Goal: Task Accomplishment & Management: Use online tool/utility

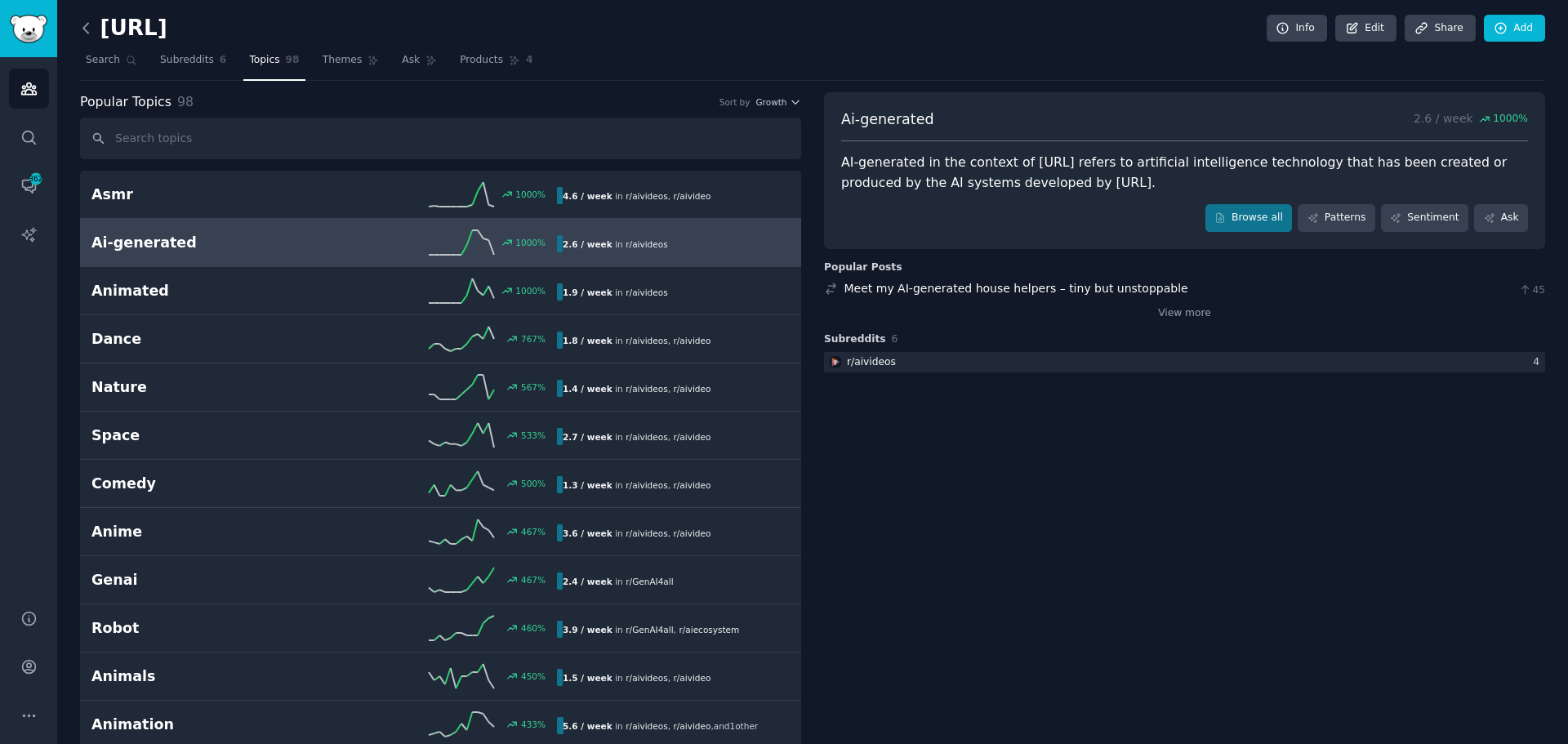
click at [85, 29] on icon at bounding box center [85, 28] width 17 height 17
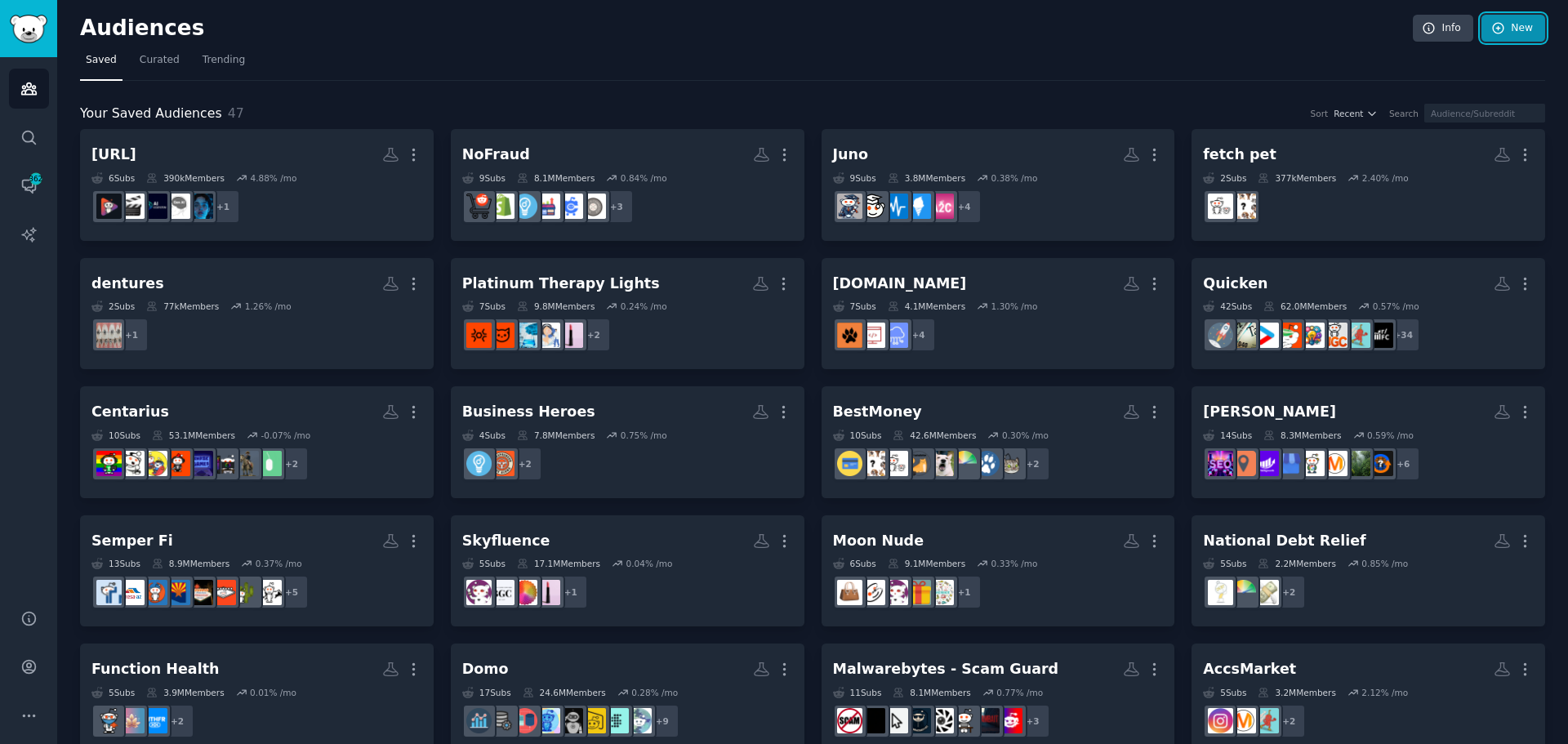
click at [1527, 30] on link "New" at bounding box center [1513, 28] width 63 height 28
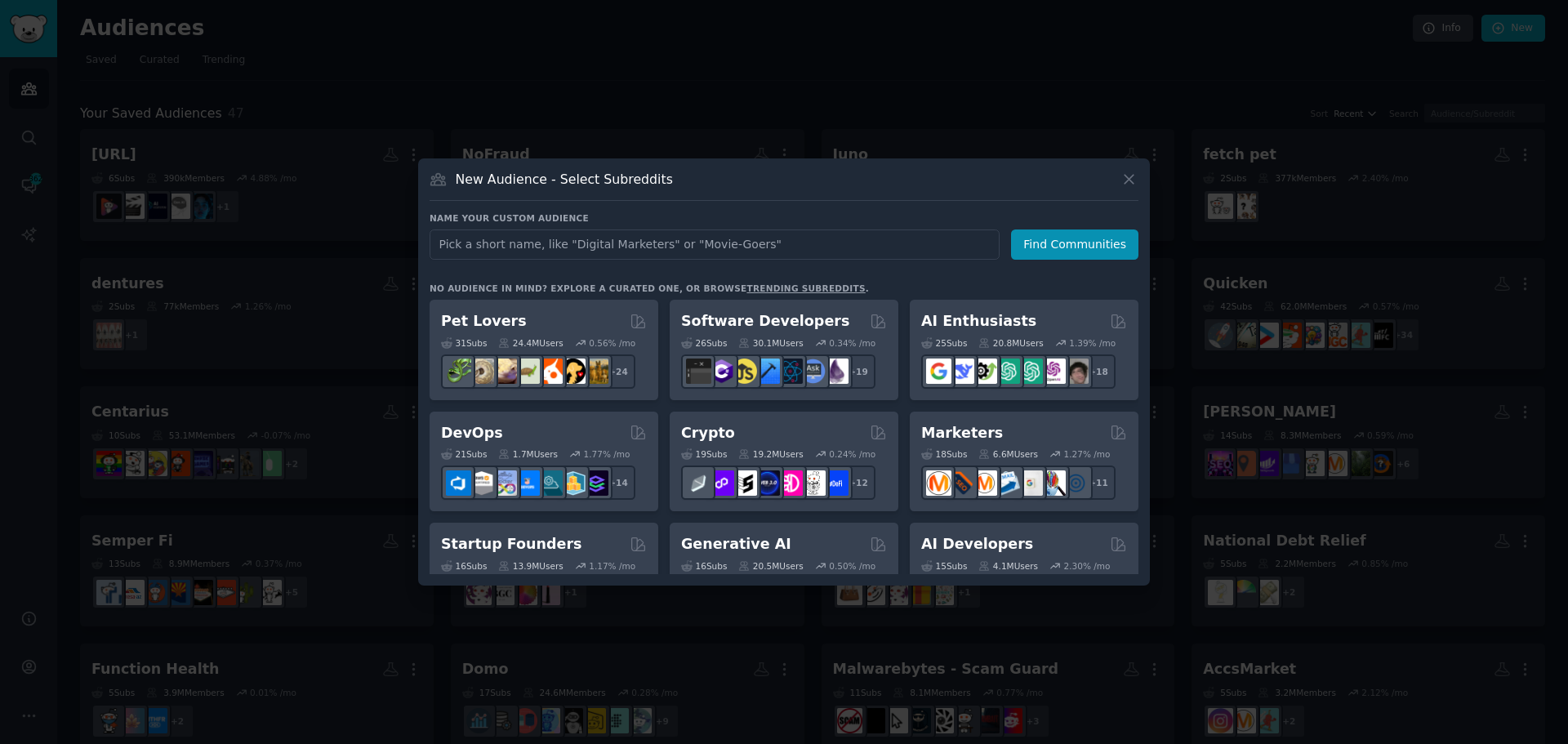
click at [718, 256] on input "text" at bounding box center [714, 244] width 570 height 30
type input "BigTime"
click at [1049, 253] on button "Find Communities" at bounding box center [1074, 244] width 128 height 30
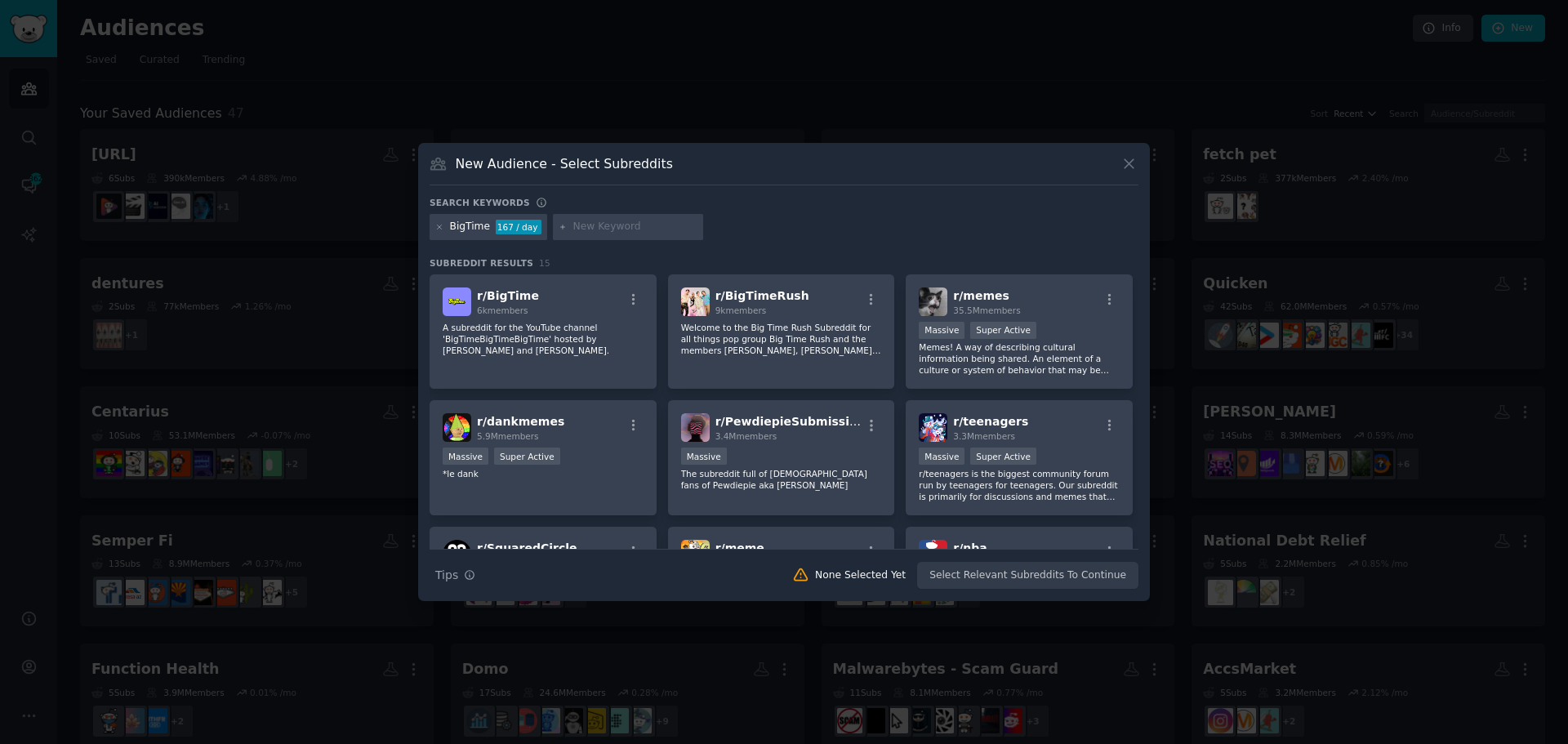
click at [632, 216] on div at bounding box center [629, 227] width 151 height 26
click at [632, 217] on div at bounding box center [629, 227] width 151 height 26
click at [629, 225] on input "text" at bounding box center [635, 227] width 124 height 15
click at [576, 233] on input "text" at bounding box center [635, 227] width 124 height 15
type input "psa software"
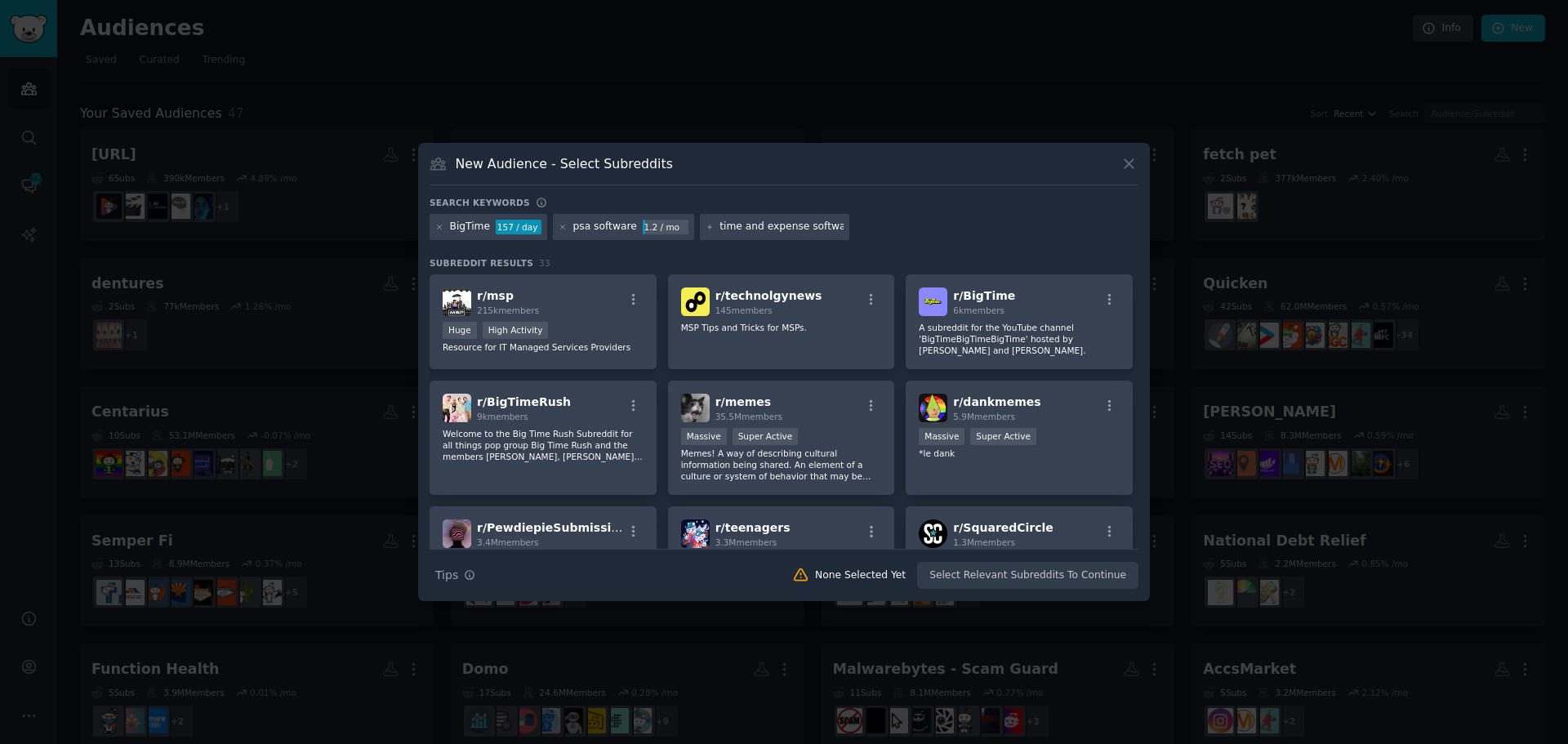
type input "time and expense software"
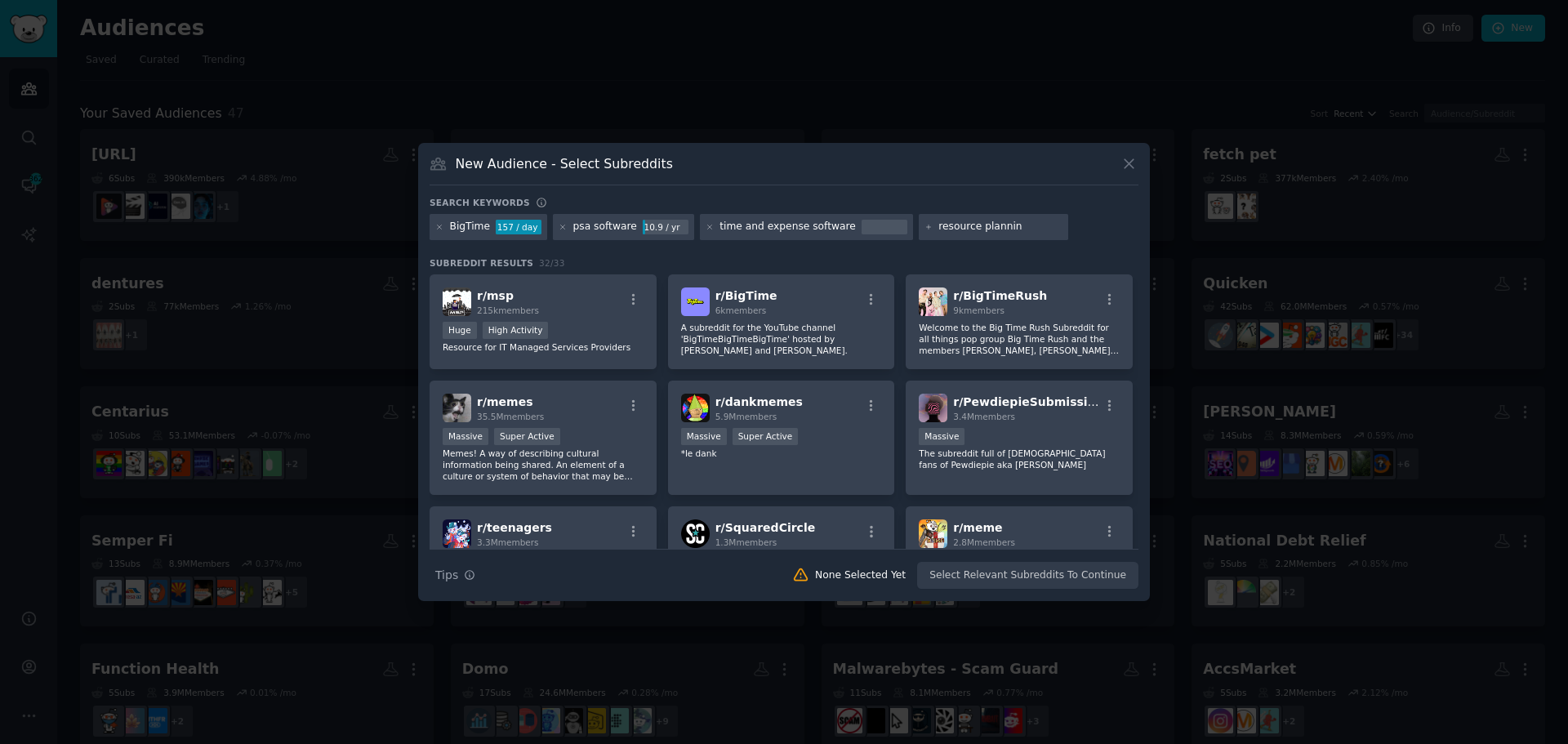
type input "resource planning"
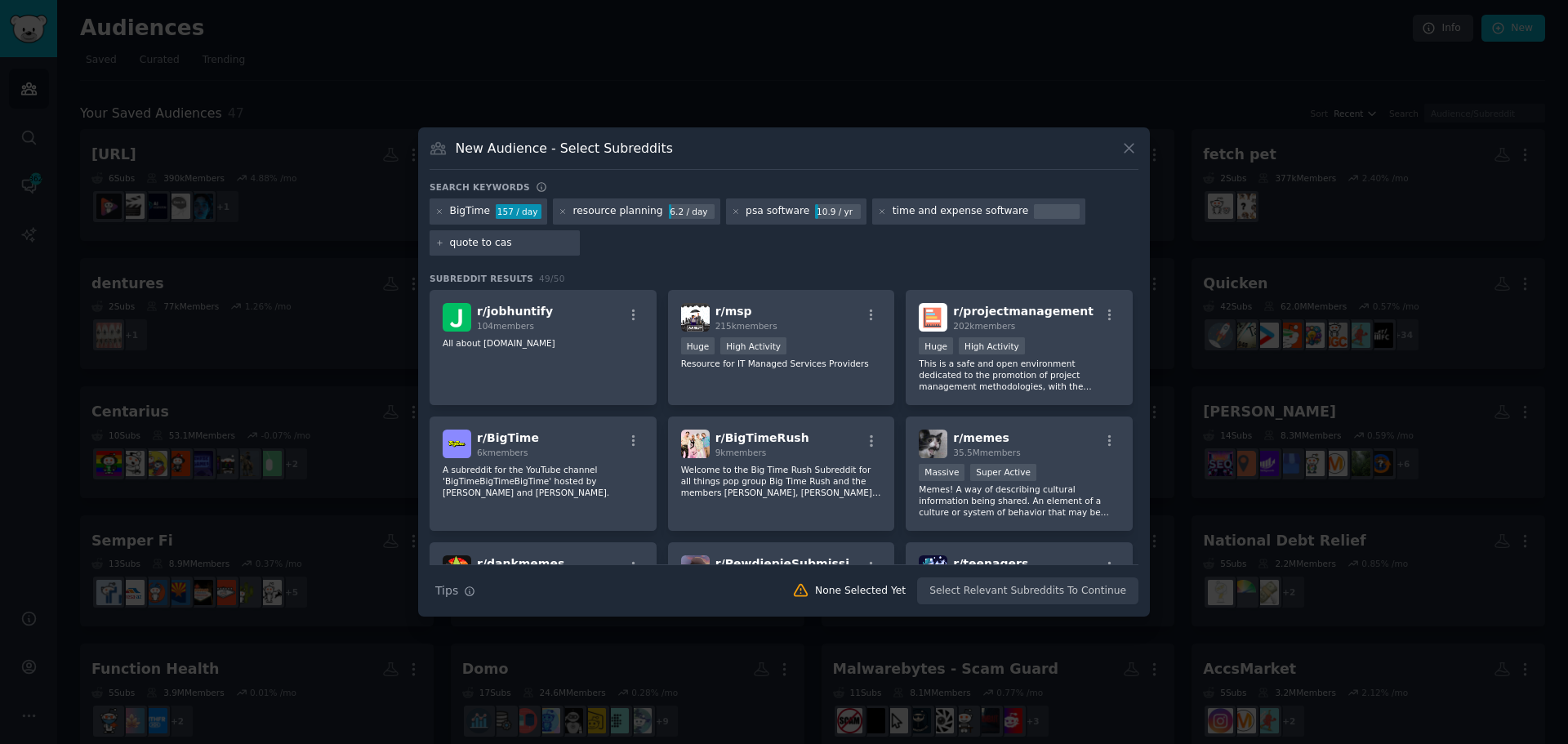
type input "quote to cash"
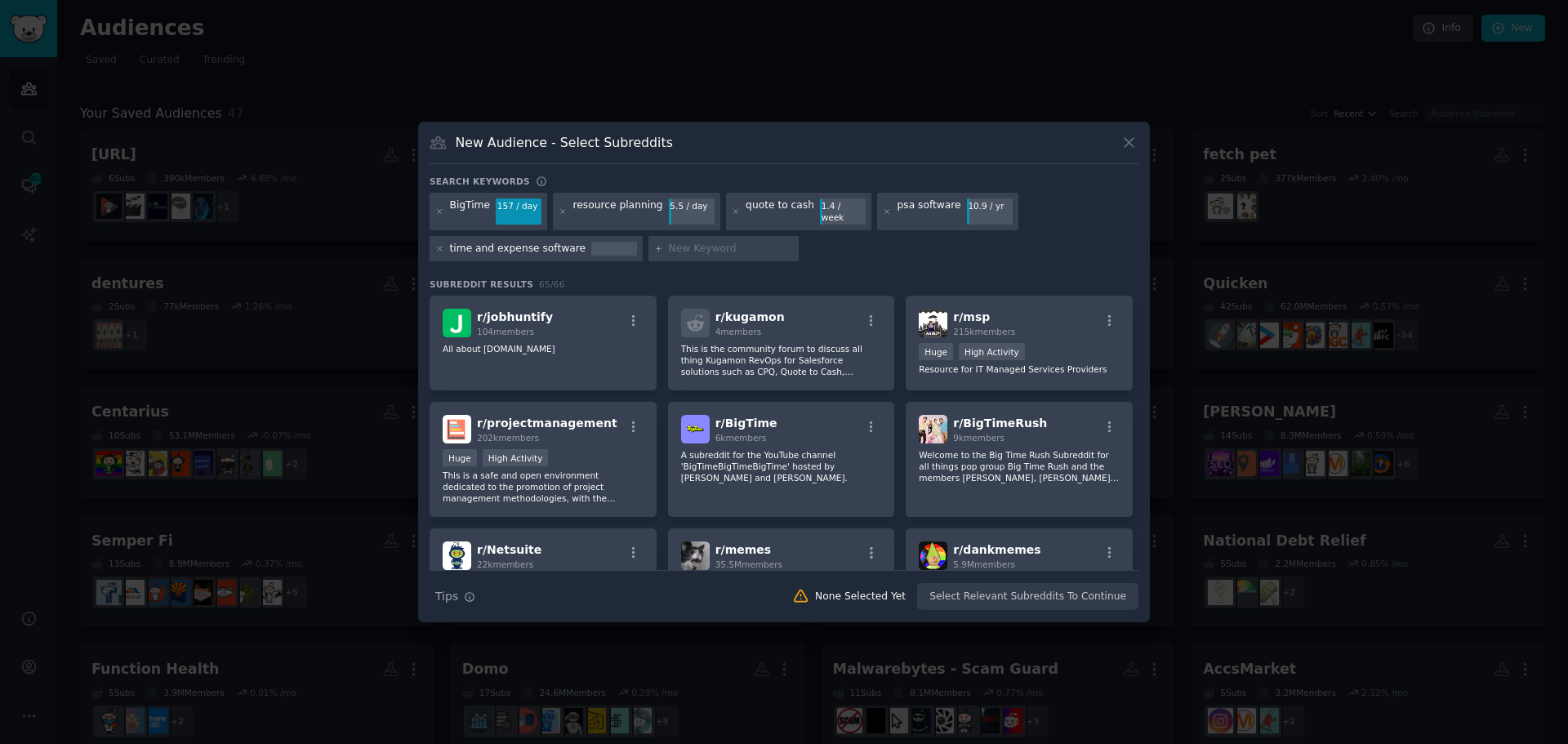
click at [686, 242] on input "text" at bounding box center [731, 249] width 124 height 15
type input "time tracking and billing software"
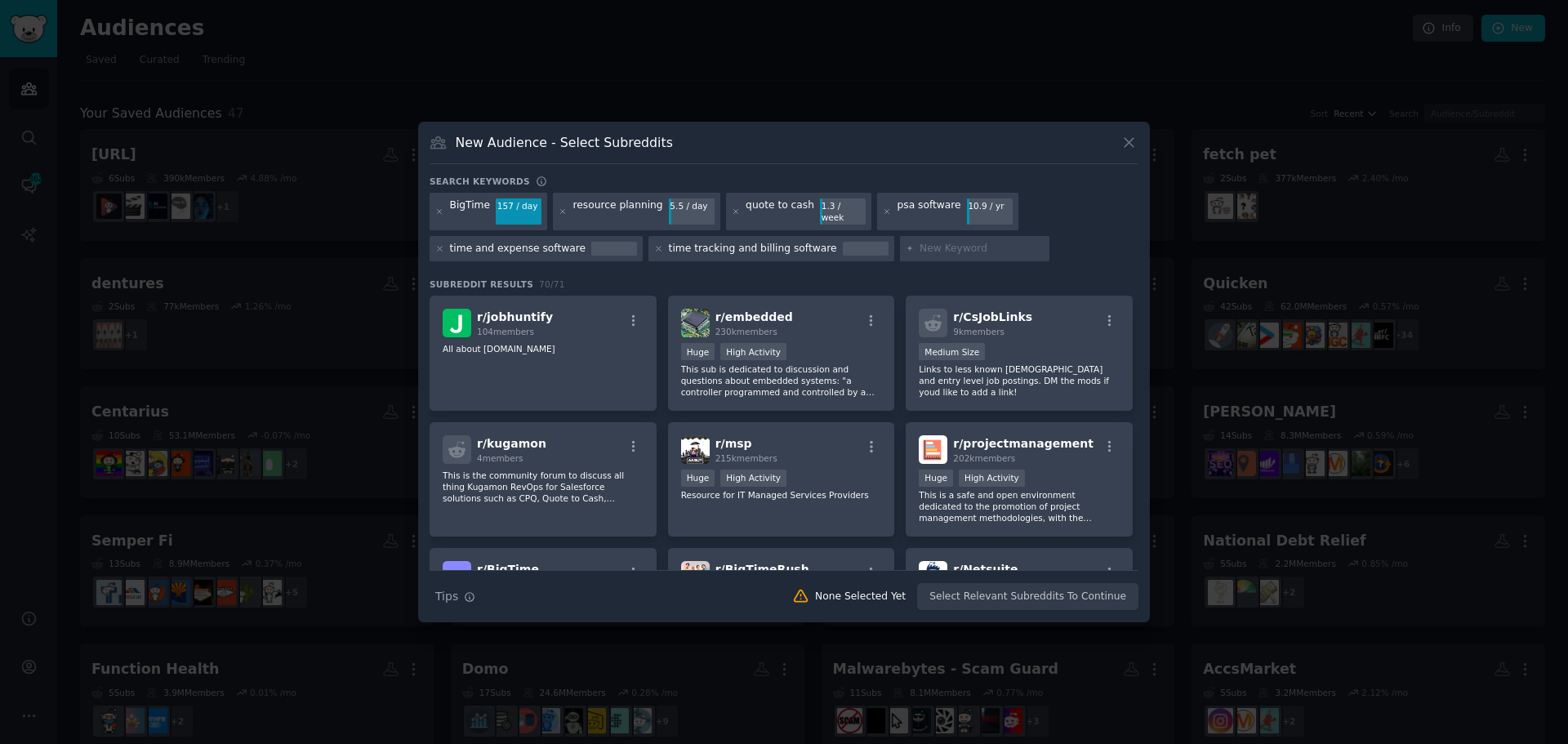
click at [938, 264] on div "Search keywords BigTime 157 / day resource planning 5.5 / day quote to cash 1.3…" at bounding box center [783, 393] width 709 height 435
click at [920, 245] on input "text" at bounding box center [982, 249] width 124 height 15
type input "CEO"
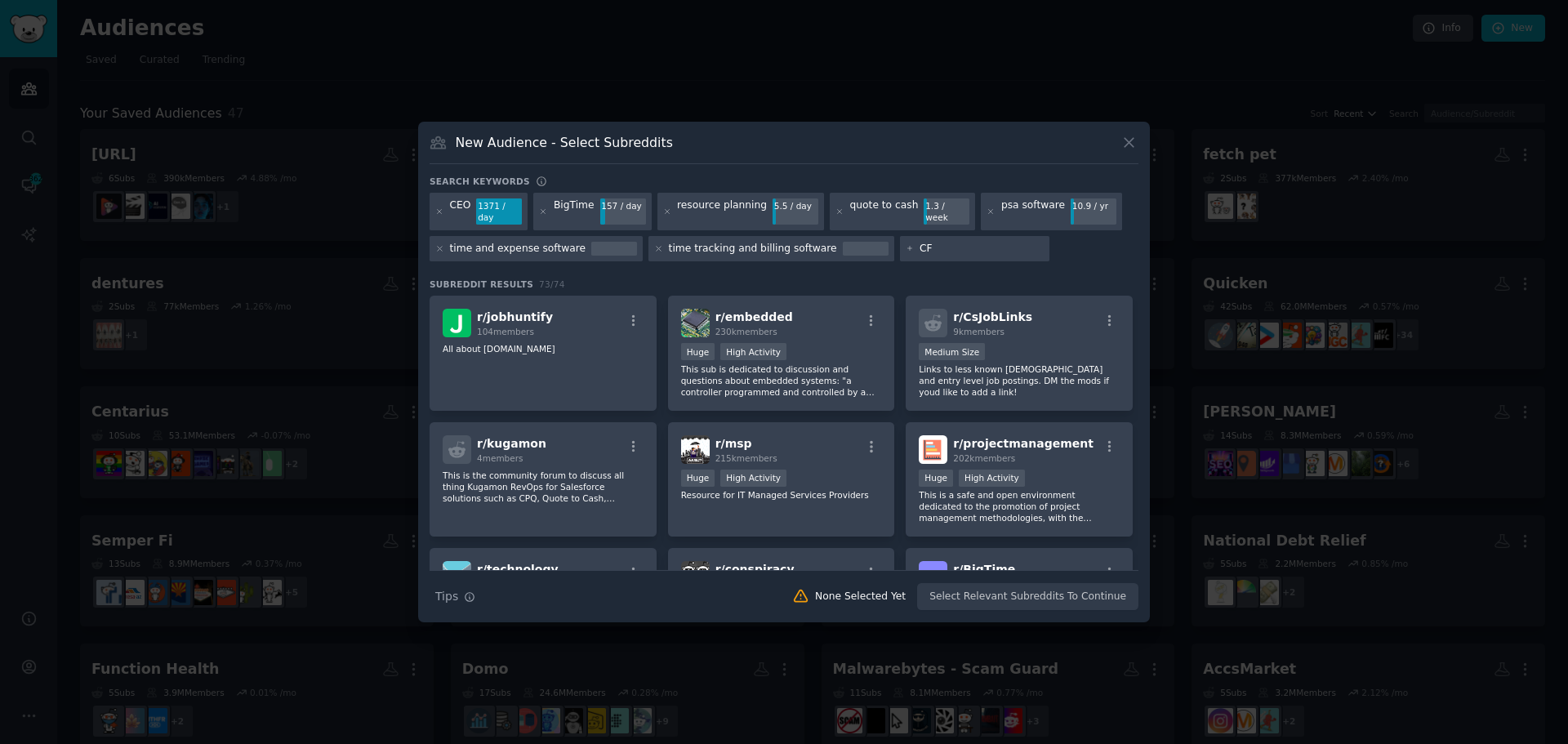
type input "CFO"
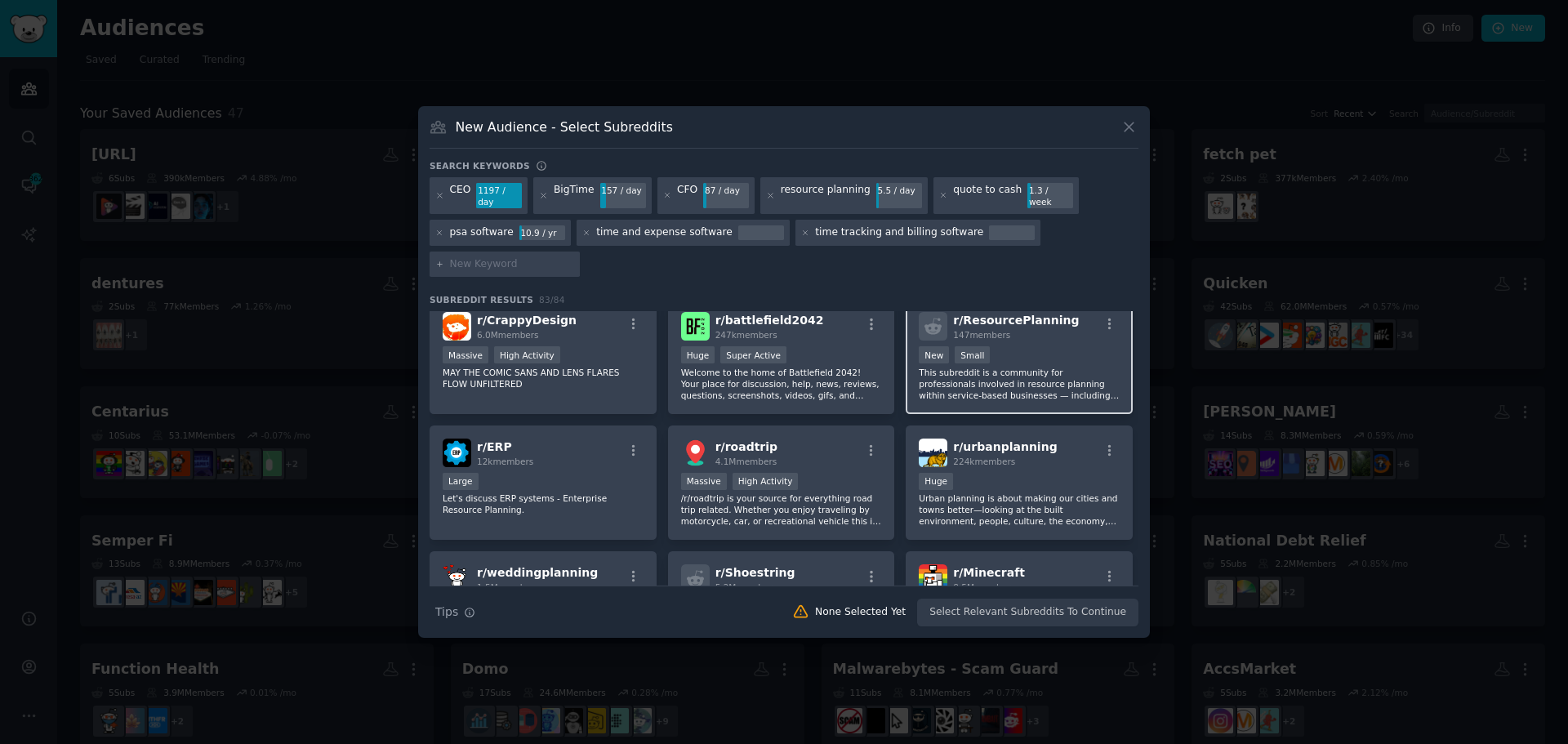
scroll to position [1632, 0]
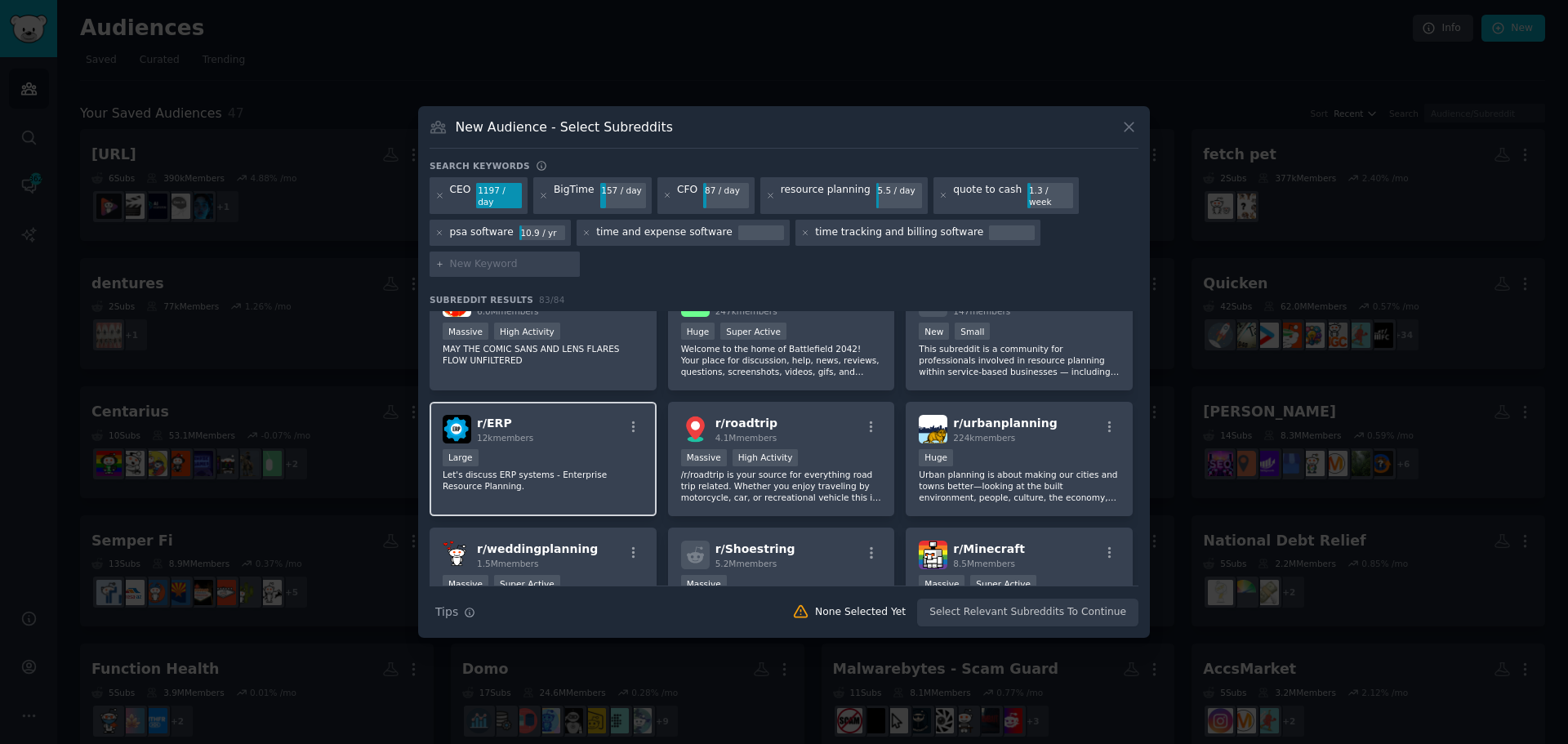
click at [497, 474] on p "Let's discuss ERP systems - Enterprise Resource Planning." at bounding box center [543, 479] width 201 height 23
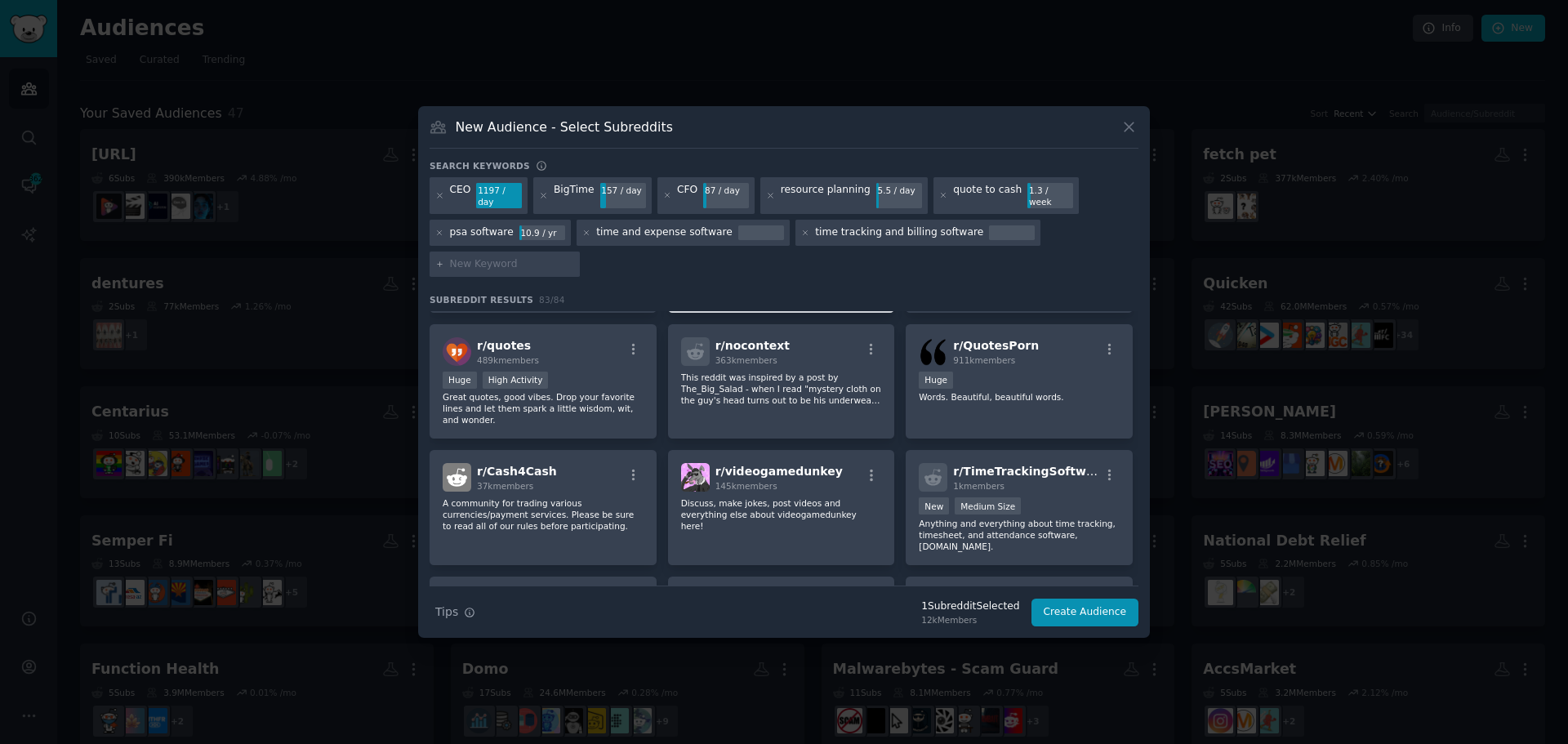
scroll to position [2337, 0]
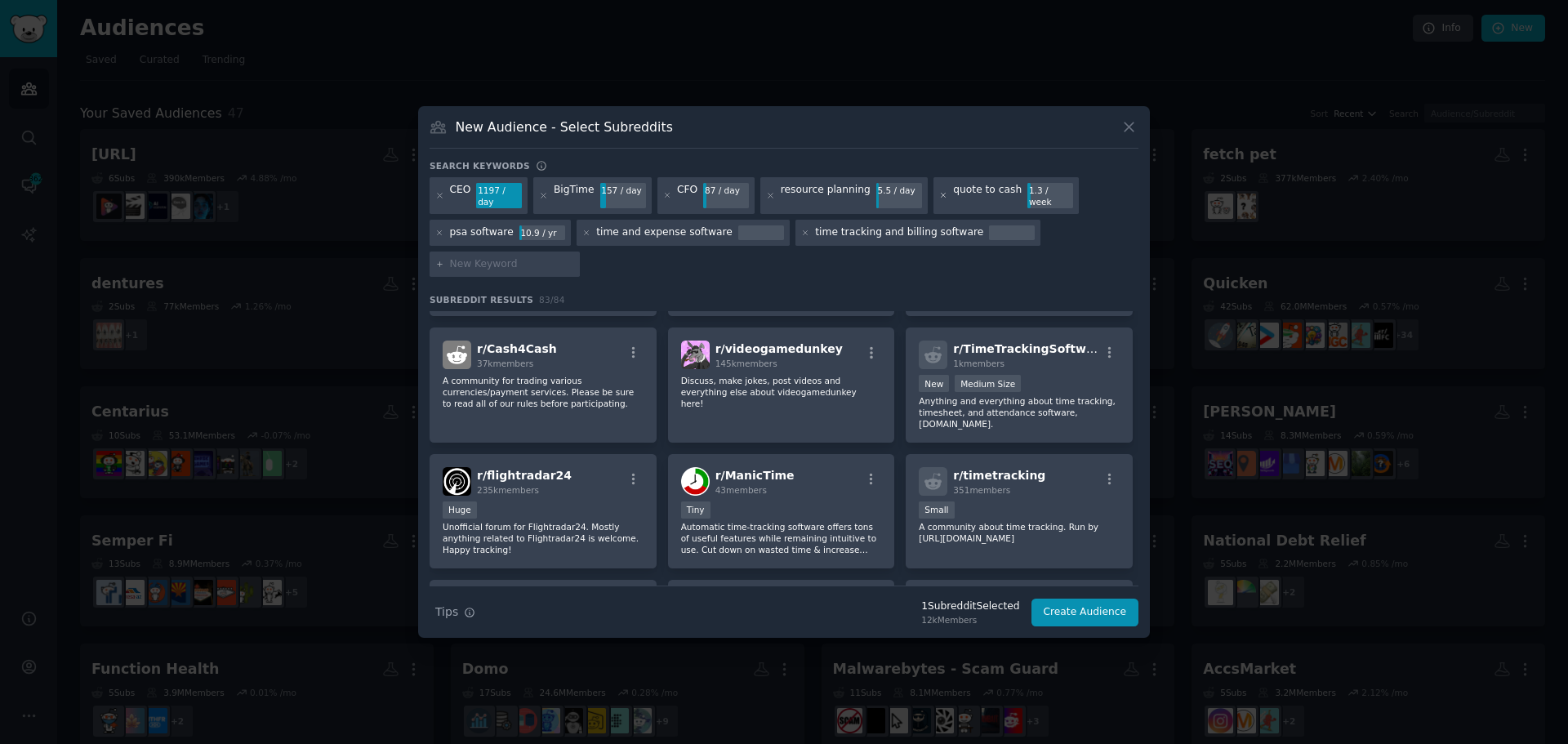
click at [939, 198] on icon at bounding box center [944, 196] width 9 height 9
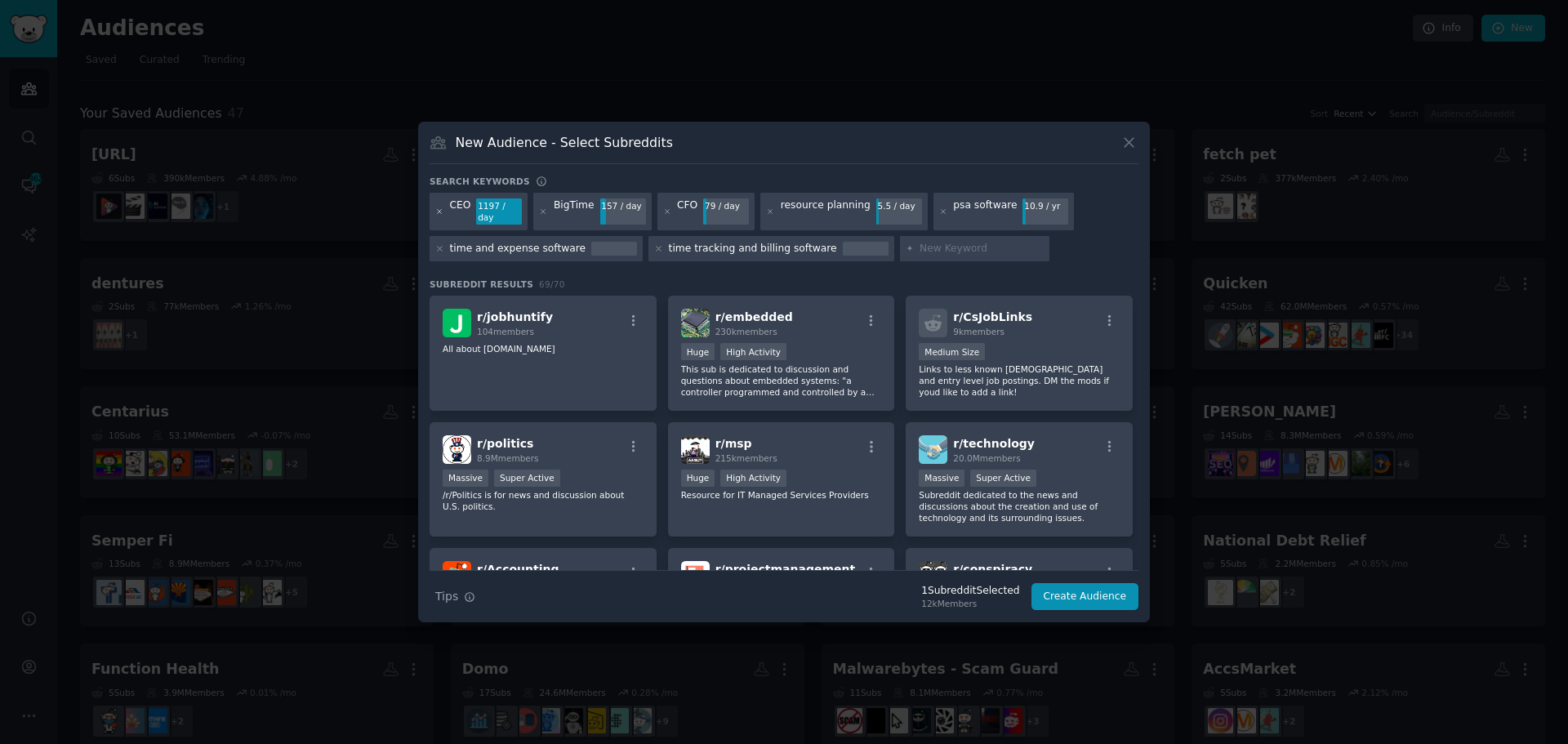
click at [437, 215] on icon at bounding box center [440, 212] width 9 height 9
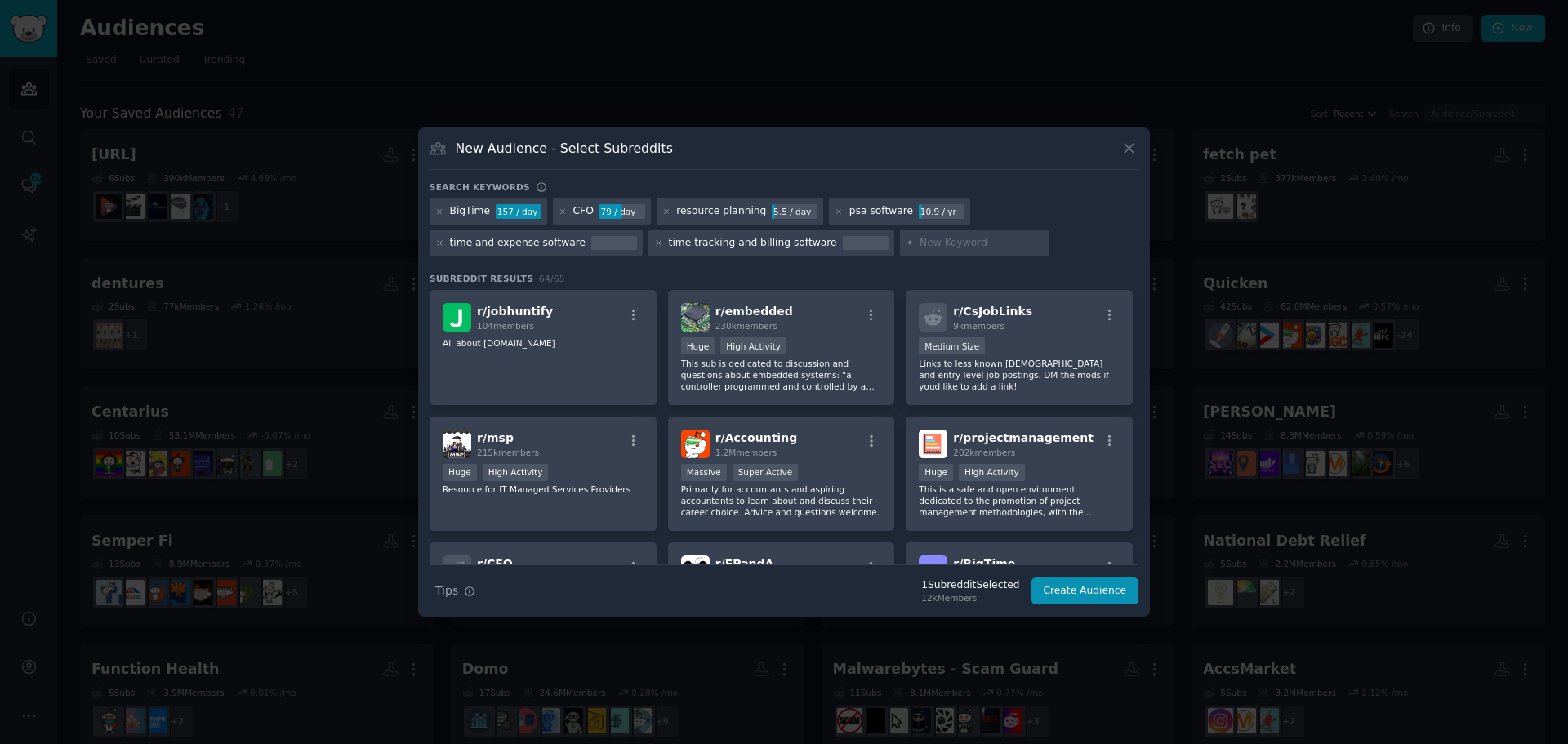
click at [437, 215] on icon at bounding box center [440, 212] width 9 height 9
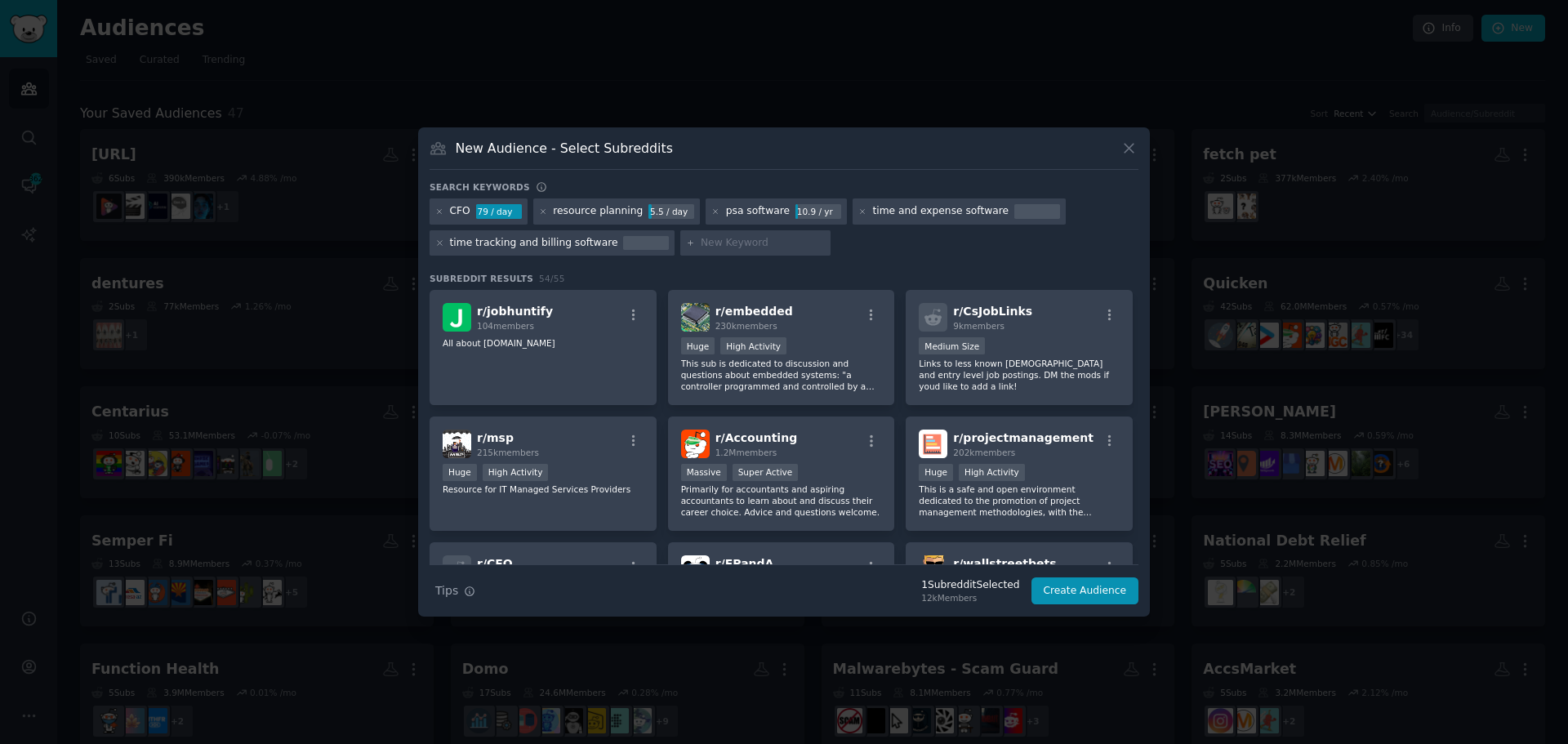
click at [437, 215] on icon at bounding box center [440, 212] width 9 height 9
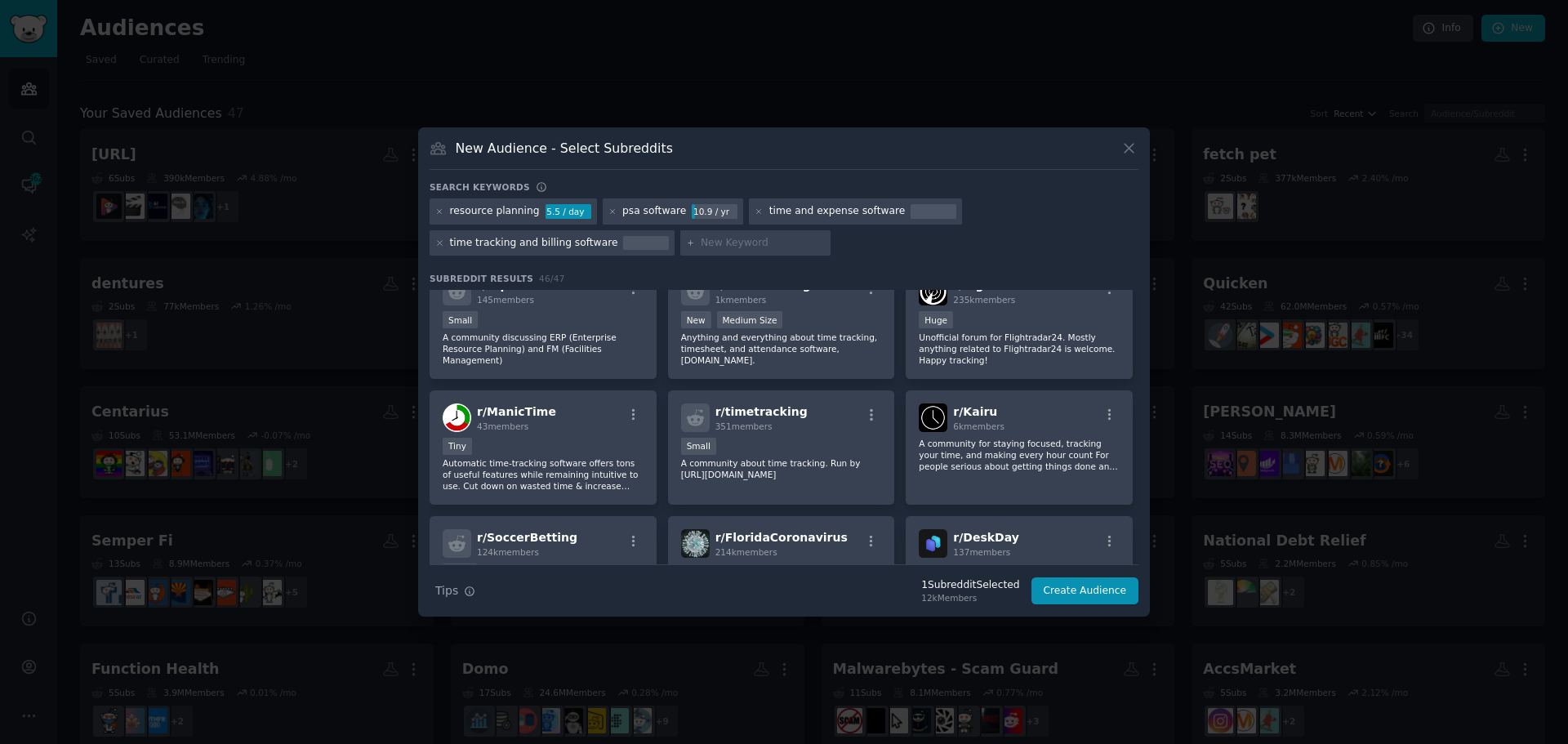
scroll to position [1207, 0]
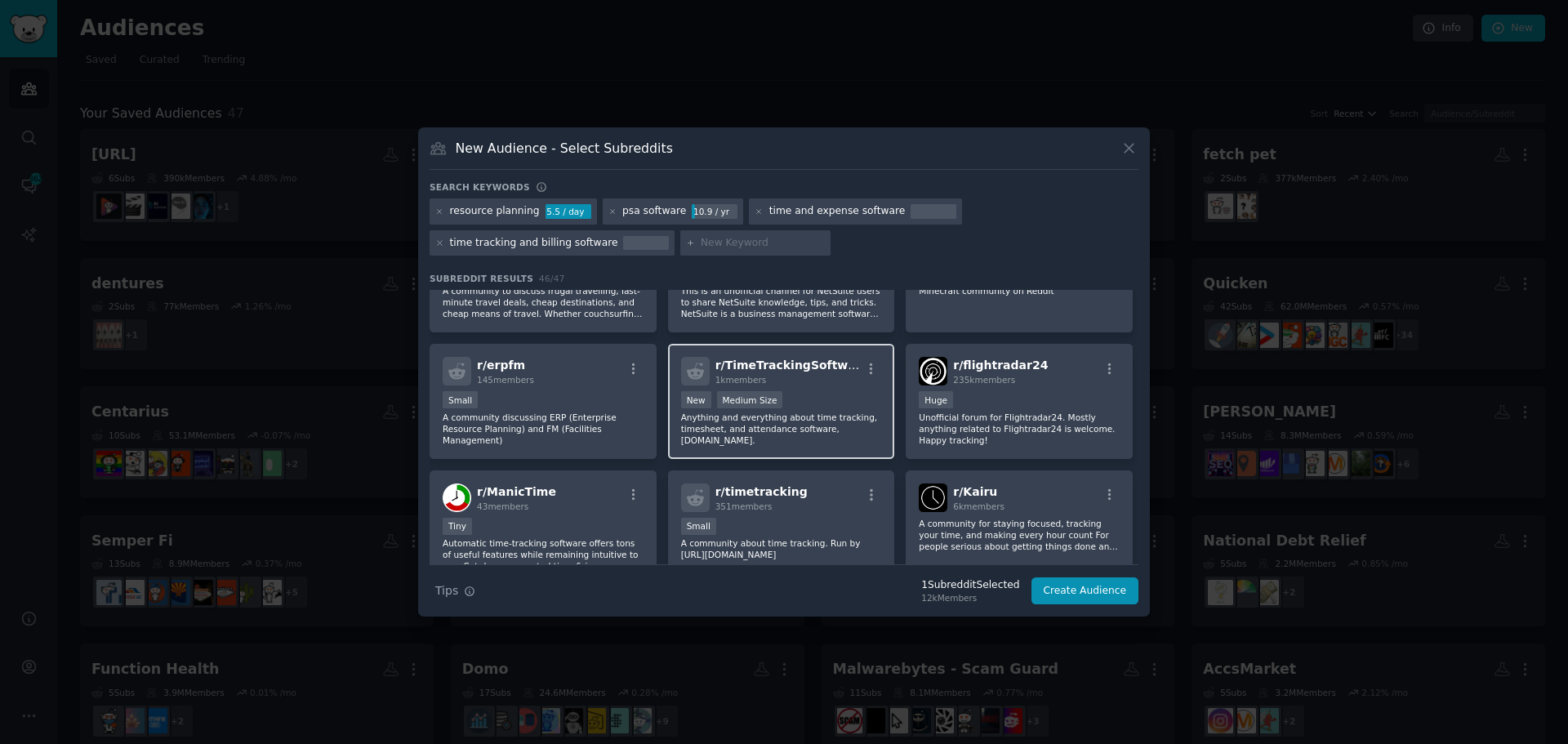
click at [813, 402] on div "New Medium Size" at bounding box center [781, 401] width 201 height 20
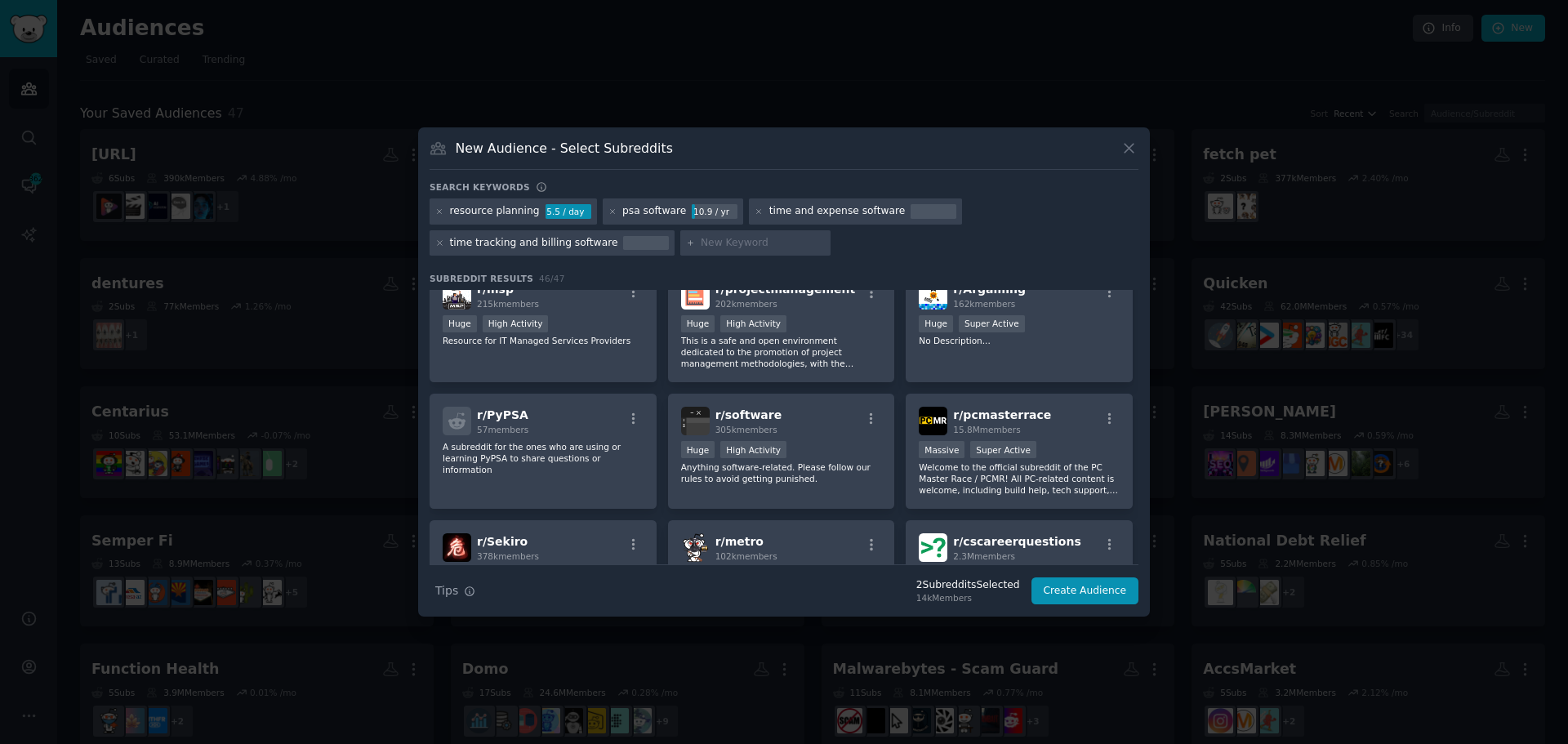
scroll to position [146, 0]
click at [627, 550] on icon "button" at bounding box center [634, 547] width 15 height 15
click at [635, 550] on icon "button" at bounding box center [634, 547] width 15 height 15
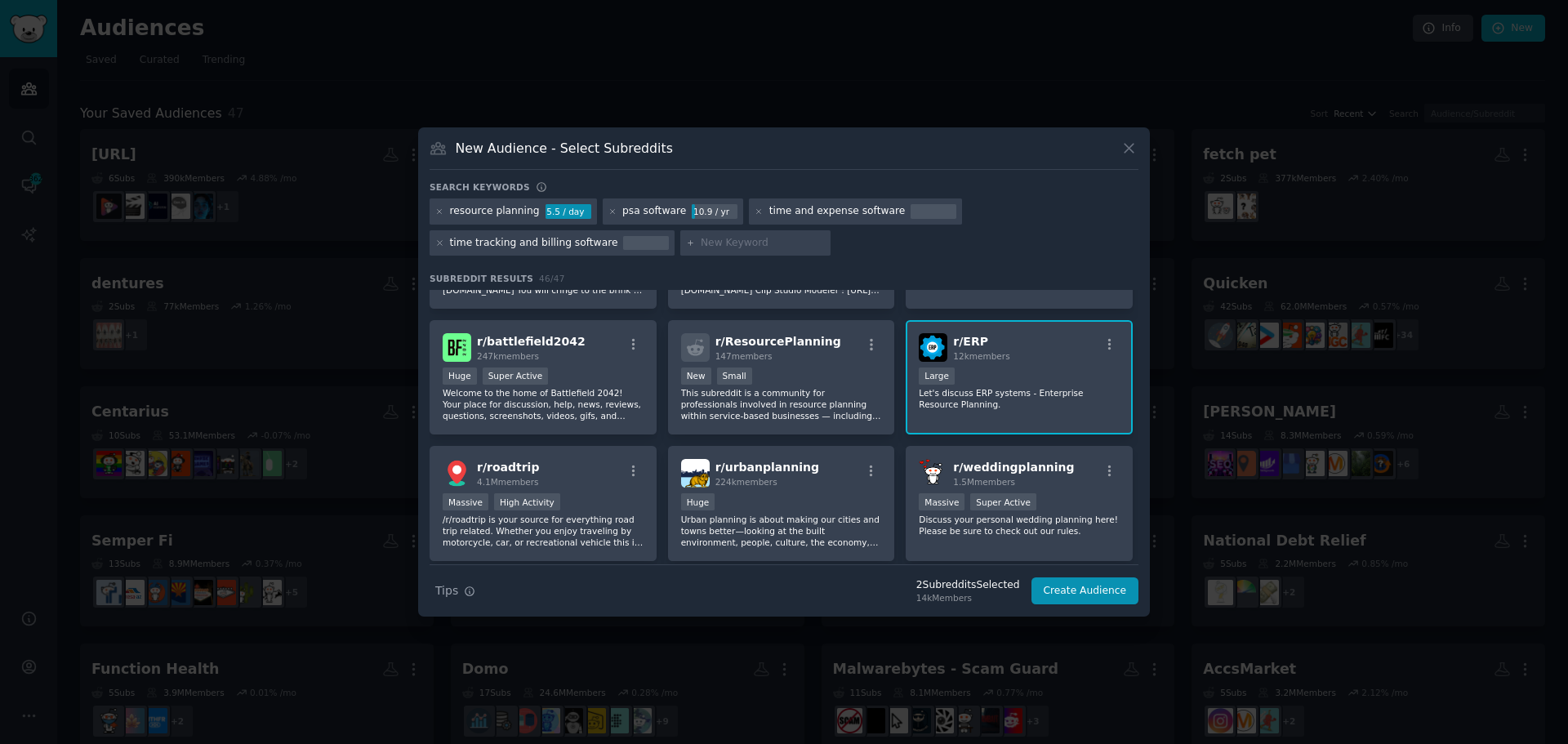
scroll to position [979, 0]
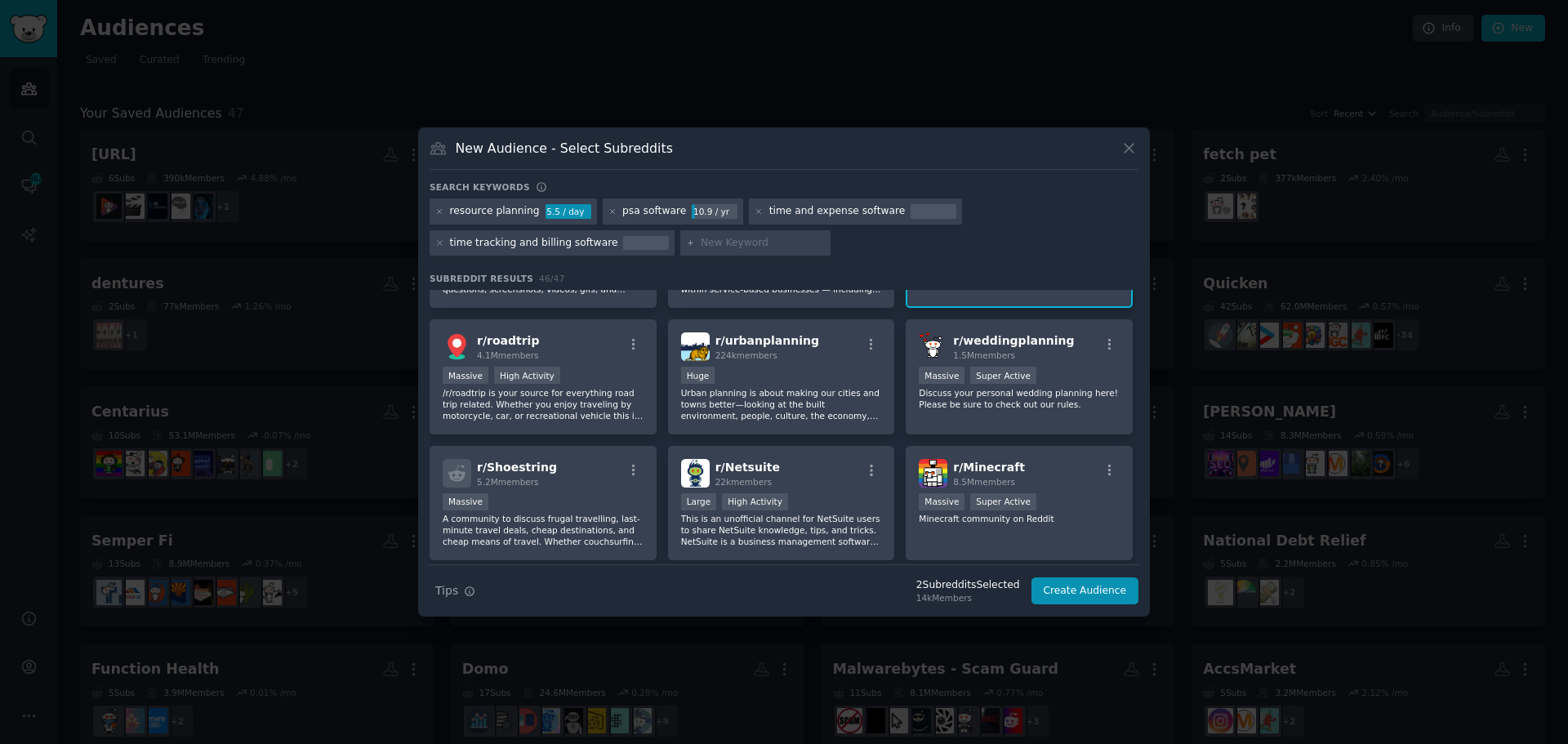
click at [708, 239] on input "text" at bounding box center [763, 243] width 124 height 15
type input "professional services"
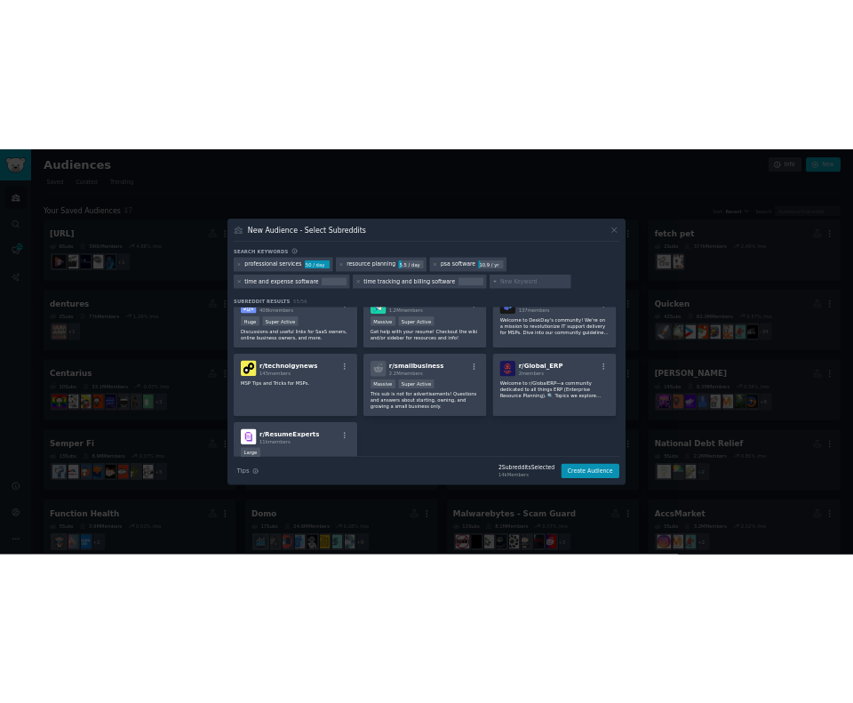
scroll to position [2288, 0]
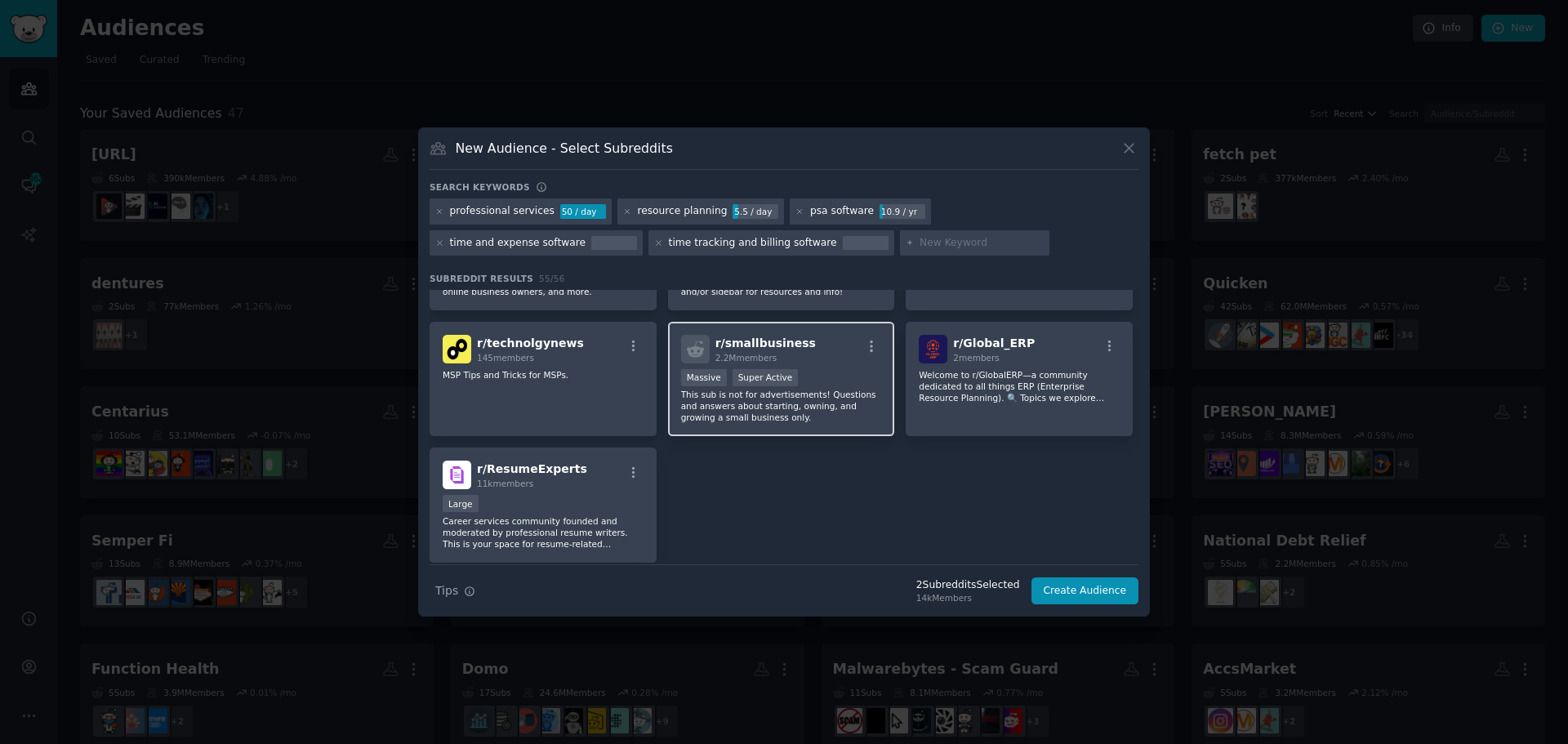
click at [826, 369] on div "Massive Super Active" at bounding box center [781, 379] width 201 height 20
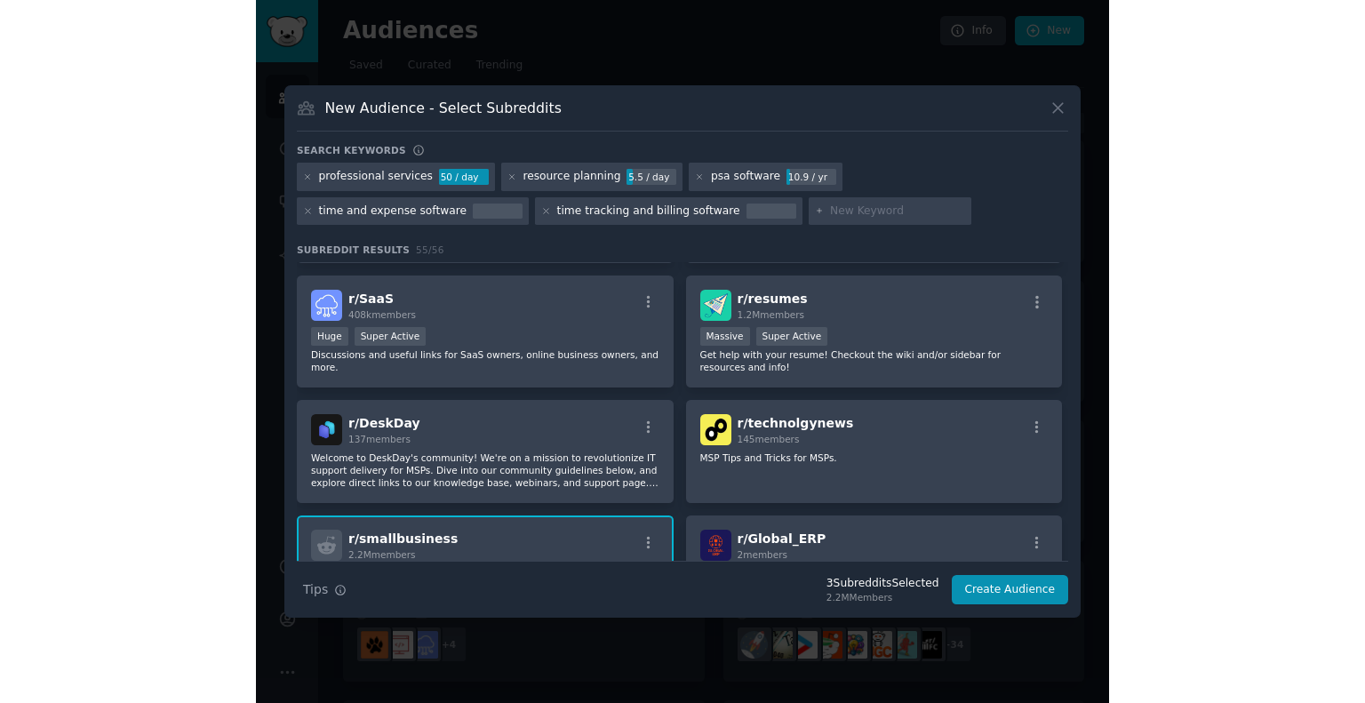
scroll to position [2218, 0]
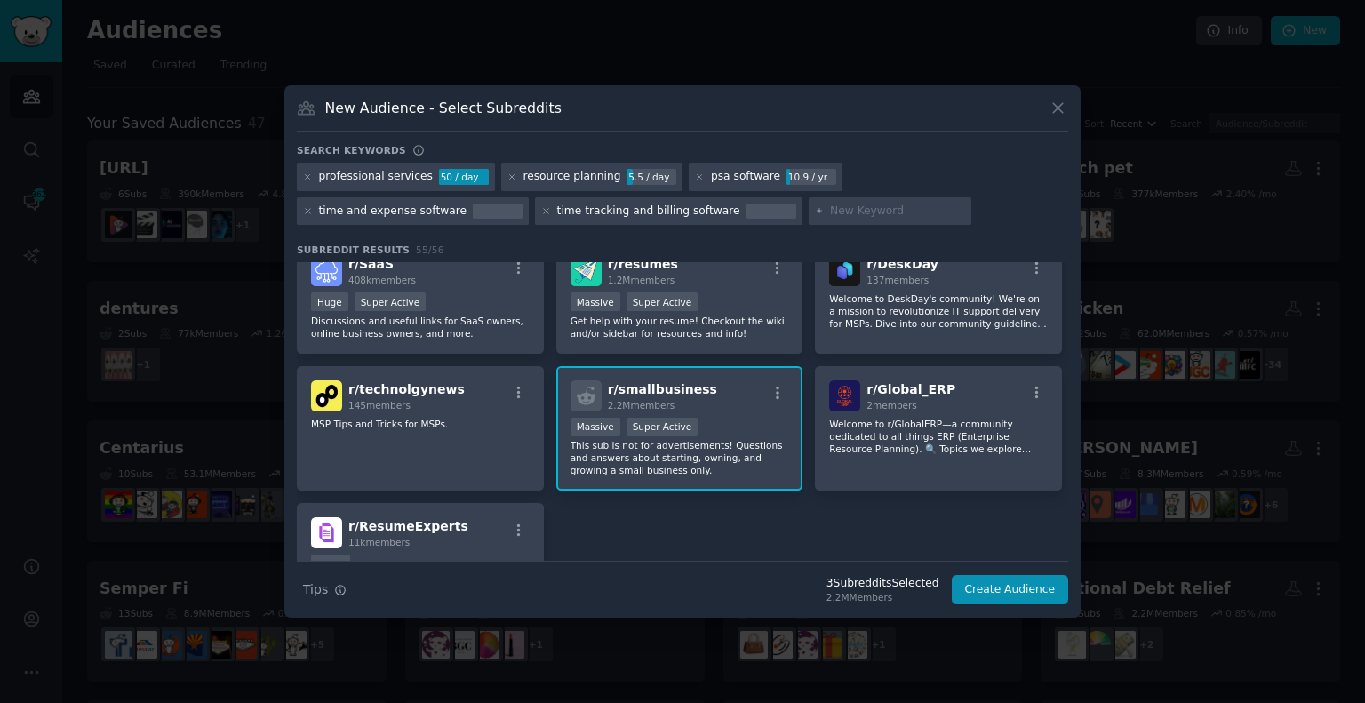
click at [809, 198] on div at bounding box center [891, 211] width 164 height 28
click at [830, 205] on input "text" at bounding box center [897, 212] width 135 height 16
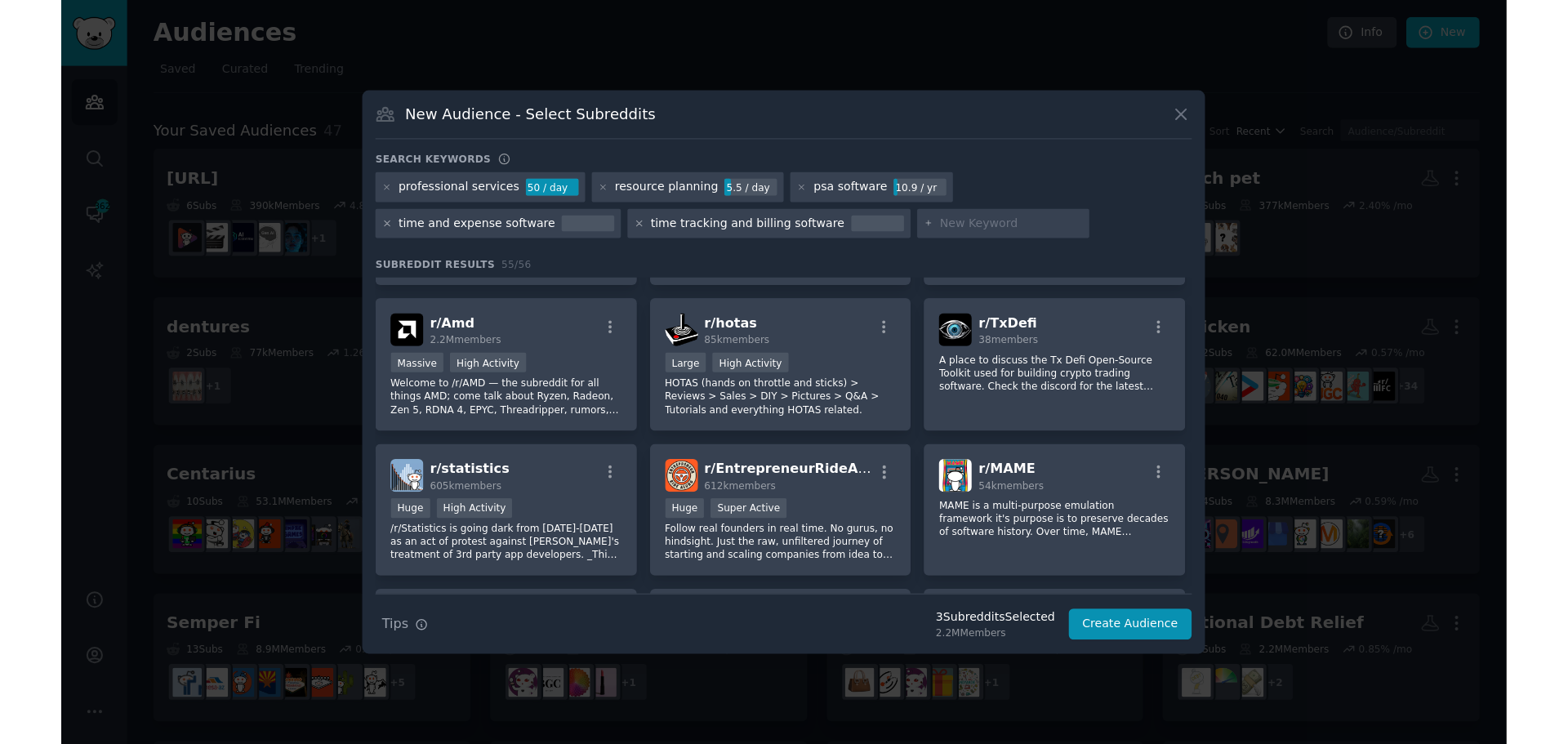
scroll to position [0, 0]
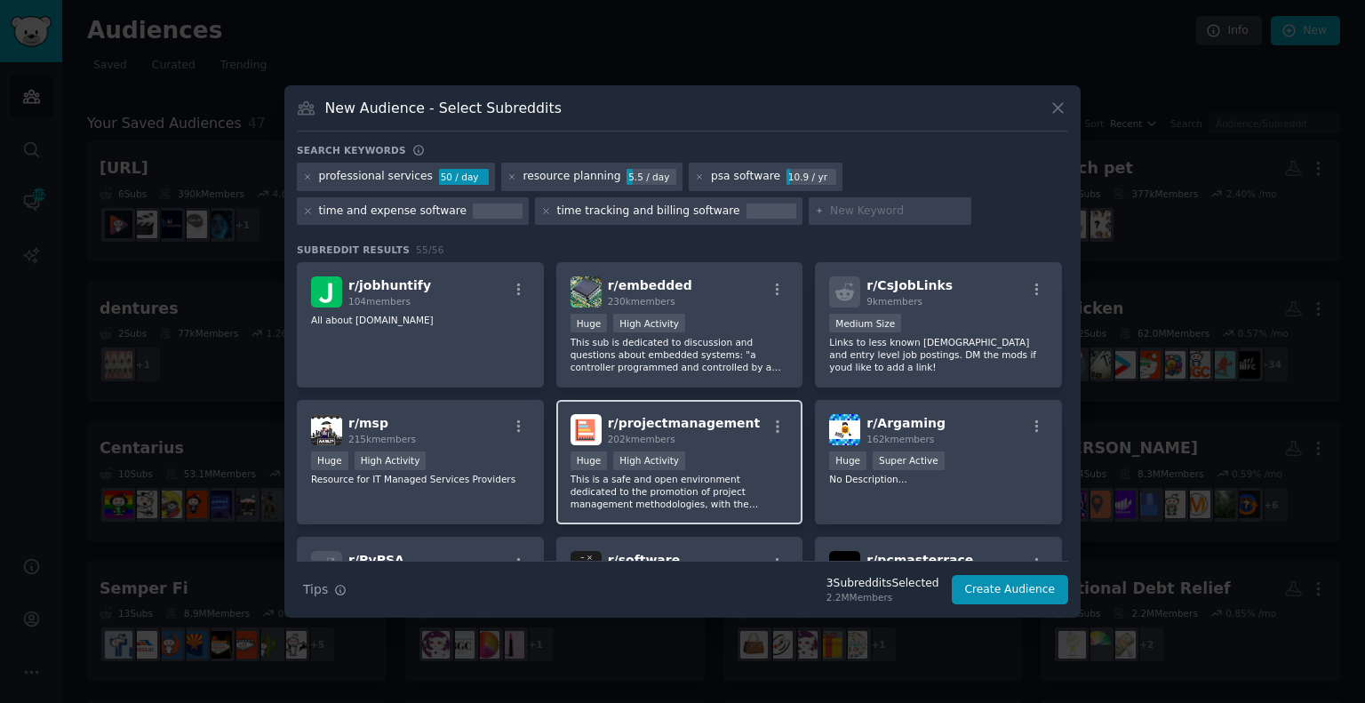
click at [721, 438] on div "202k members" at bounding box center [684, 439] width 153 height 12
click at [830, 213] on input "text" at bounding box center [897, 212] width 135 height 16
click at [830, 212] on input "text" at bounding box center [897, 212] width 135 height 16
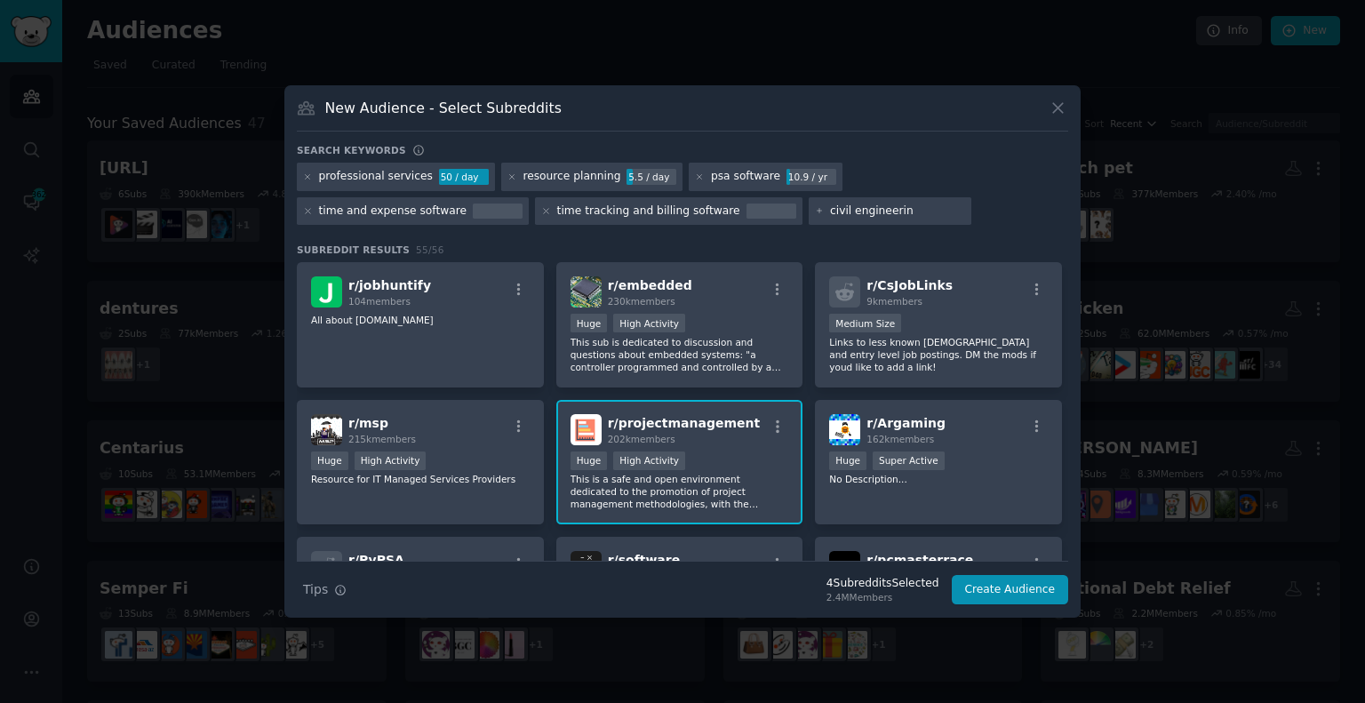
type input "civil engineering"
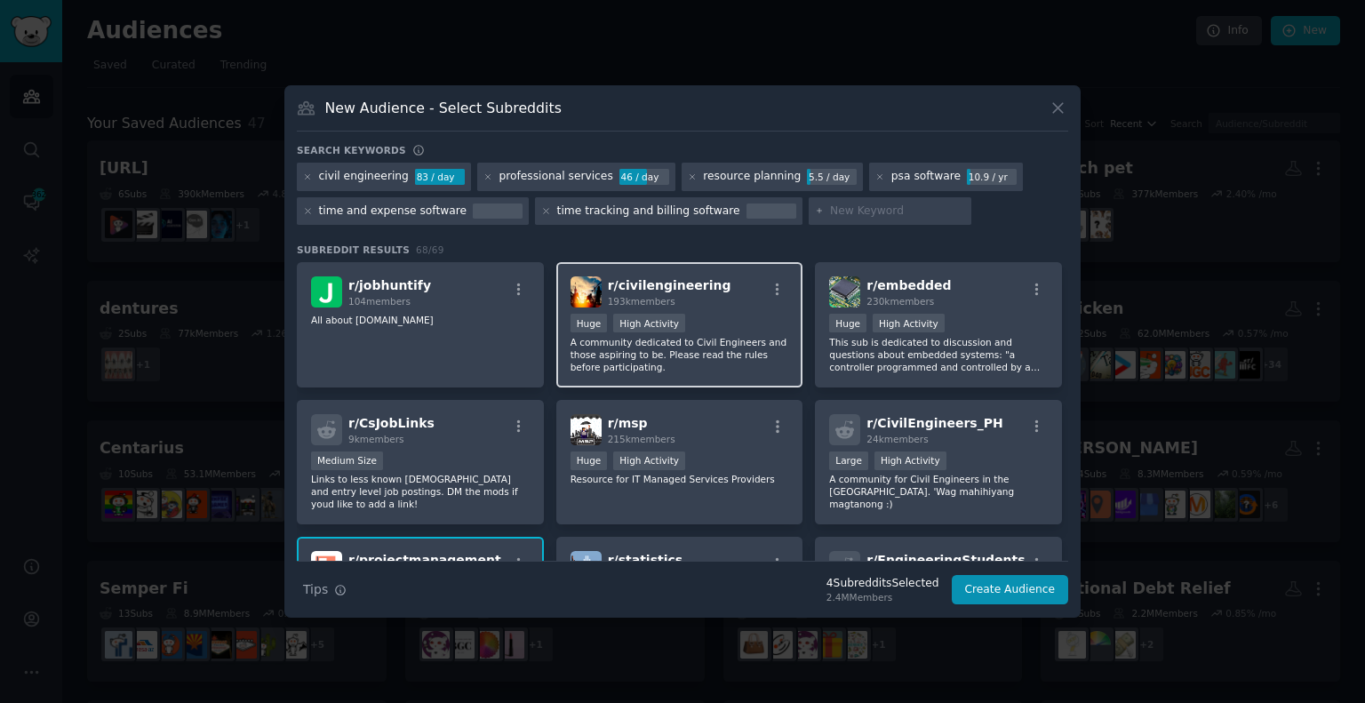
click at [702, 315] on div "Huge High Activity" at bounding box center [680, 325] width 219 height 22
click at [830, 215] on input "text" at bounding box center [897, 212] width 135 height 16
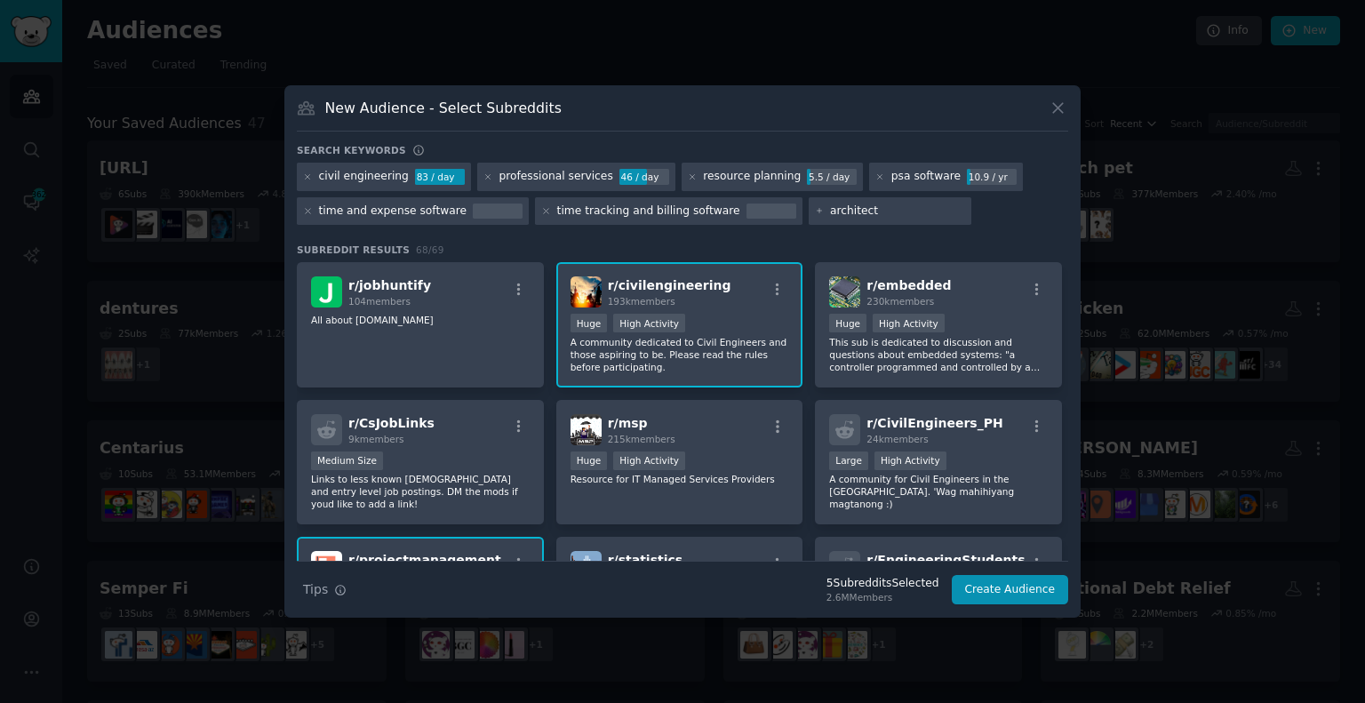
type input "architects"
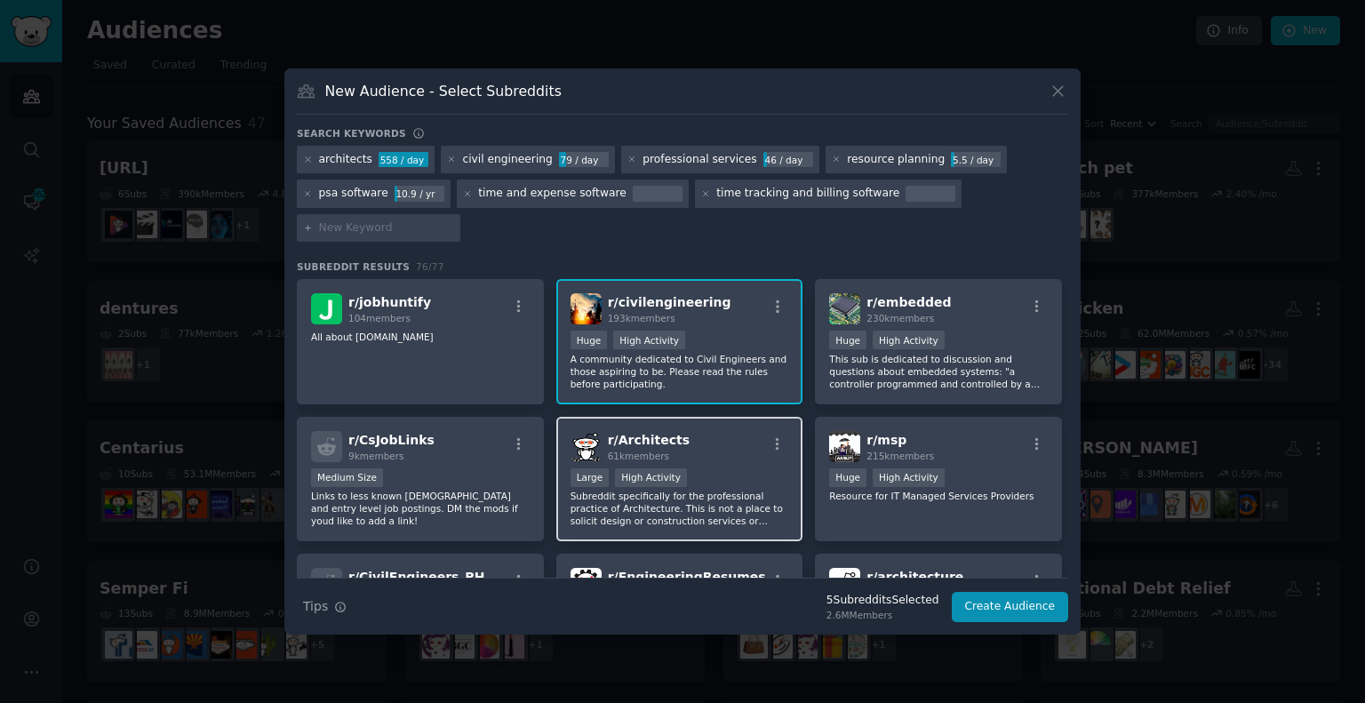
click at [715, 451] on div "r/ Architects 61k members" at bounding box center [680, 446] width 219 height 31
click at [409, 234] on input "text" at bounding box center [386, 228] width 135 height 16
type input "lawfirm"
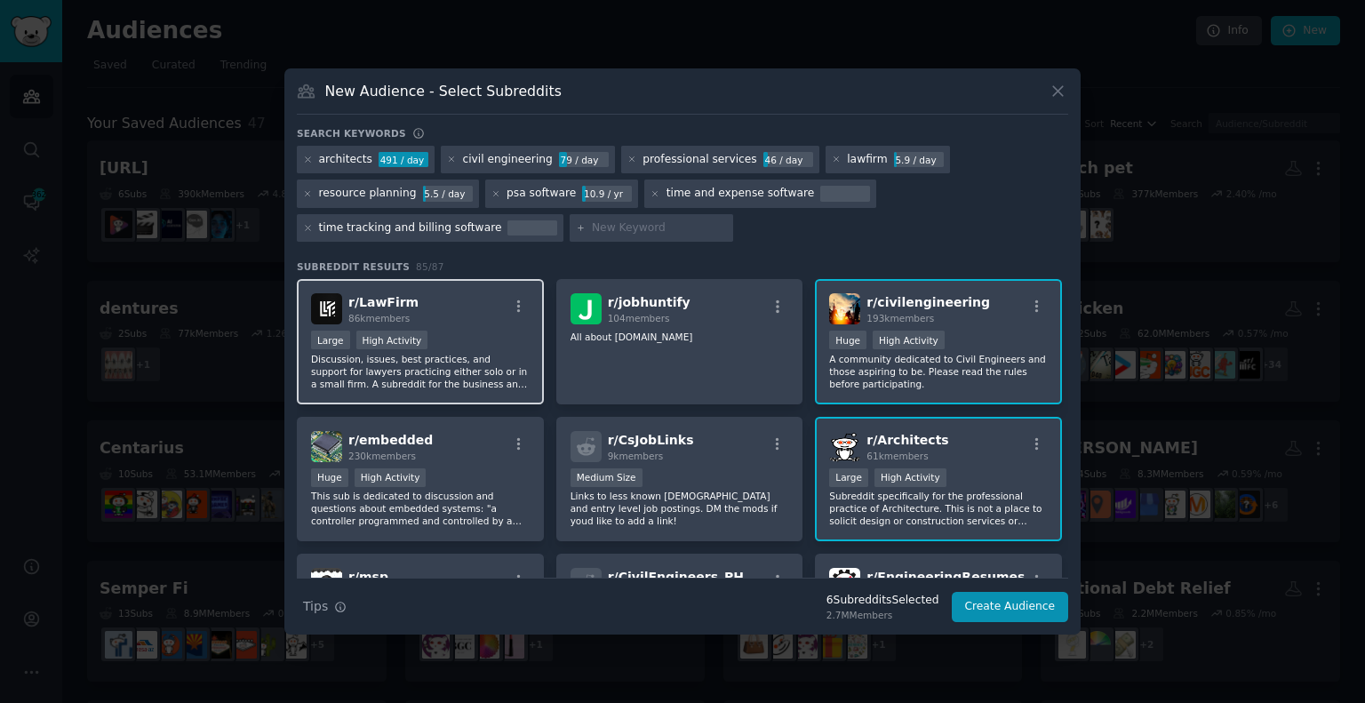
click at [455, 383] on p "Discussion, issues, best practices, and support for lawyers practicing either s…" at bounding box center [420, 371] width 219 height 37
click at [597, 223] on input "text" at bounding box center [659, 228] width 135 height 16
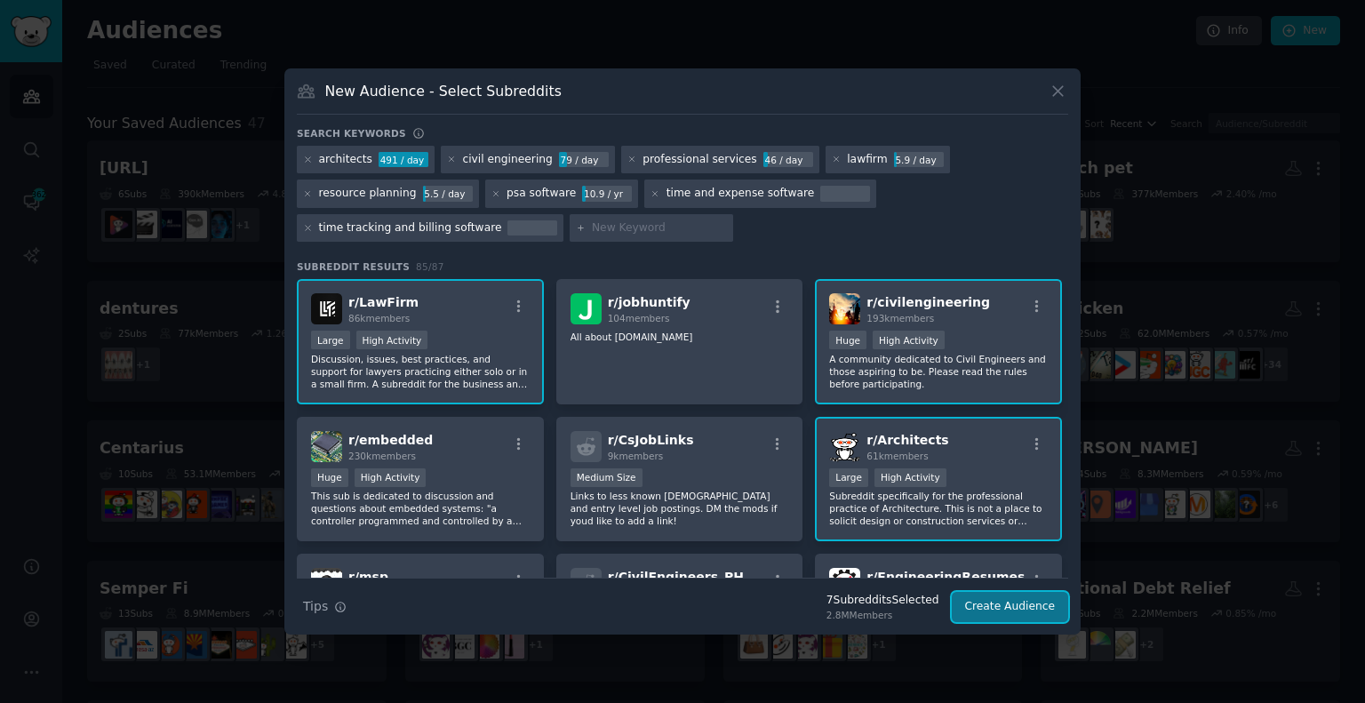
click at [1013, 609] on button "Create Audience" at bounding box center [1010, 607] width 117 height 30
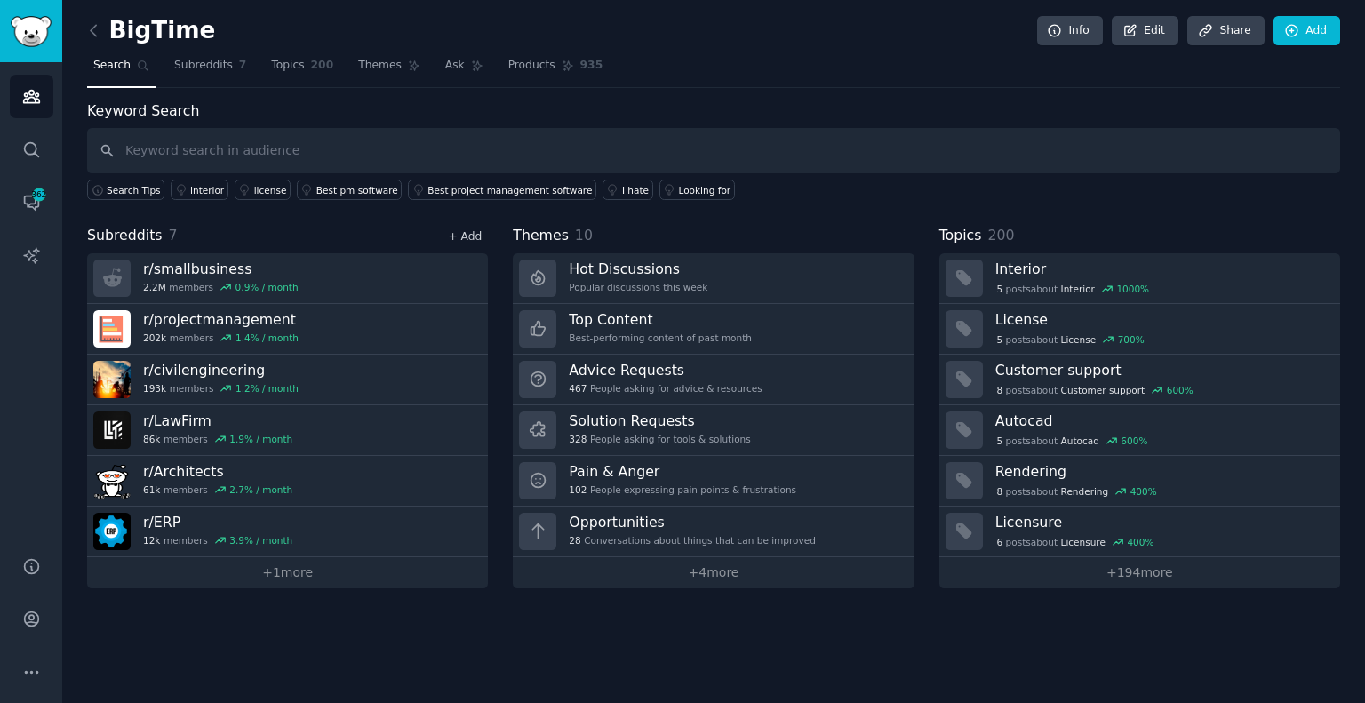
click at [461, 232] on link "+ Add" at bounding box center [465, 236] width 34 height 12
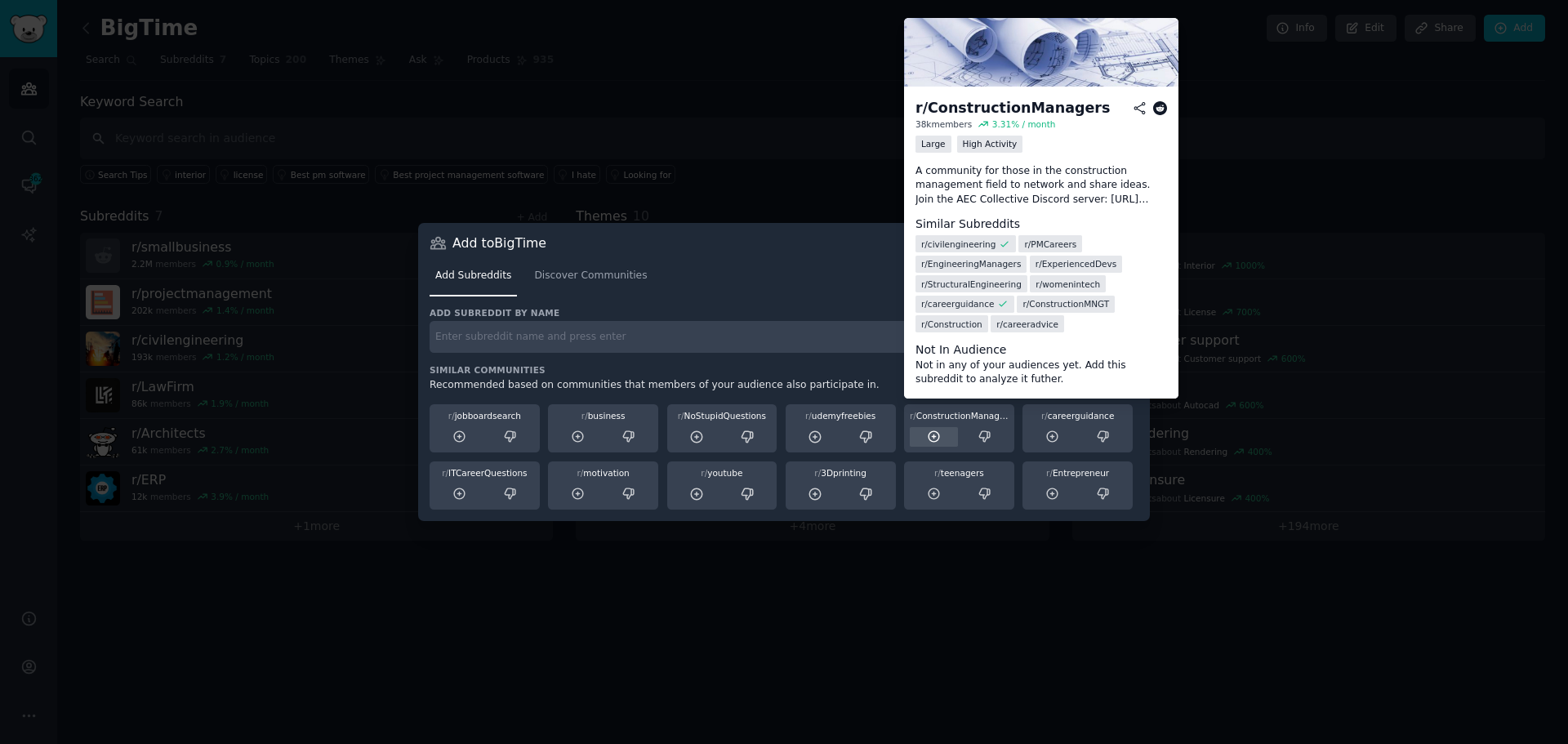
click at [930, 432] on icon at bounding box center [934, 436] width 11 height 11
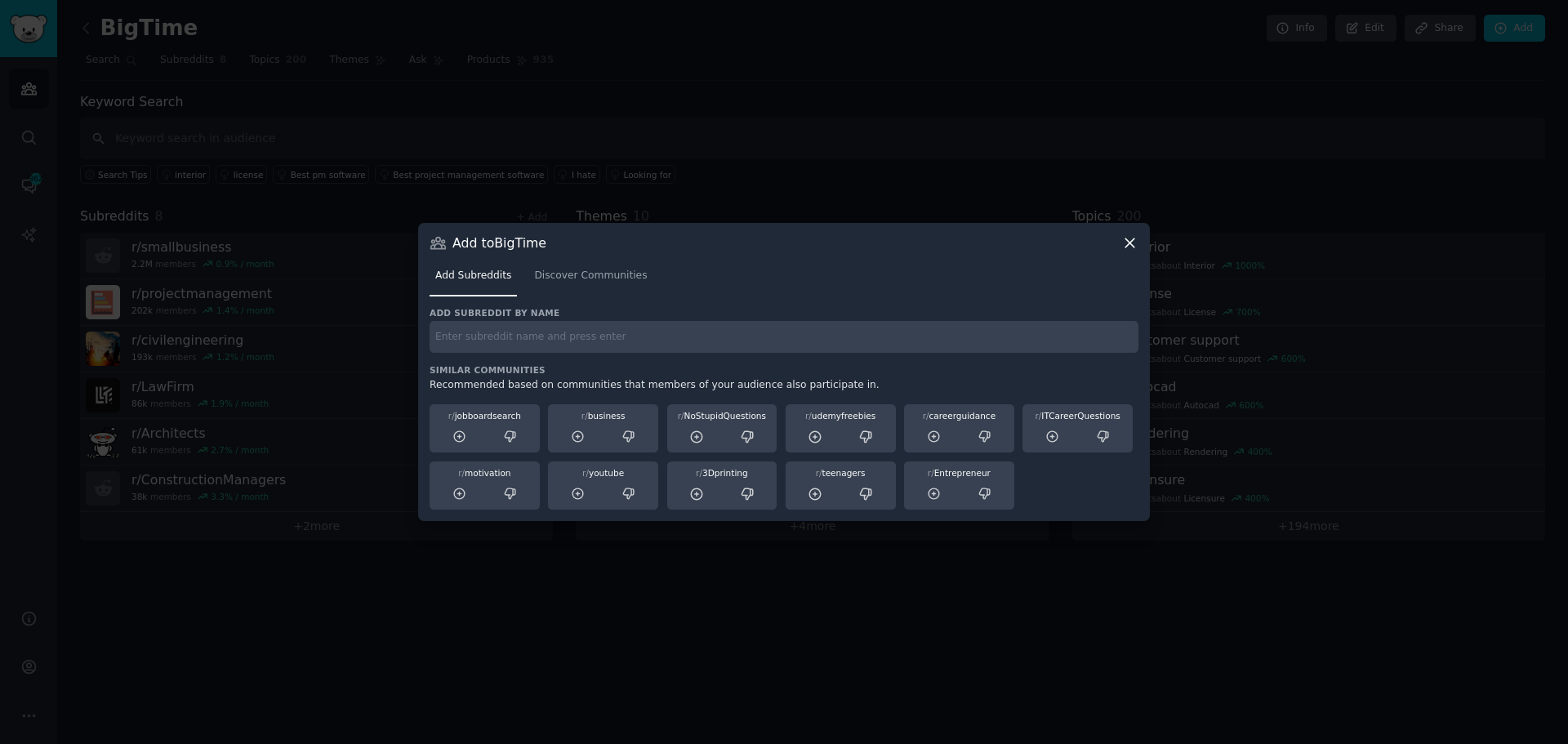
click at [1204, 605] on div at bounding box center [784, 372] width 1568 height 744
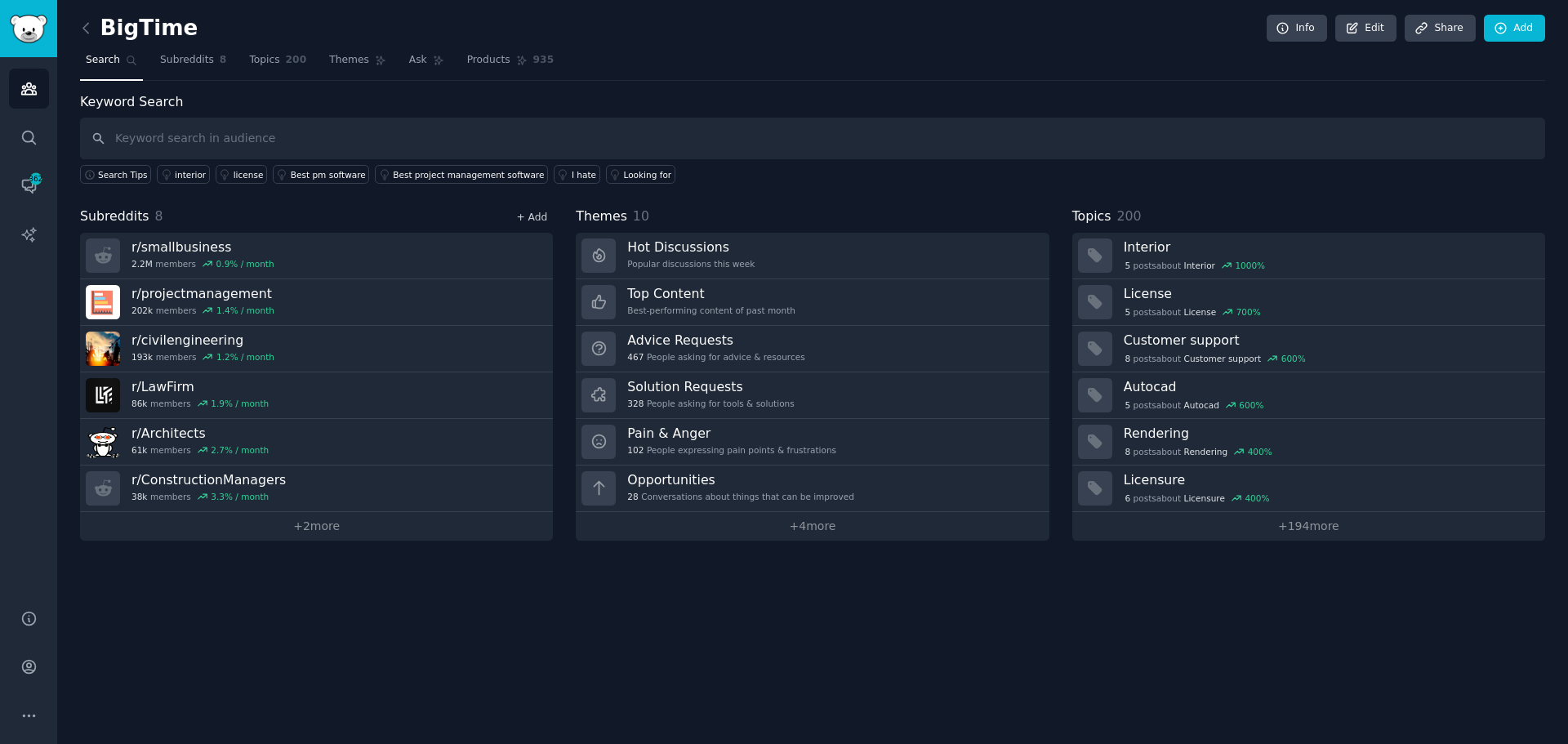
click at [529, 217] on link "+ Add" at bounding box center [532, 217] width 31 height 11
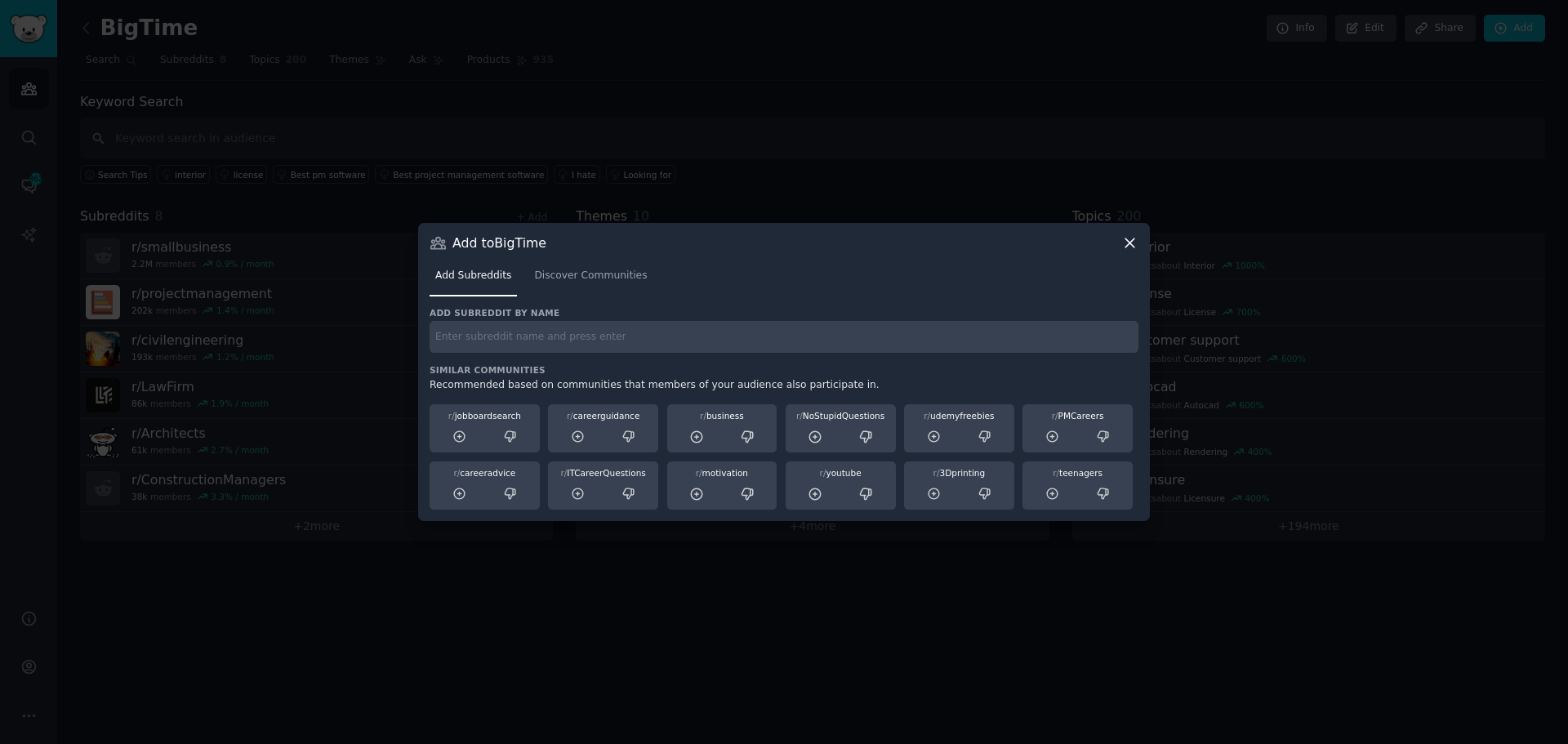
click at [699, 335] on input "text" at bounding box center [783, 336] width 709 height 32
type input "r/entrepreneur"
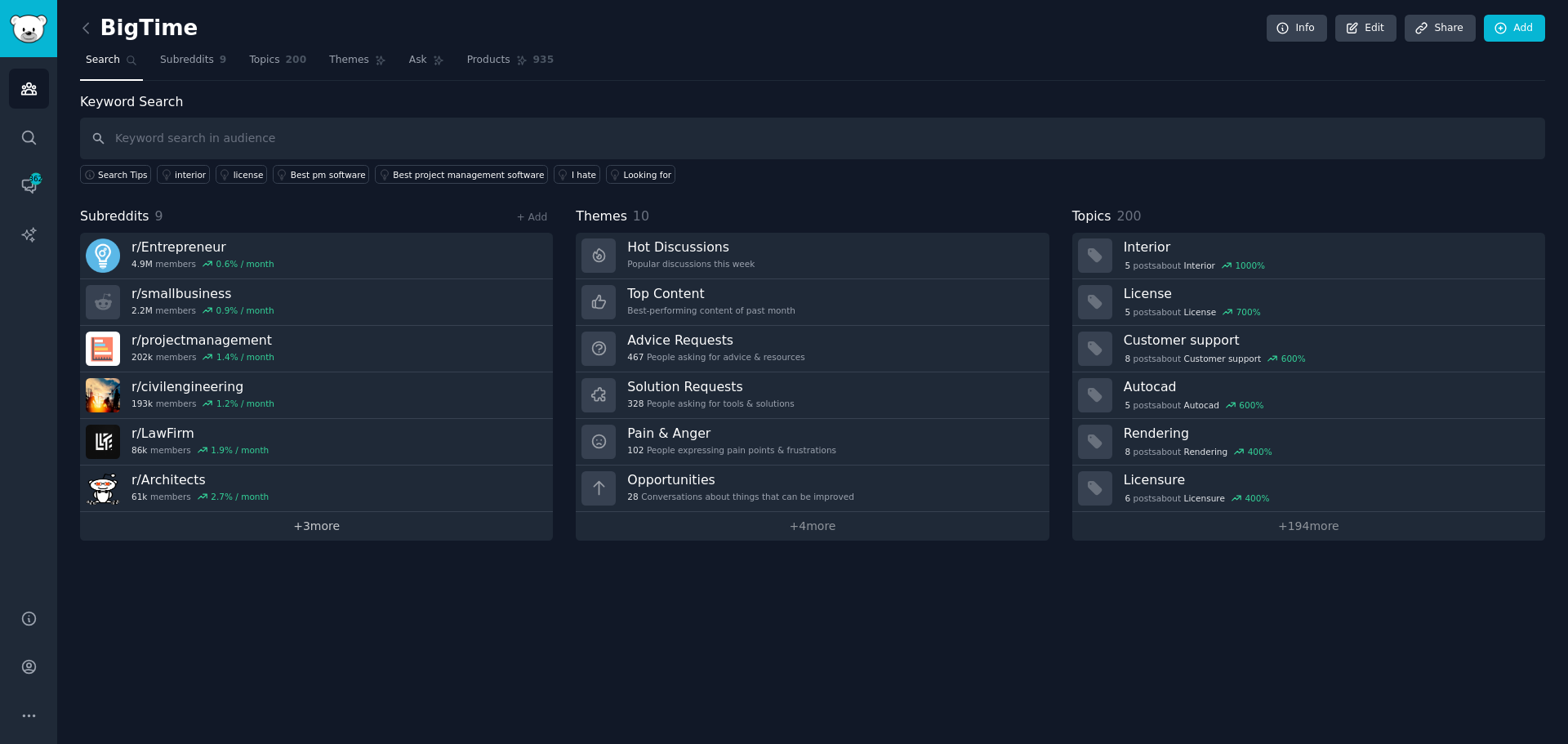
click at [399, 535] on link "+ 3 more" at bounding box center [316, 525] width 473 height 28
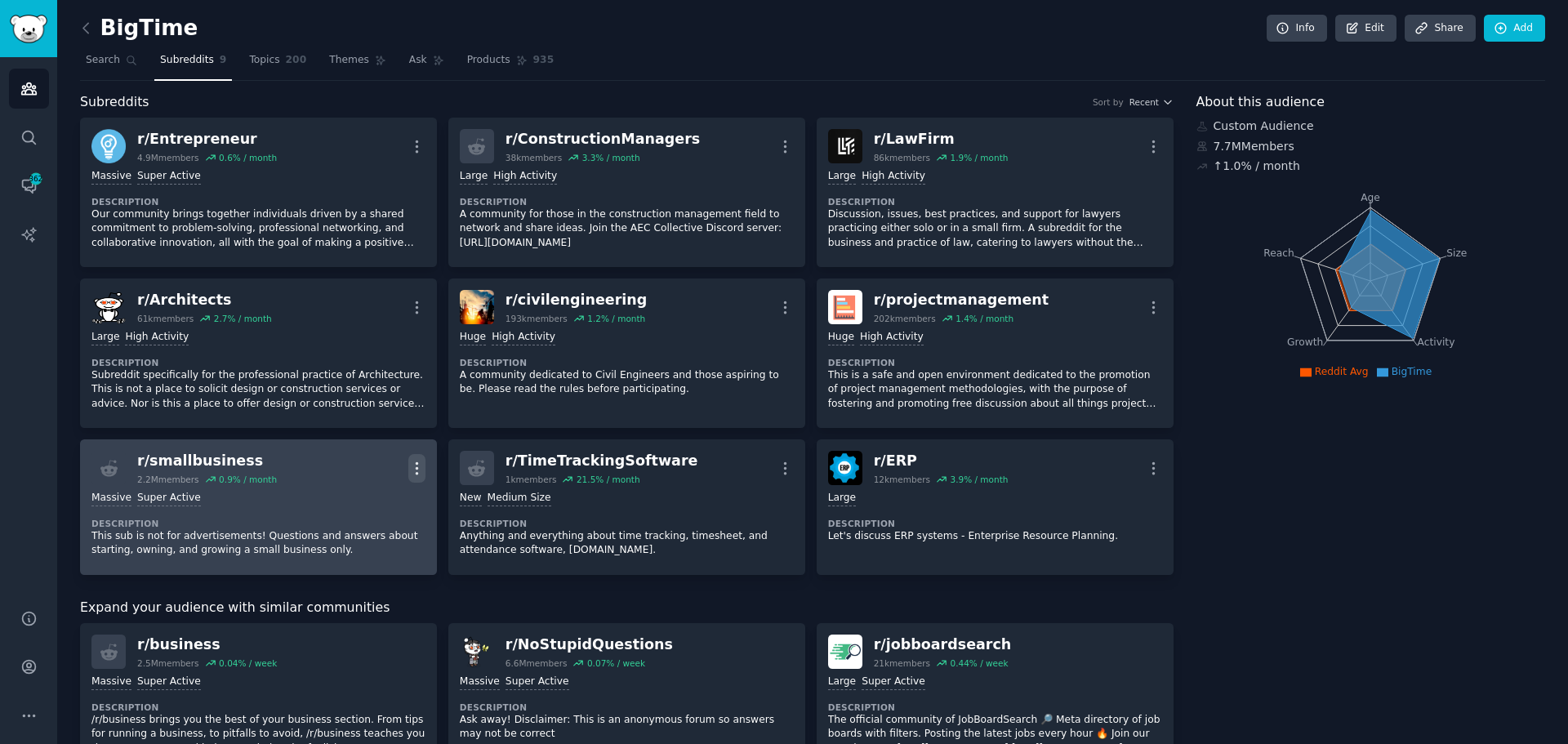
click at [422, 479] on button "More" at bounding box center [416, 468] width 17 height 28
click at [378, 528] on div "Delete" at bounding box center [351, 530] width 97 height 34
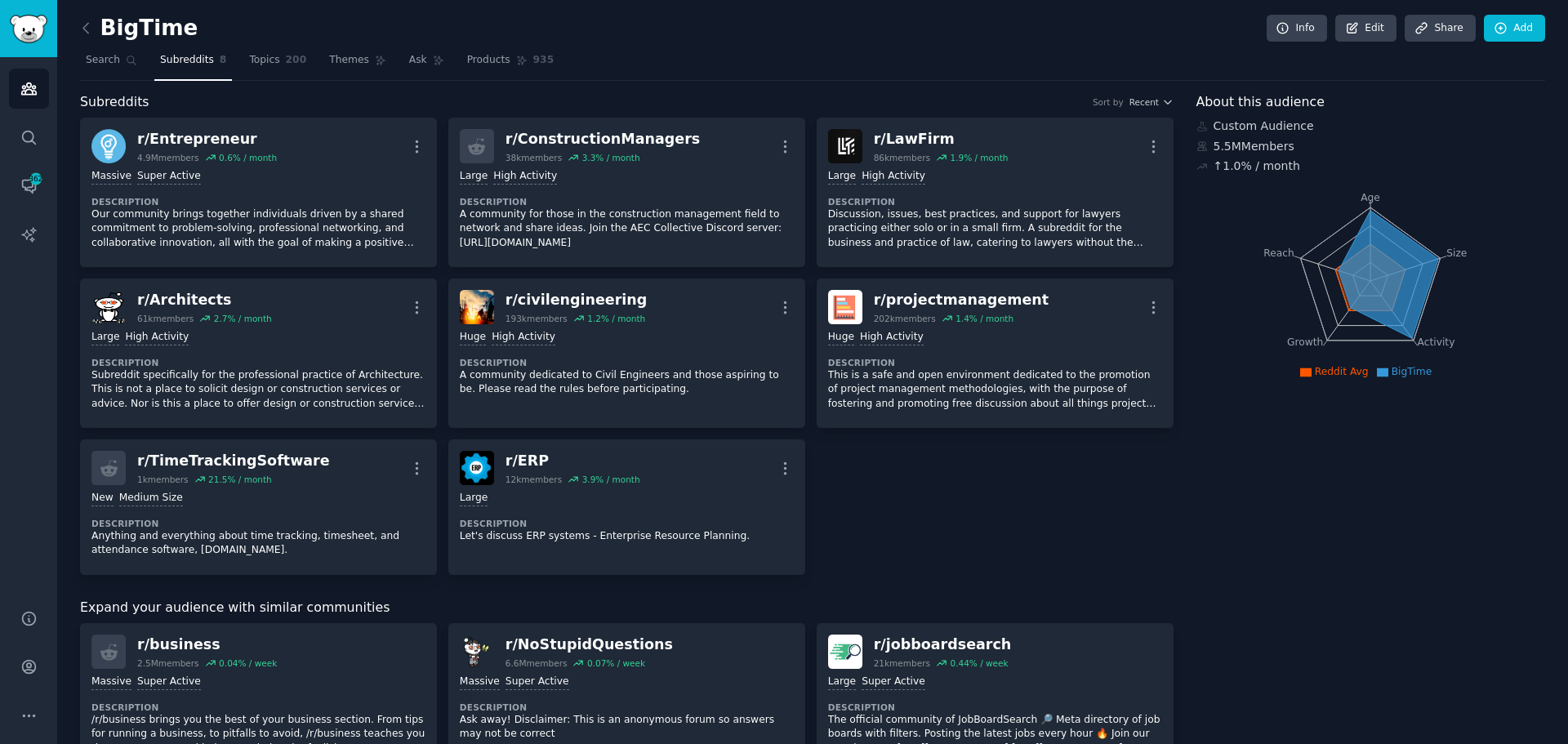
drag, startPoint x: 378, startPoint y: 528, endPoint x: 960, endPoint y: 520, distance: 582.1
click at [960, 520] on div "r/ Entrepreneur 4.9M members 0.6 % / month More Massive Super Active Descriptio…" at bounding box center [627, 346] width 1094 height 457
click at [82, 32] on icon at bounding box center [85, 28] width 17 height 17
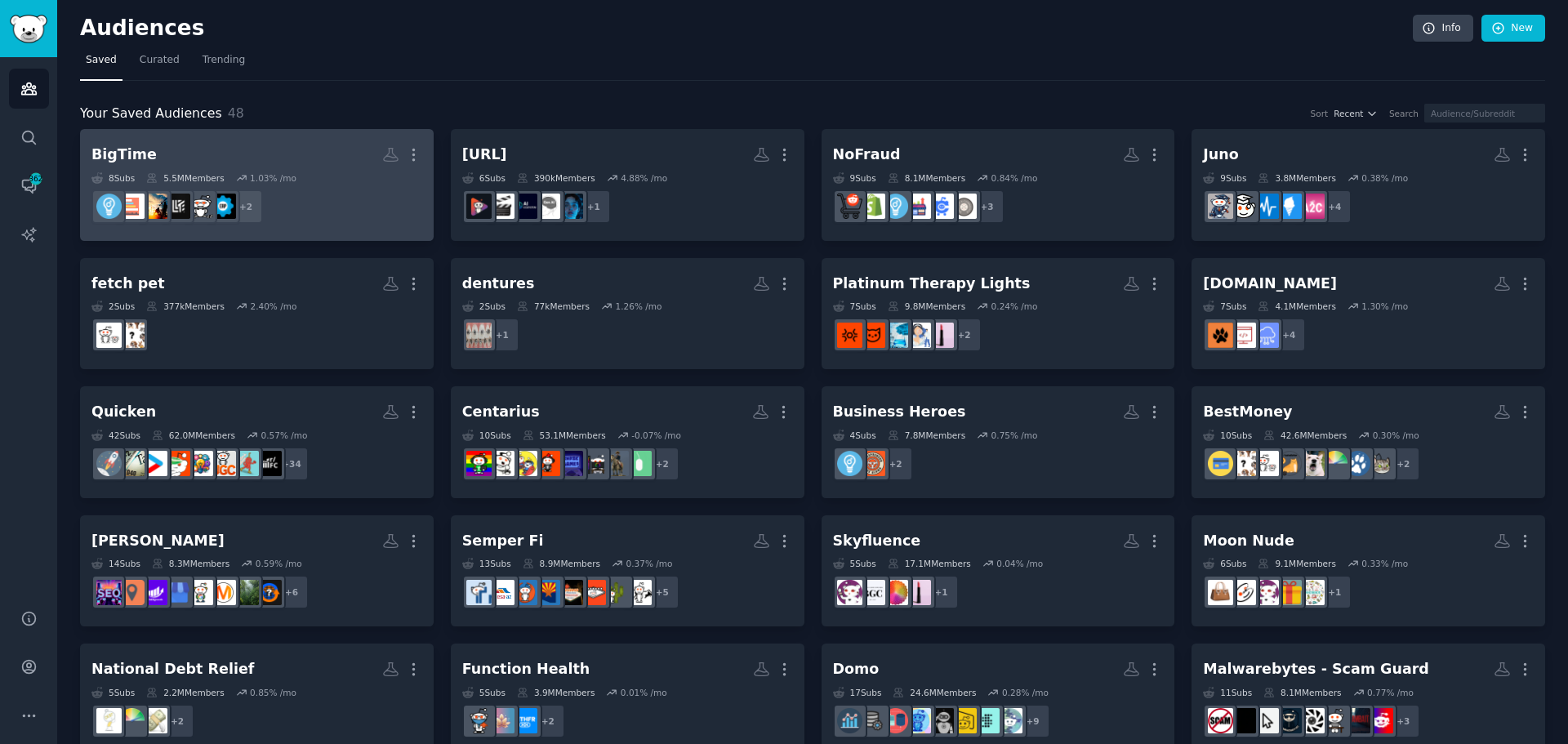
click at [298, 152] on h2 "BigTime More" at bounding box center [257, 154] width 331 height 28
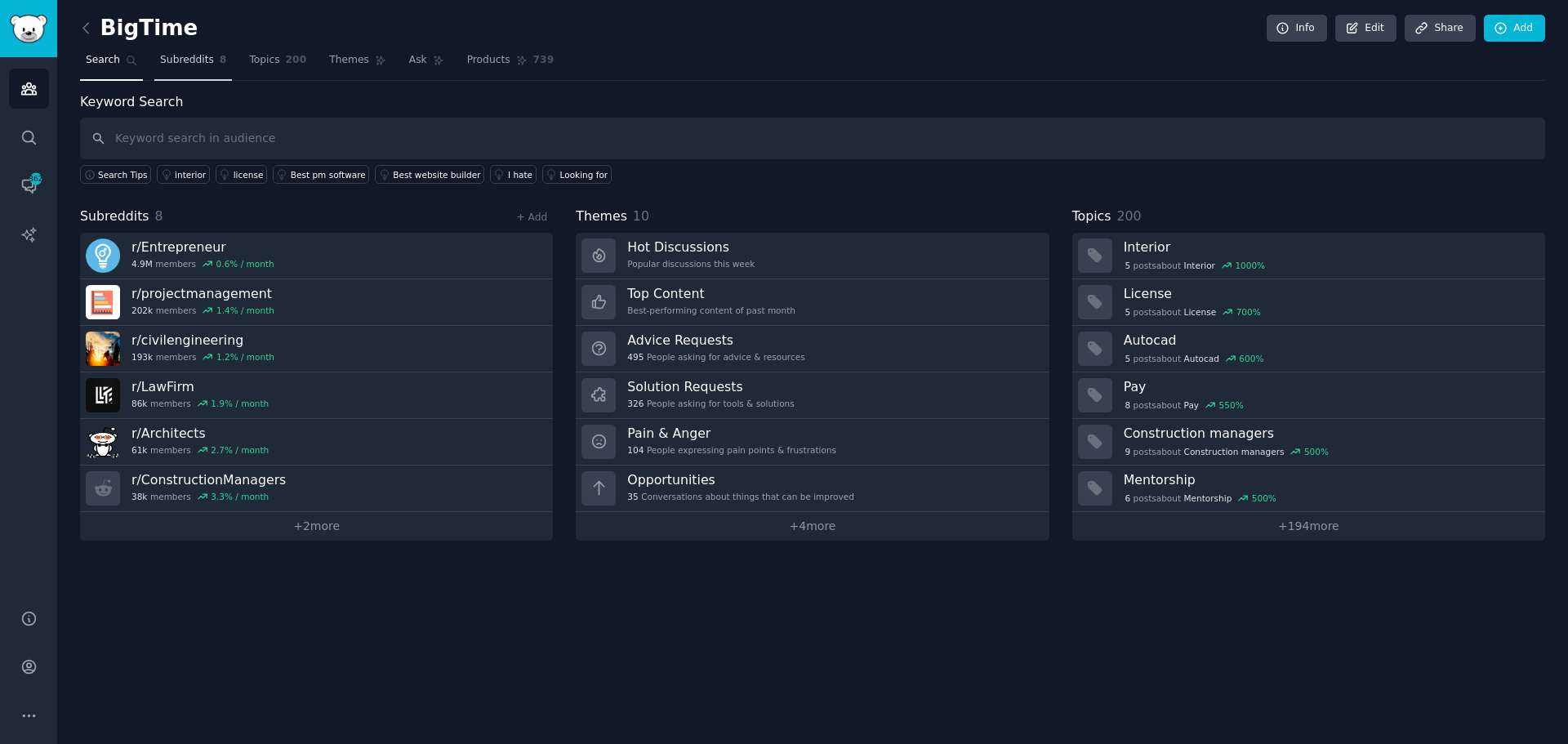
click at [192, 62] on span "Subreddits" at bounding box center [187, 61] width 54 height 15
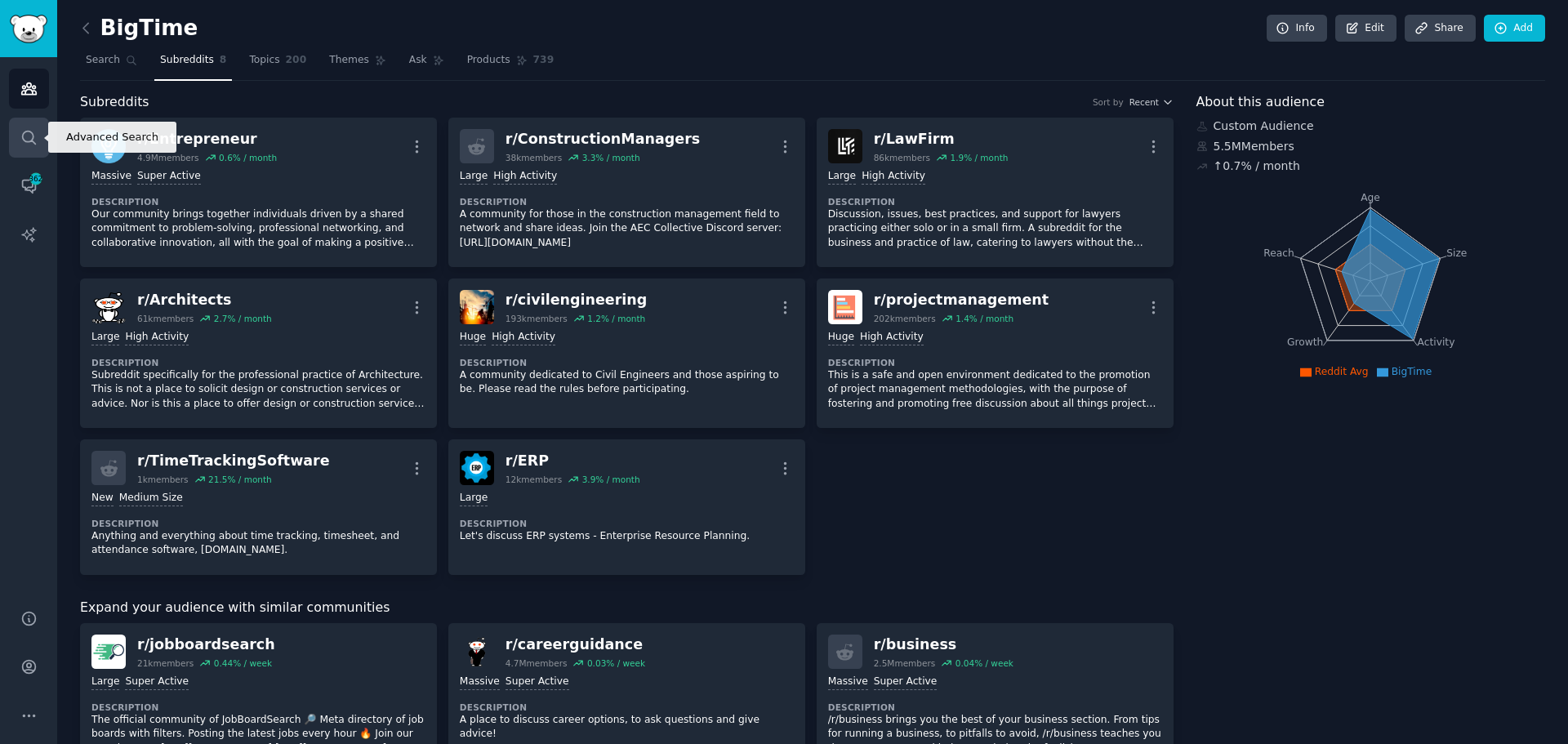
click at [36, 130] on icon "Sidebar" at bounding box center [28, 137] width 17 height 17
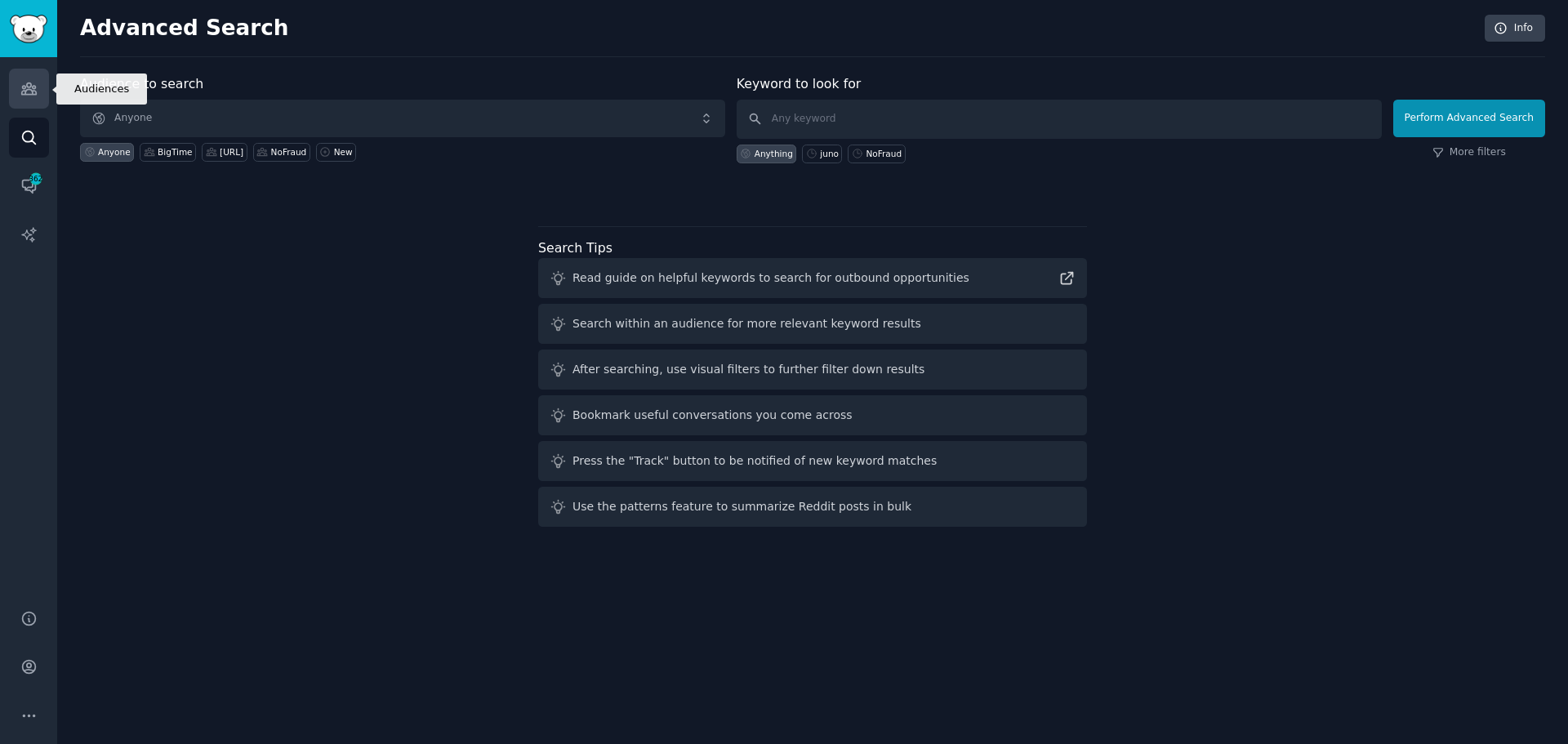
click at [30, 82] on icon "Sidebar" at bounding box center [28, 88] width 17 height 17
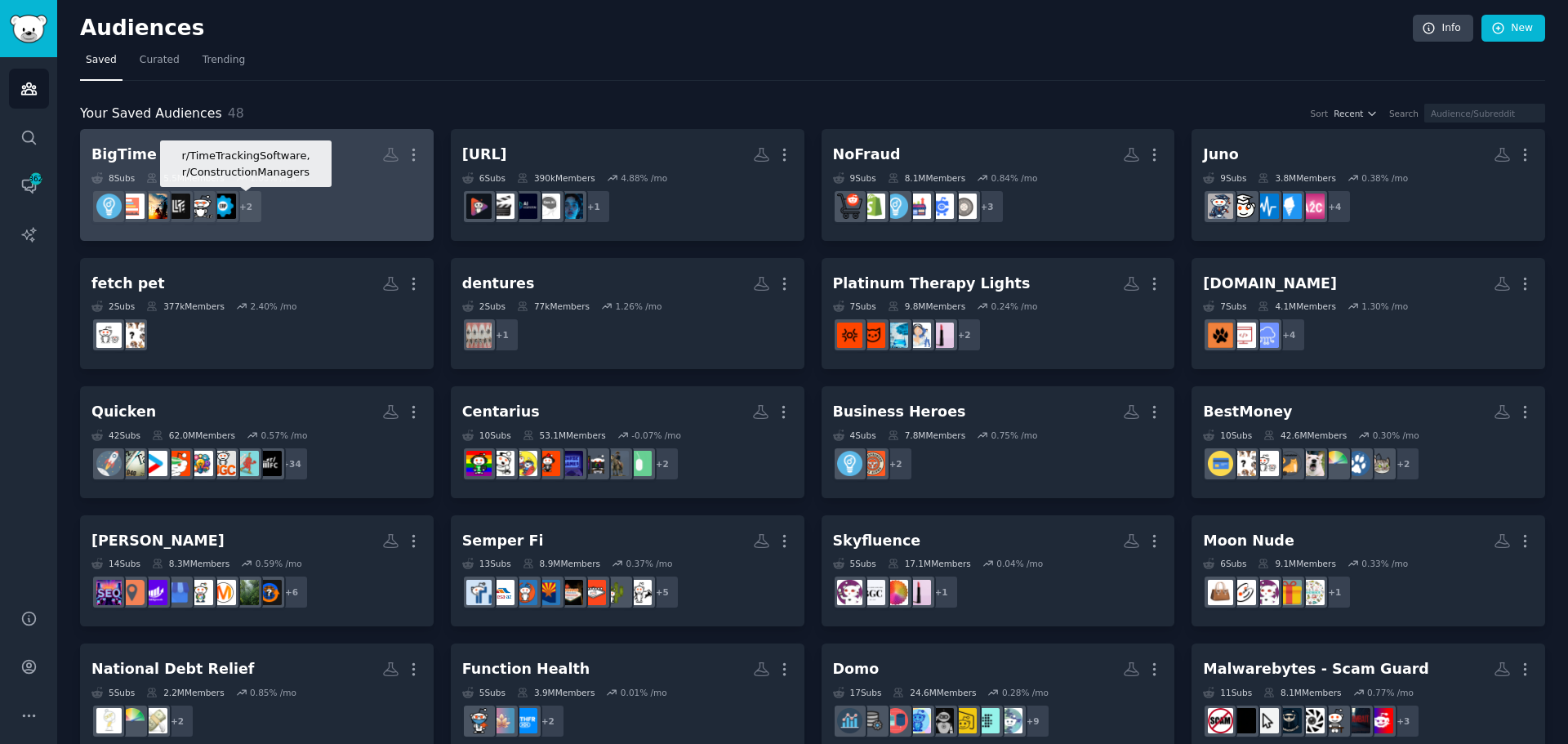
click at [260, 196] on div "+ 2" at bounding box center [245, 206] width 34 height 34
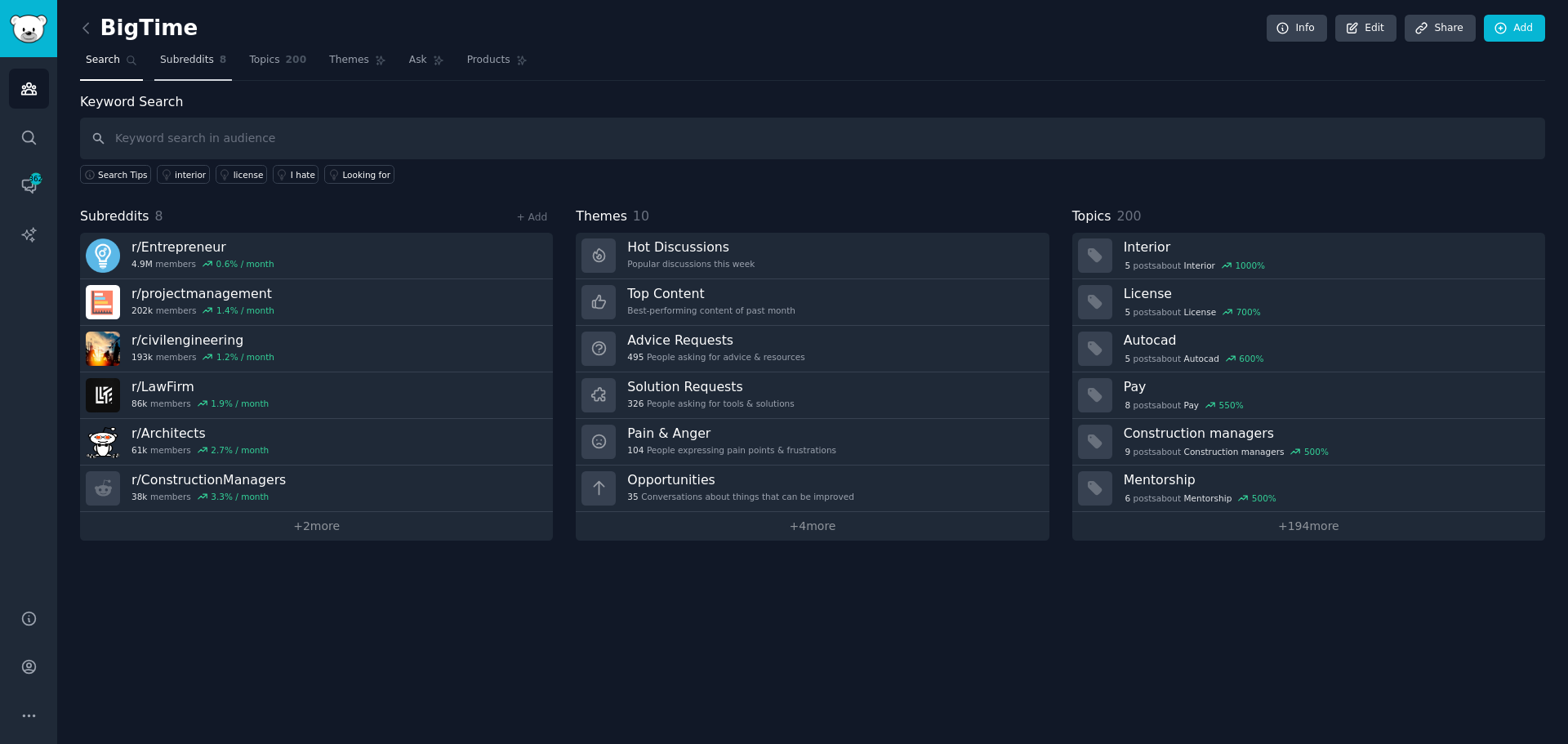
click at [188, 48] on link "Subreddits 8" at bounding box center [193, 64] width 77 height 33
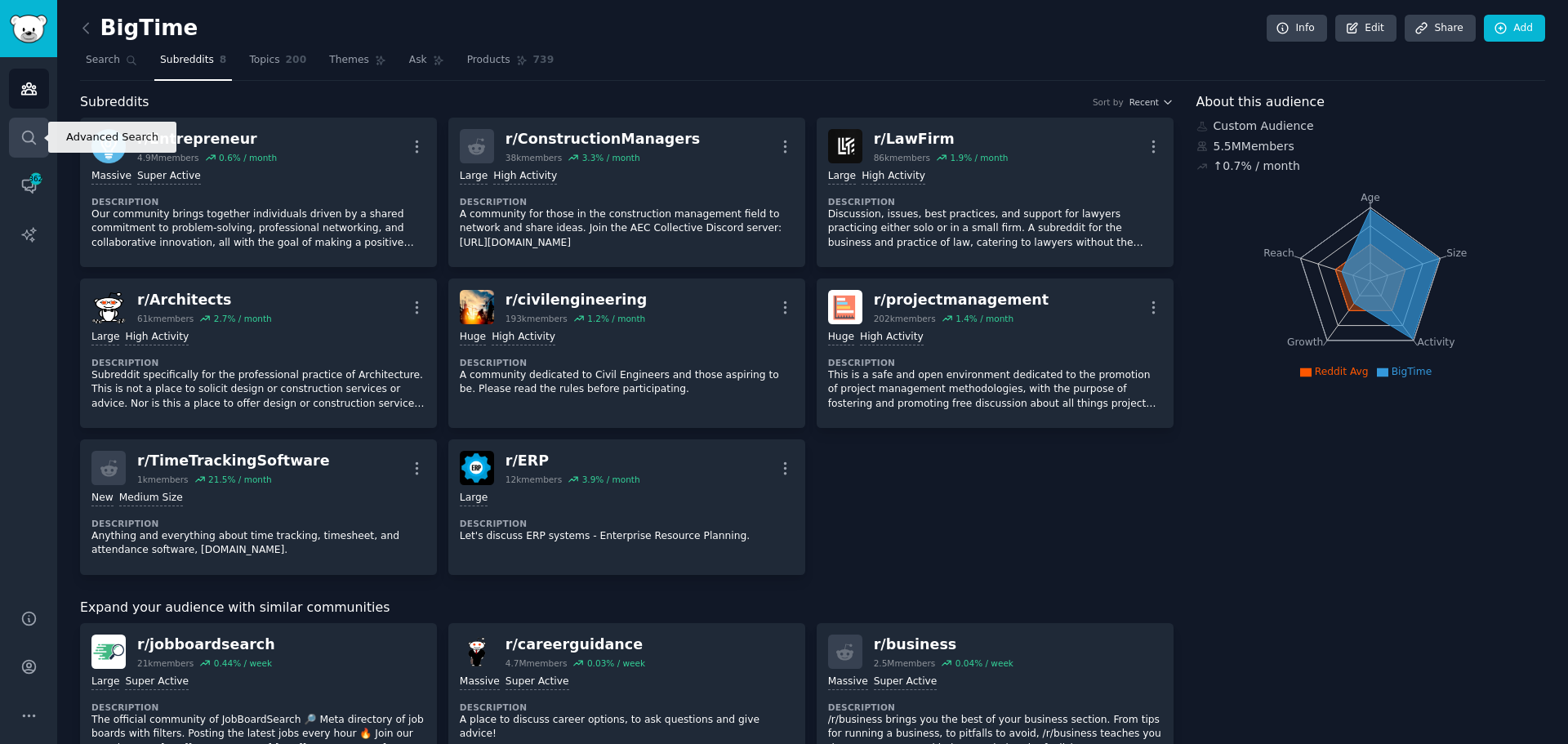
click at [32, 138] on icon "Sidebar" at bounding box center [28, 137] width 13 height 13
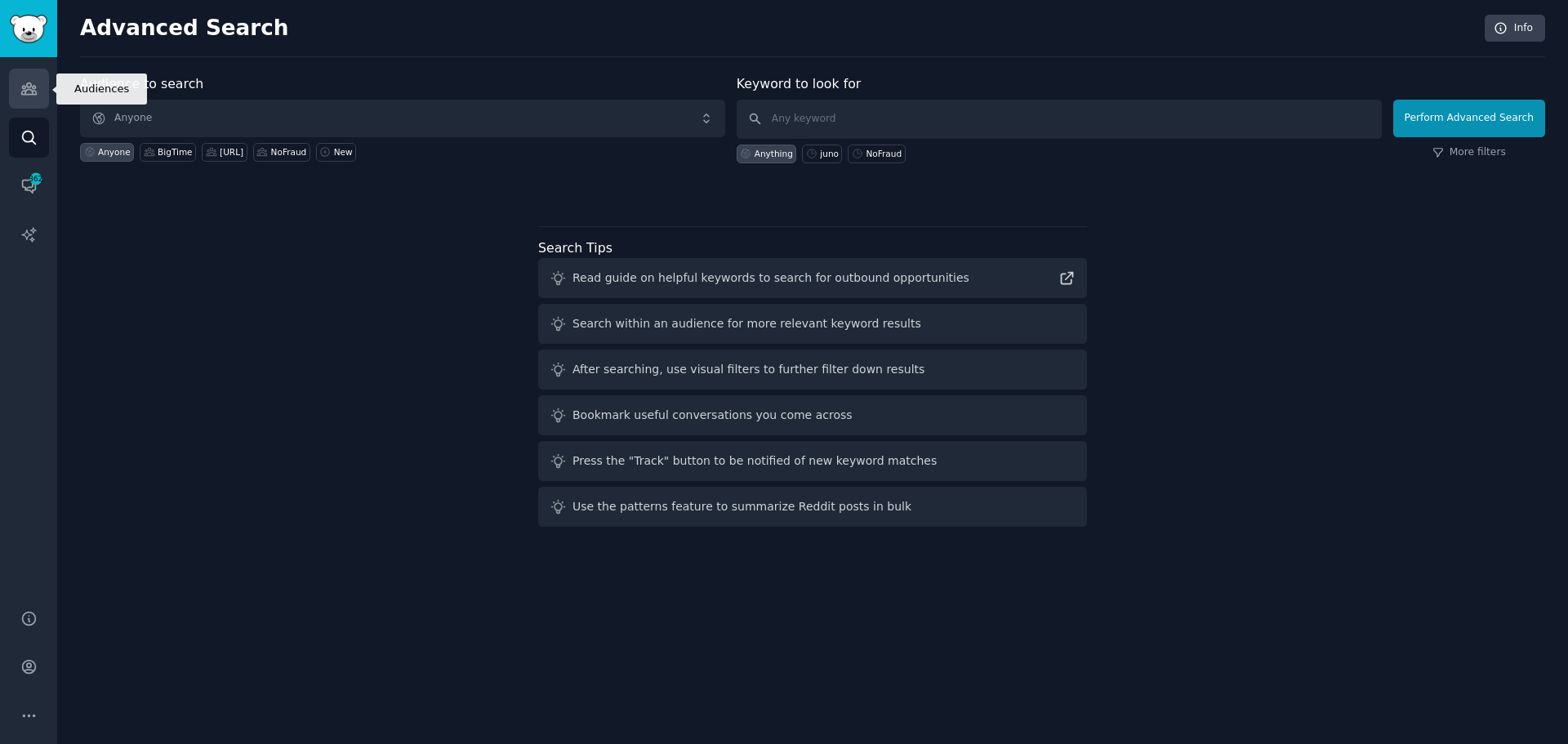
click at [38, 81] on link "Audiences" at bounding box center [29, 89] width 40 height 40
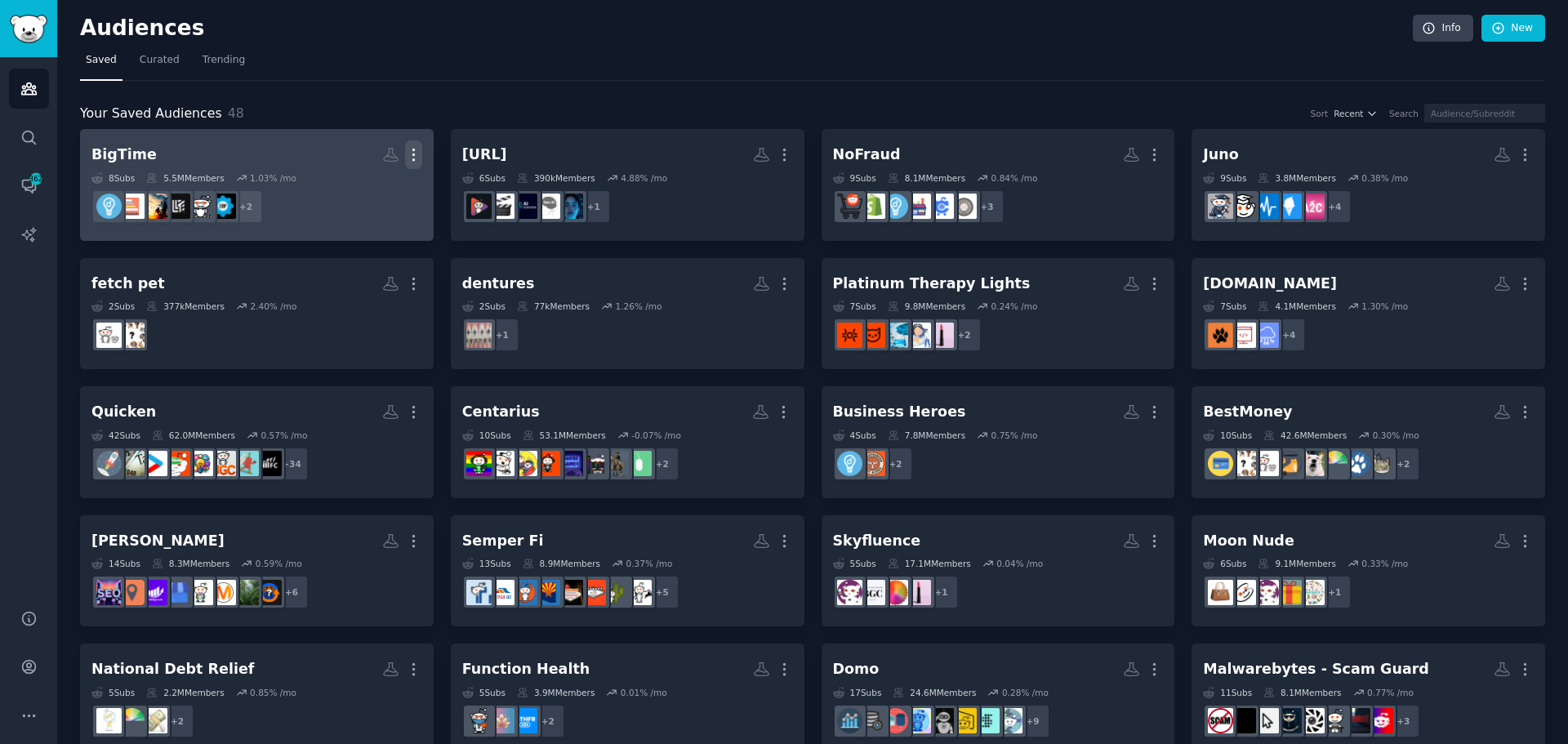
click at [407, 164] on button "More" at bounding box center [414, 154] width 17 height 28
click at [245, 149] on h2 "BigTime More View Delete" at bounding box center [257, 154] width 331 height 28
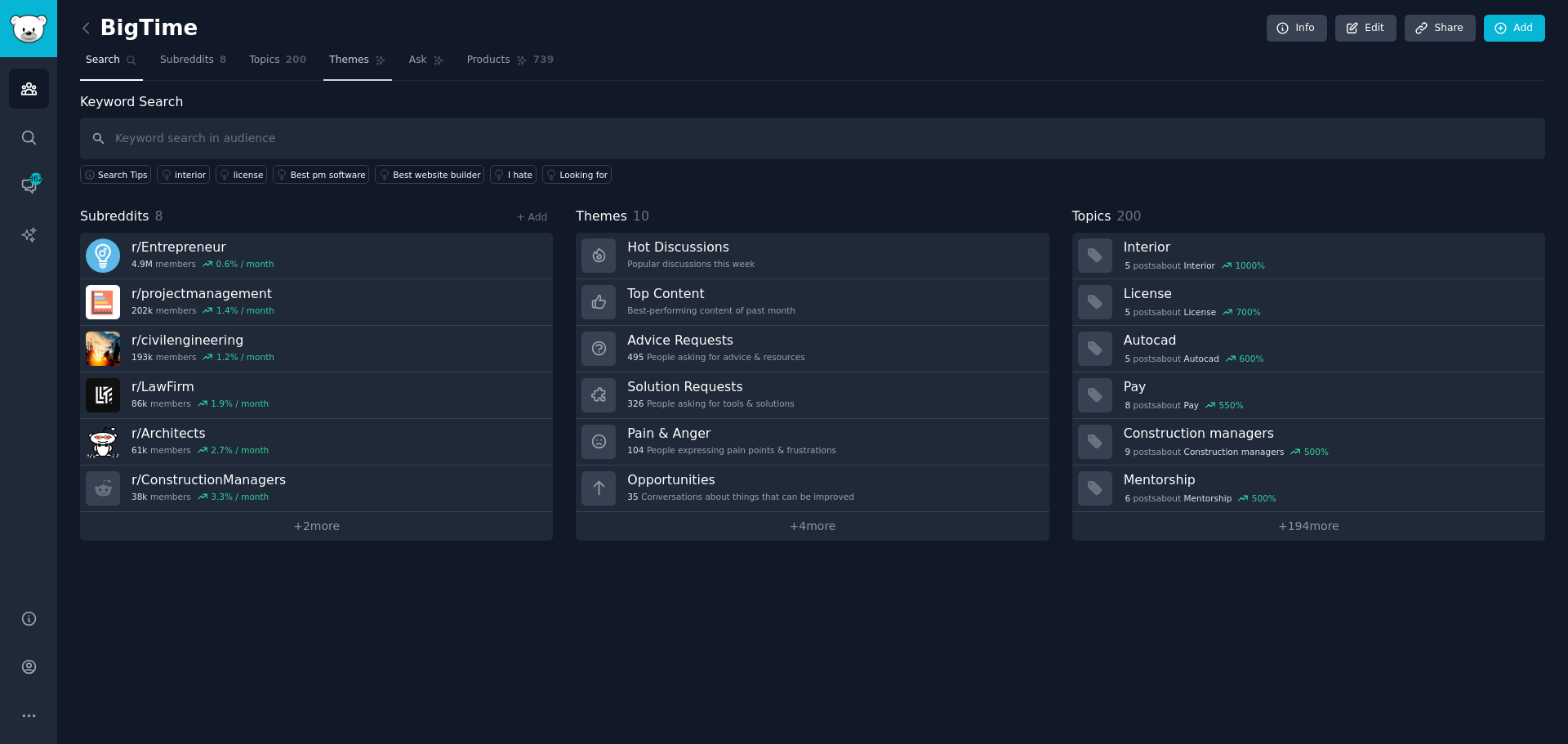
click at [332, 65] on span "Themes" at bounding box center [349, 61] width 40 height 15
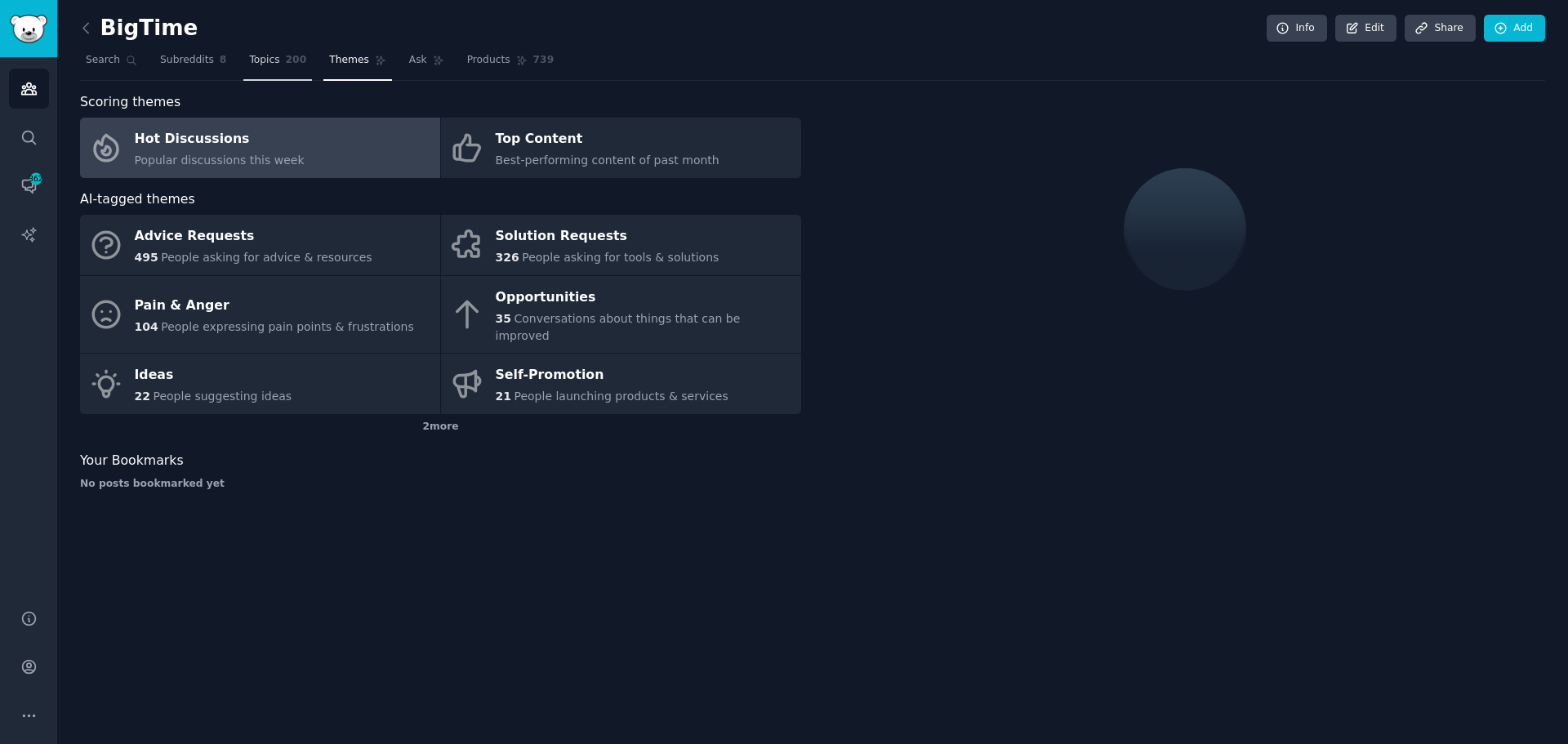
click at [270, 61] on link "Topics 200" at bounding box center [278, 64] width 69 height 33
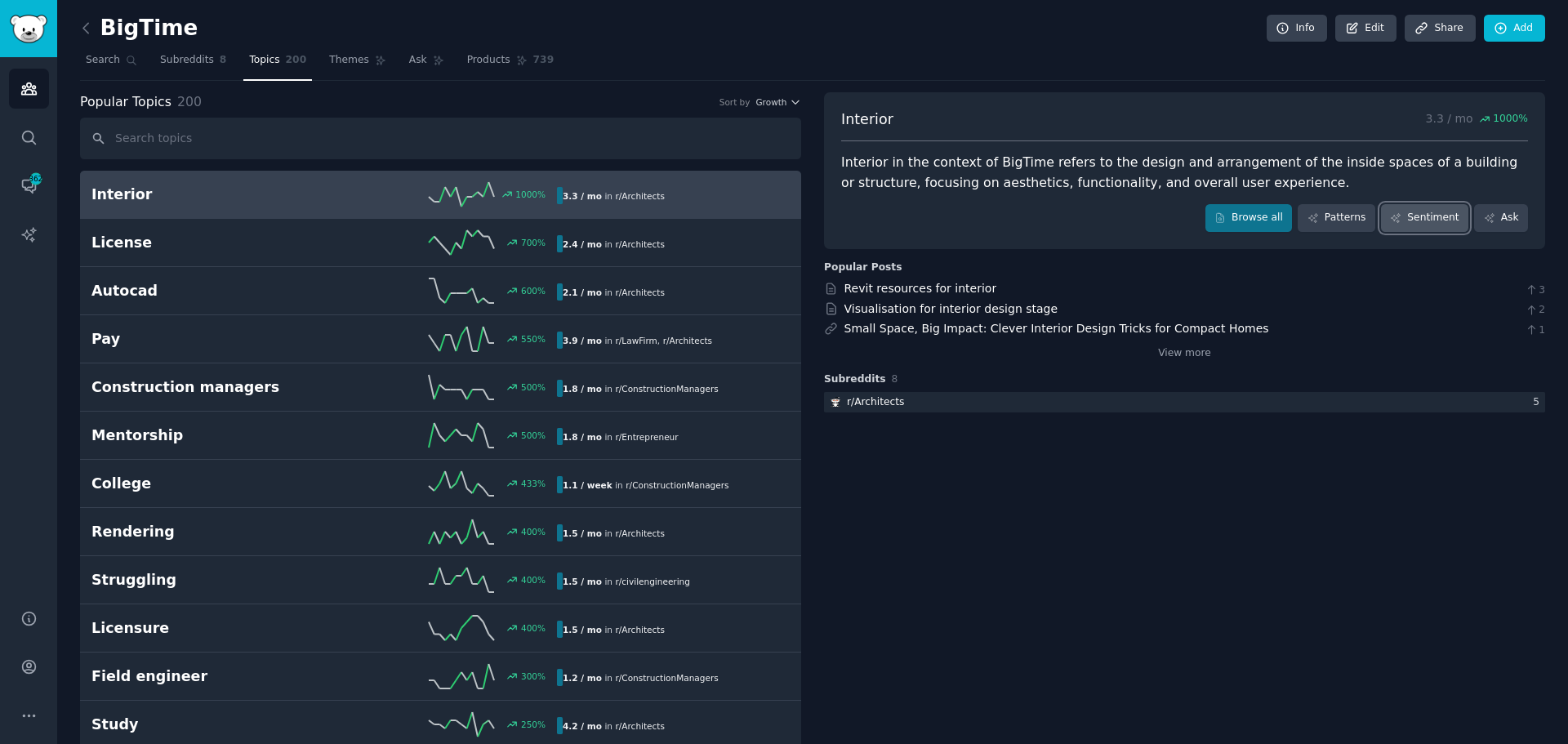
click at [1420, 220] on link "Sentiment" at bounding box center [1425, 218] width 87 height 28
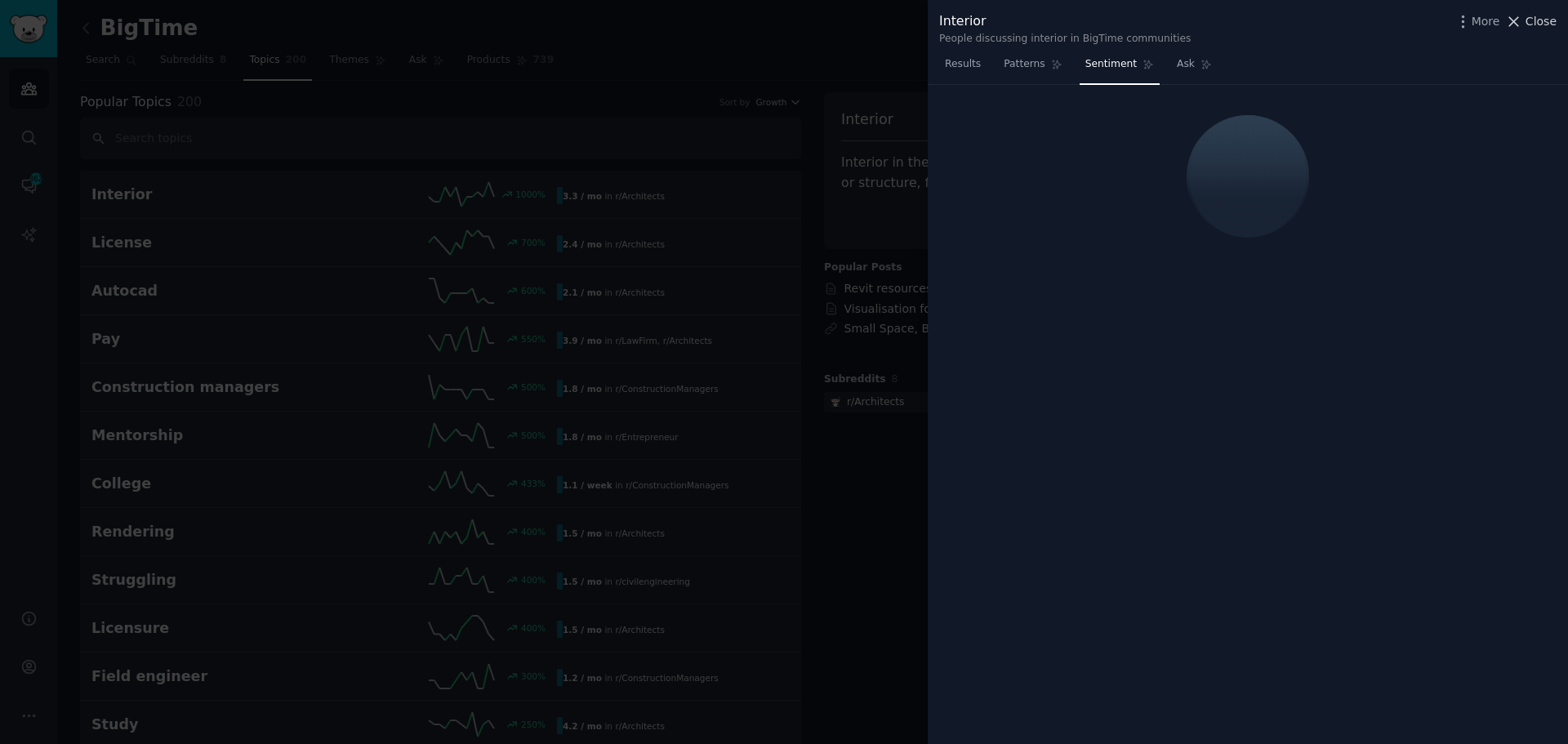
click at [1539, 20] on span "Close" at bounding box center [1541, 21] width 31 height 17
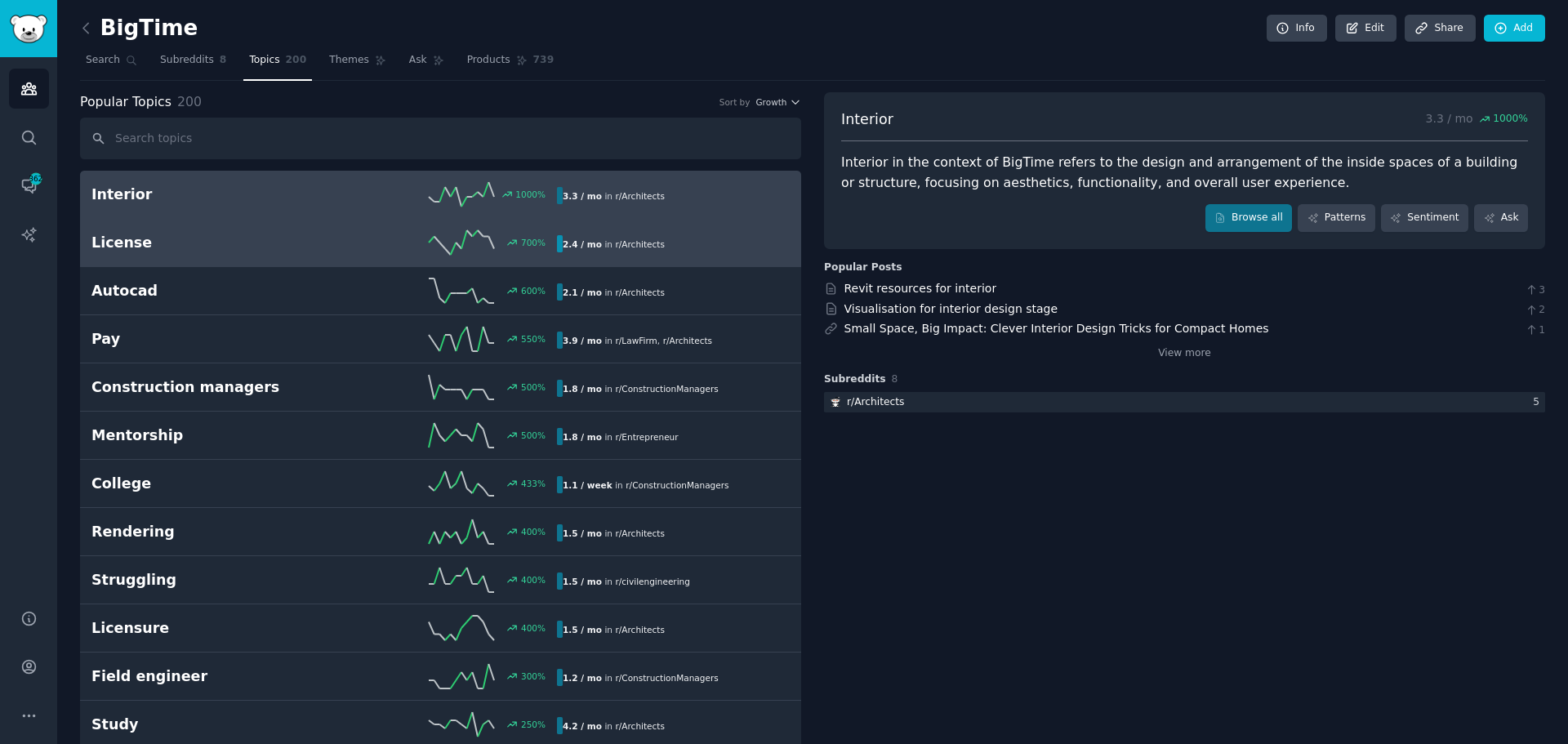
click at [282, 248] on h2 "License" at bounding box center [208, 242] width 233 height 20
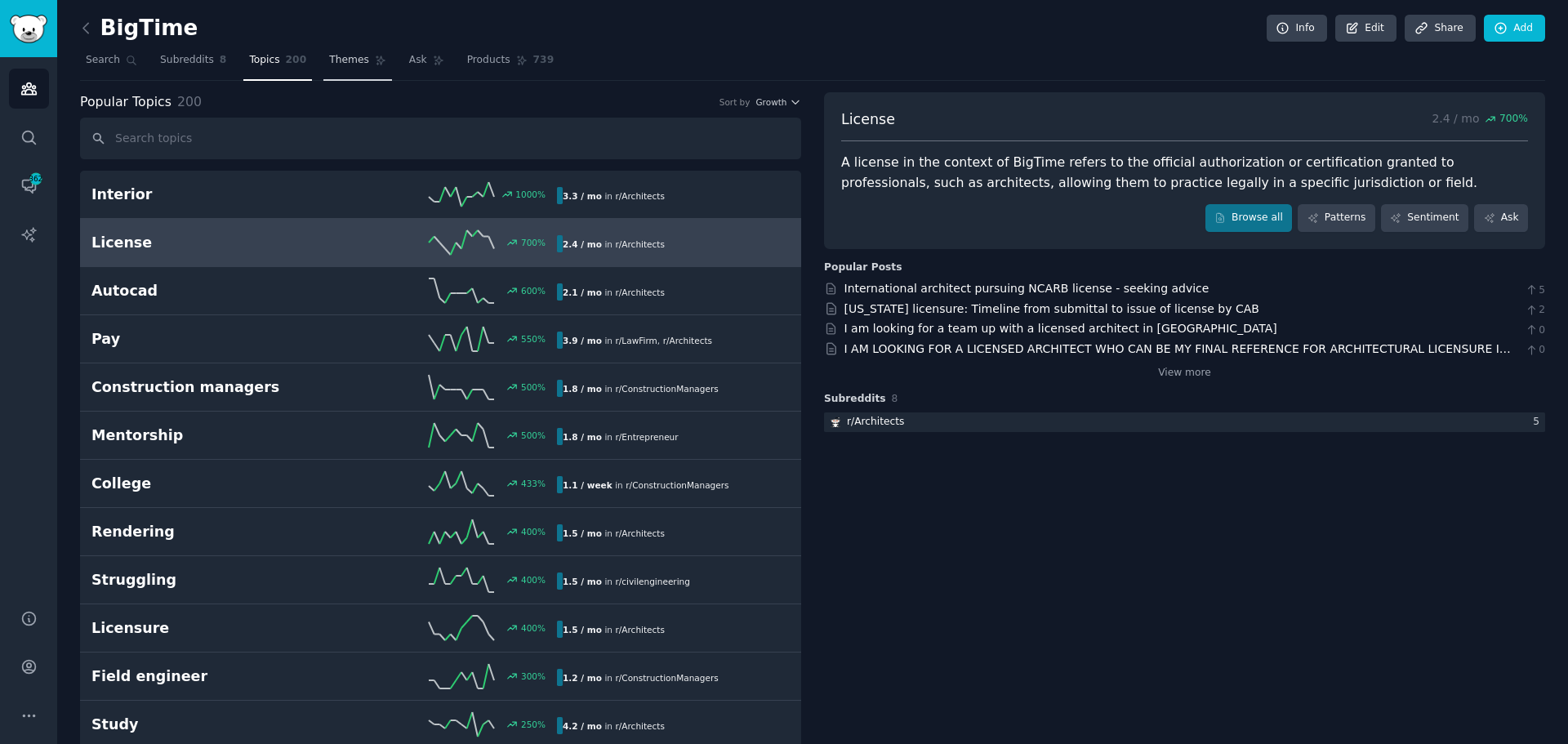
click at [324, 71] on link "Themes" at bounding box center [358, 64] width 69 height 33
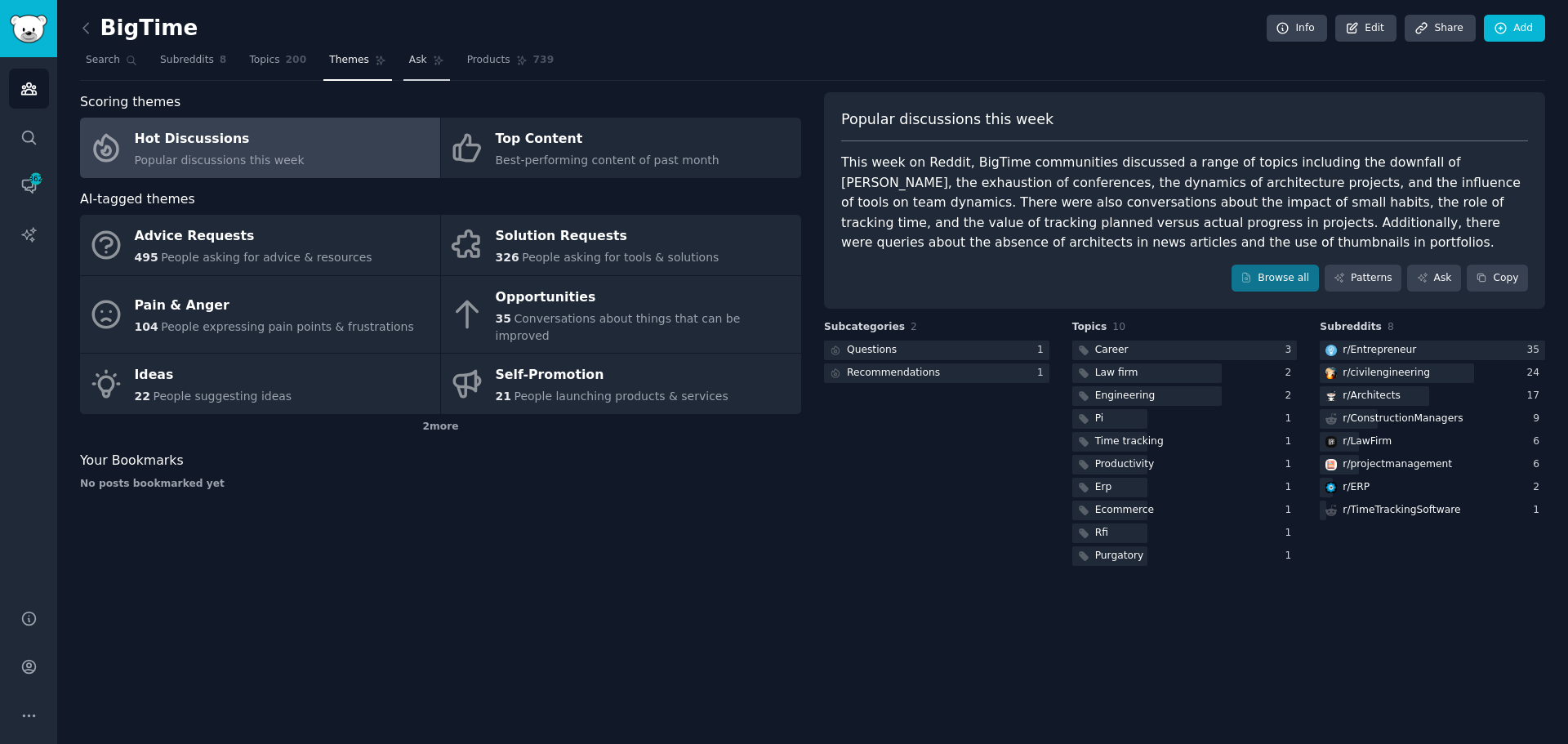
click at [407, 74] on link "Ask" at bounding box center [426, 64] width 47 height 33
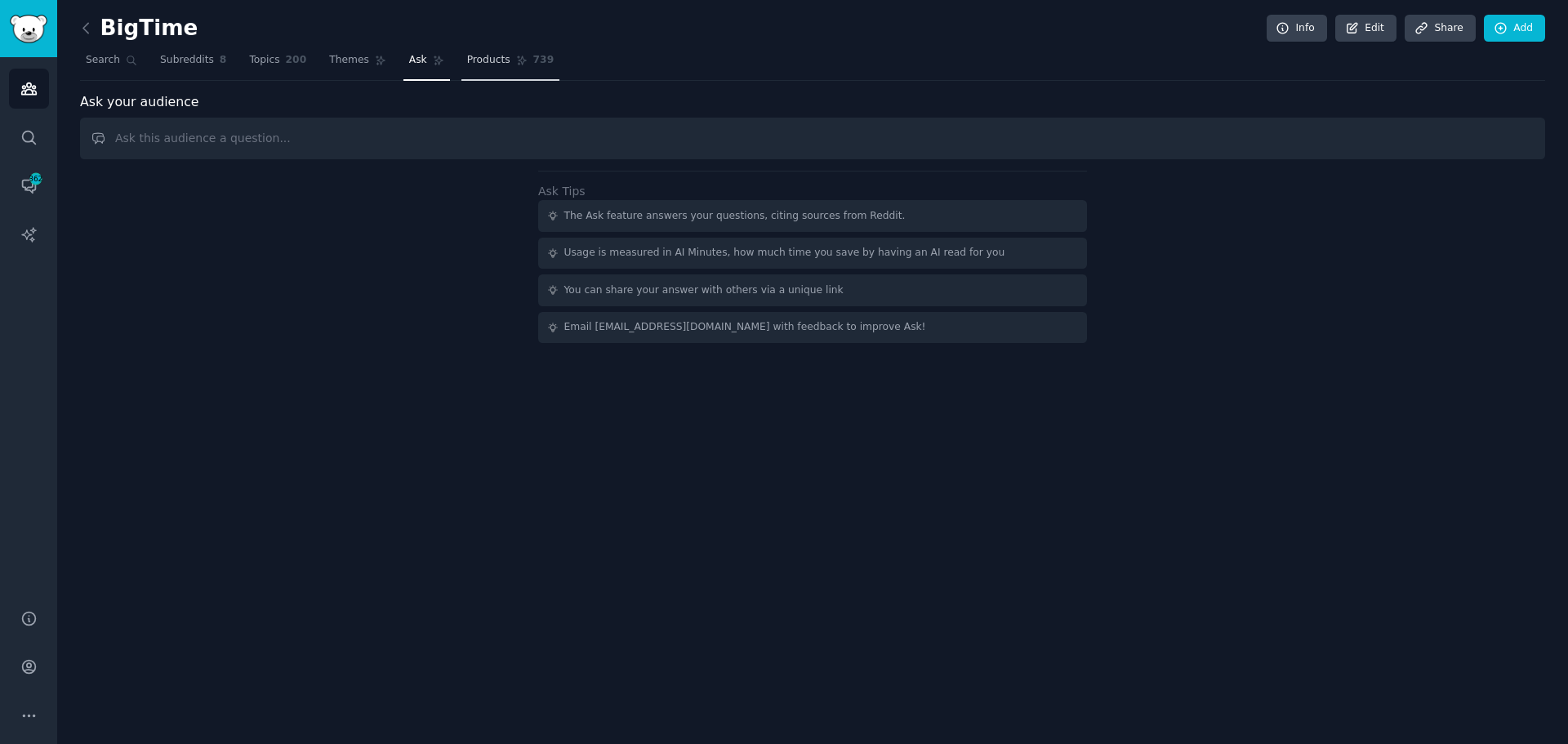
click at [468, 62] on span "Products" at bounding box center [488, 61] width 43 height 15
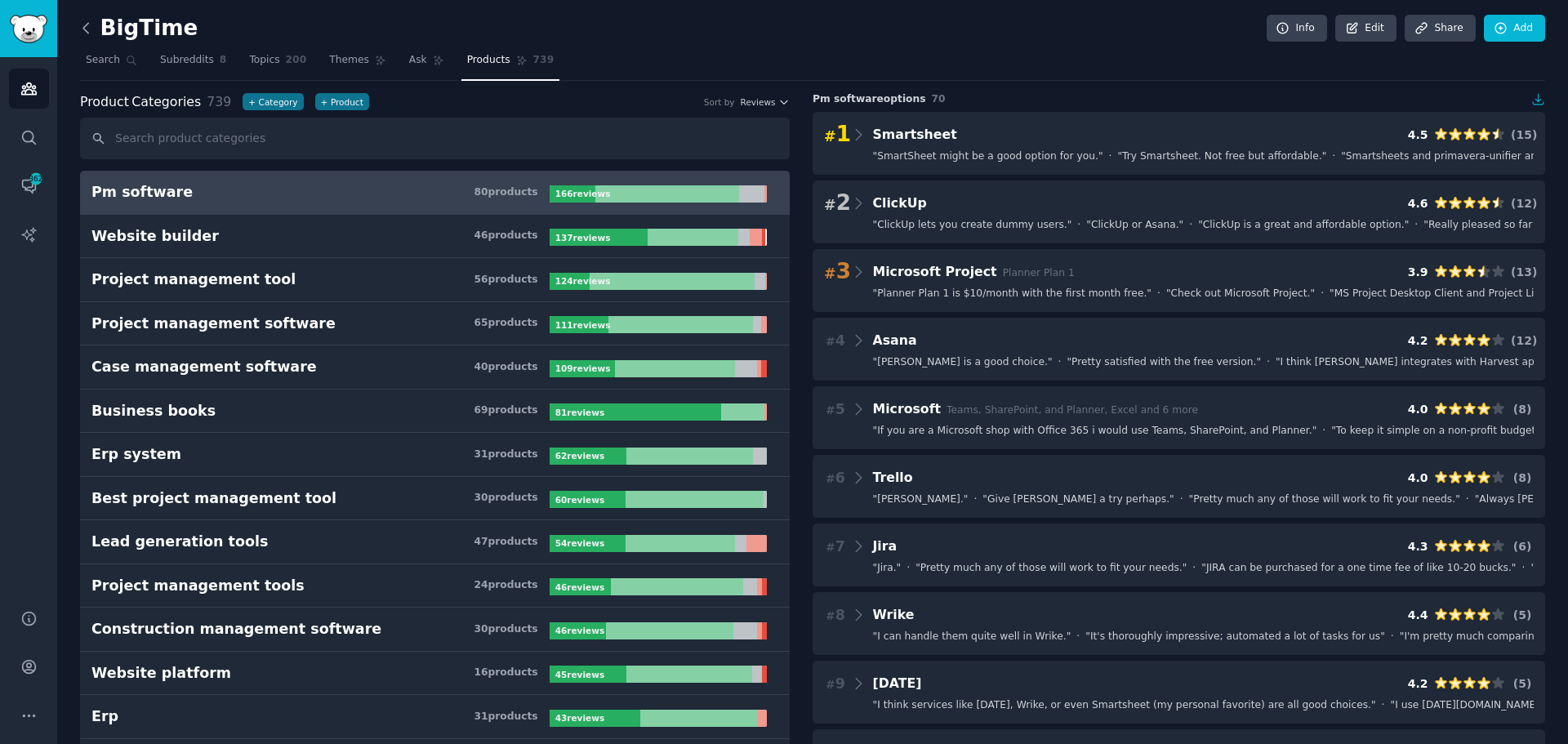
click at [85, 19] on icon at bounding box center [85, 28] width 17 height 17
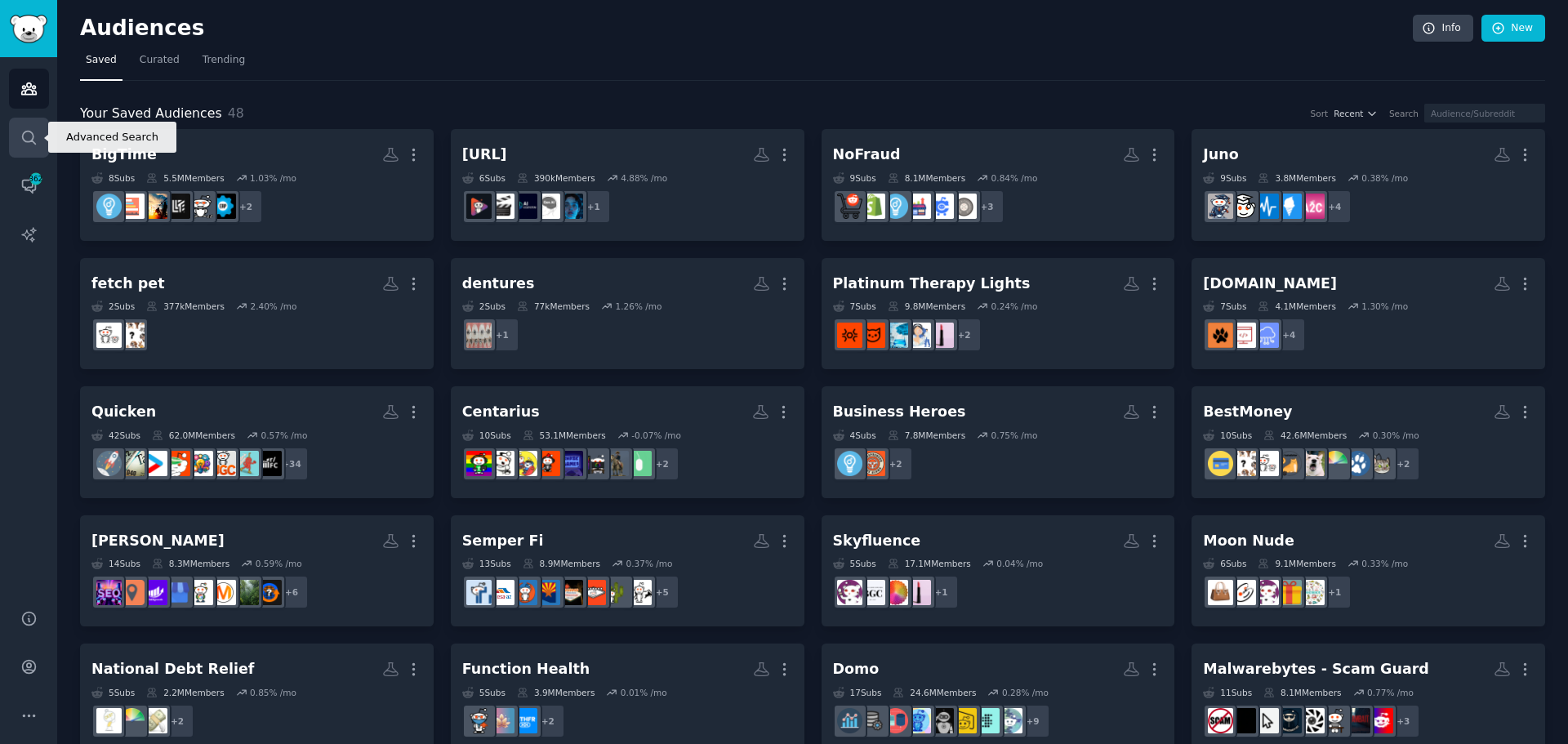
click at [28, 147] on link "Search" at bounding box center [29, 138] width 40 height 40
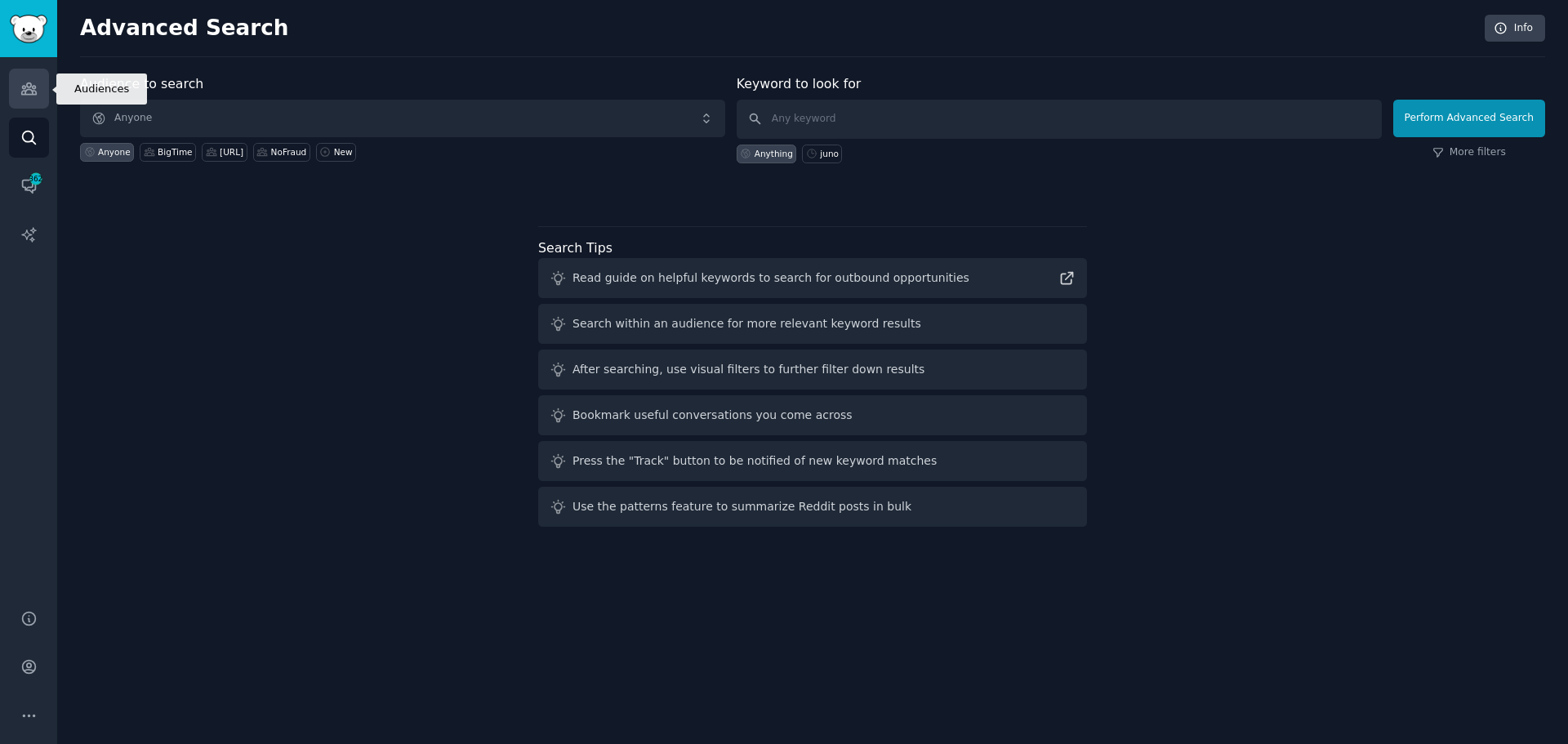
click at [28, 80] on icon "Sidebar" at bounding box center [28, 88] width 17 height 17
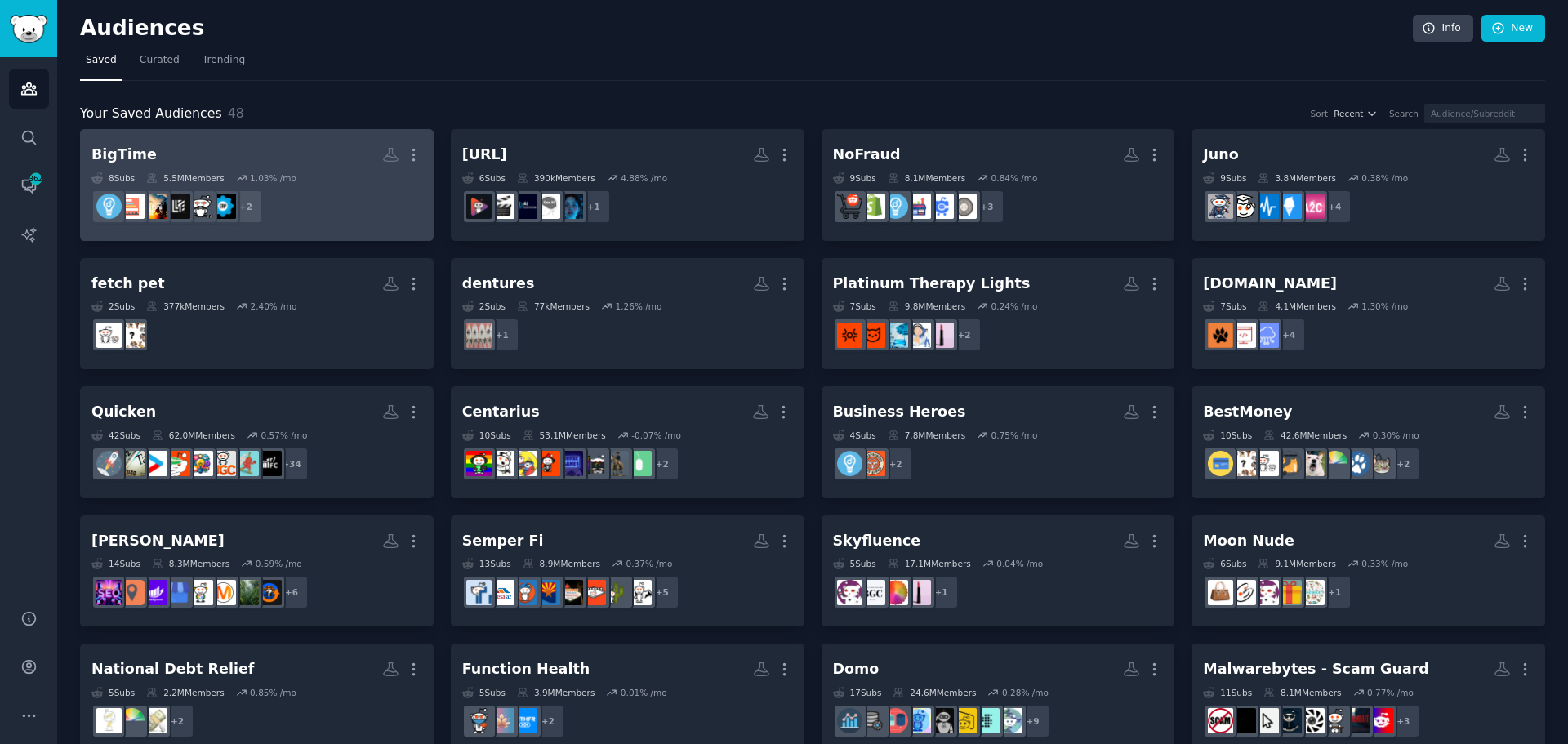
click at [187, 159] on h2 "BigTime More" at bounding box center [257, 154] width 331 height 28
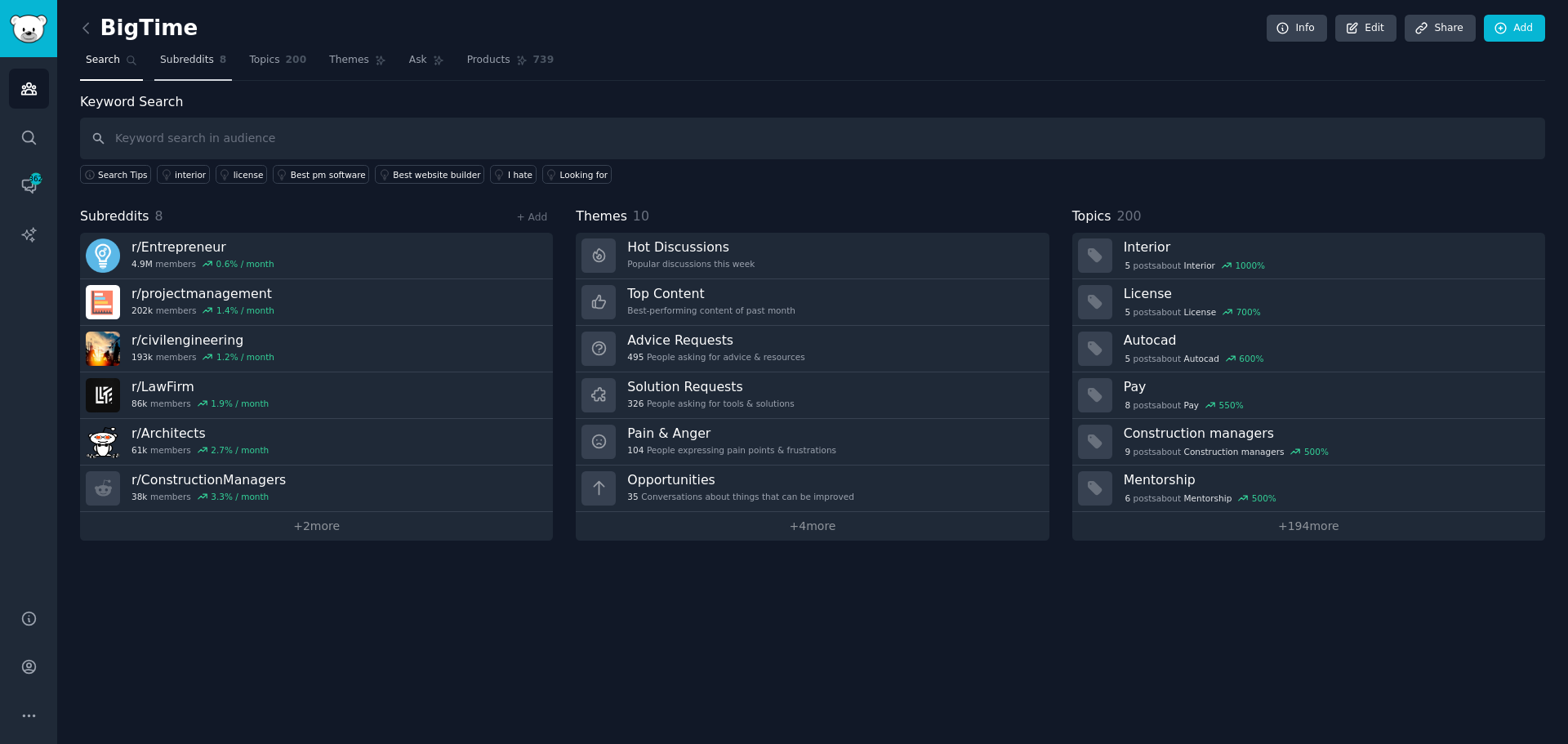
click at [199, 55] on span "Subreddits" at bounding box center [187, 61] width 54 height 15
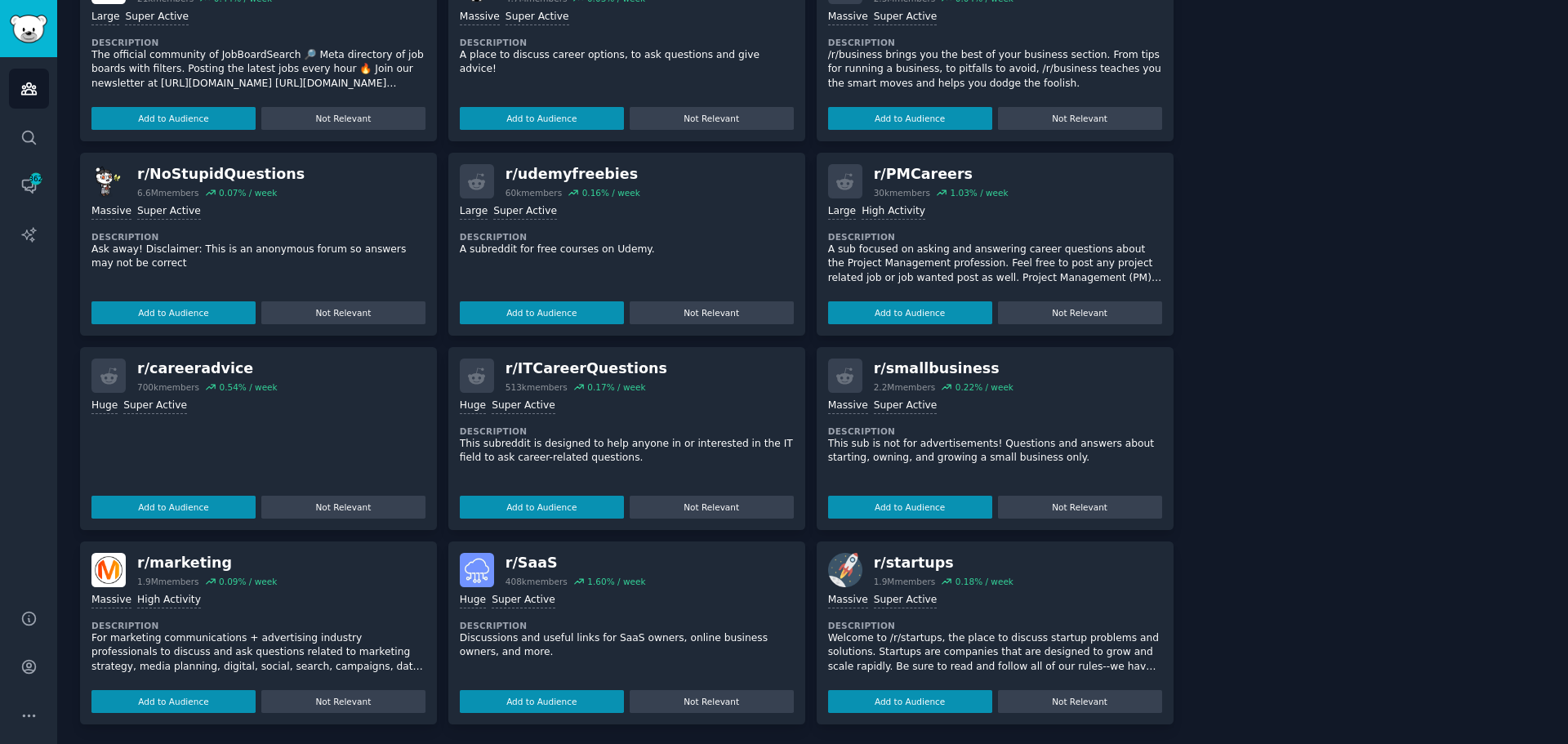
scroll to position [668, 0]
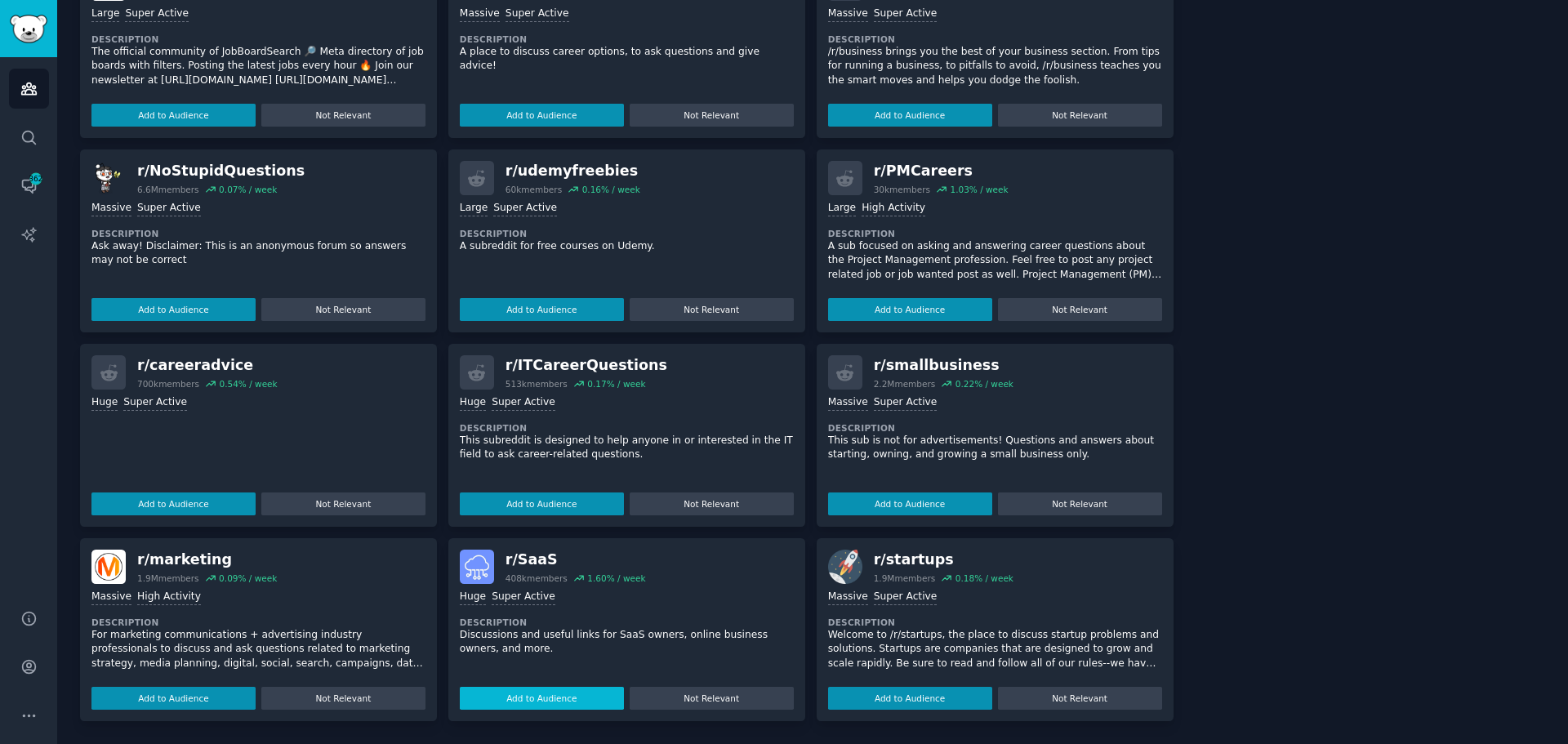
click at [550, 700] on button "Add to Audience" at bounding box center [541, 697] width 165 height 23
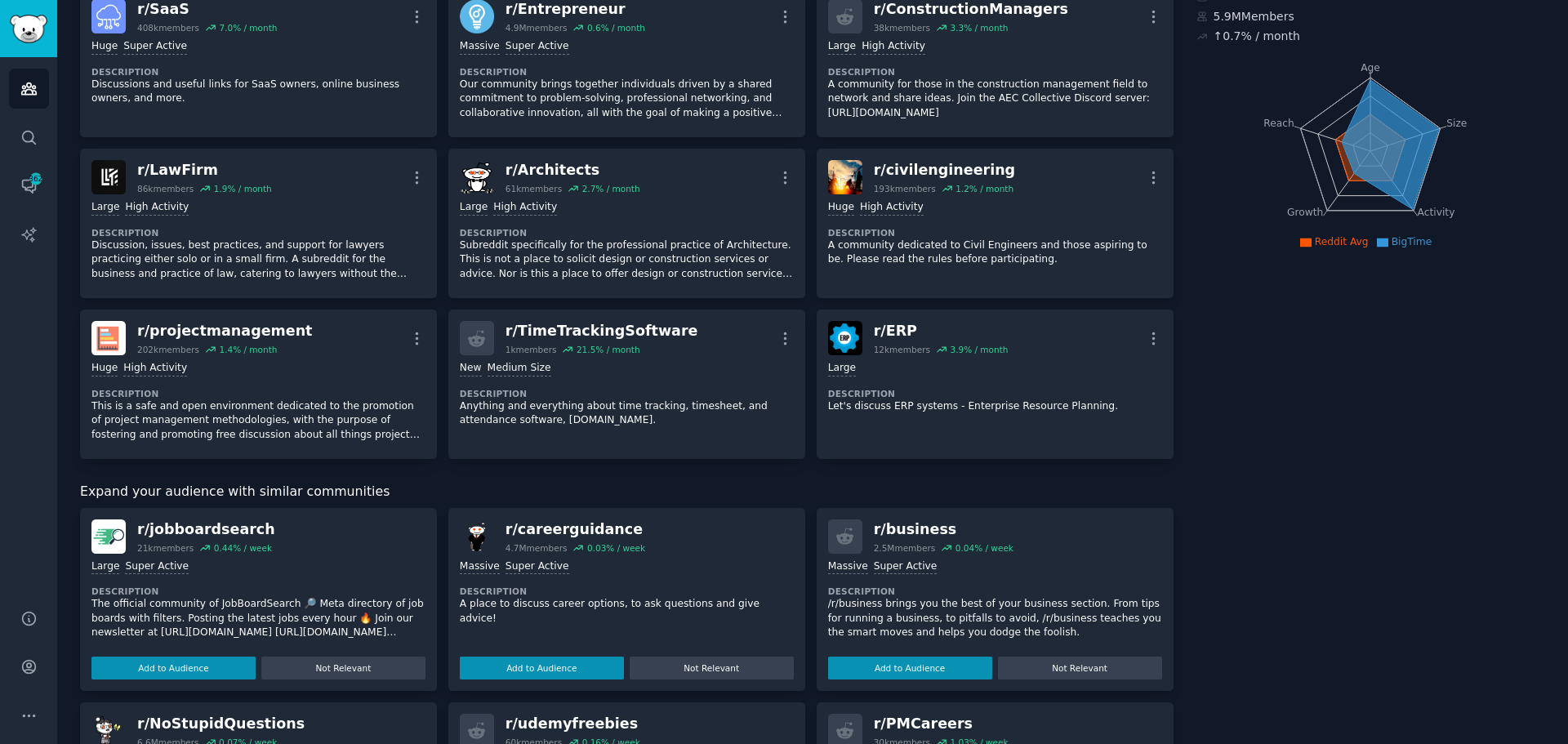
scroll to position [0, 0]
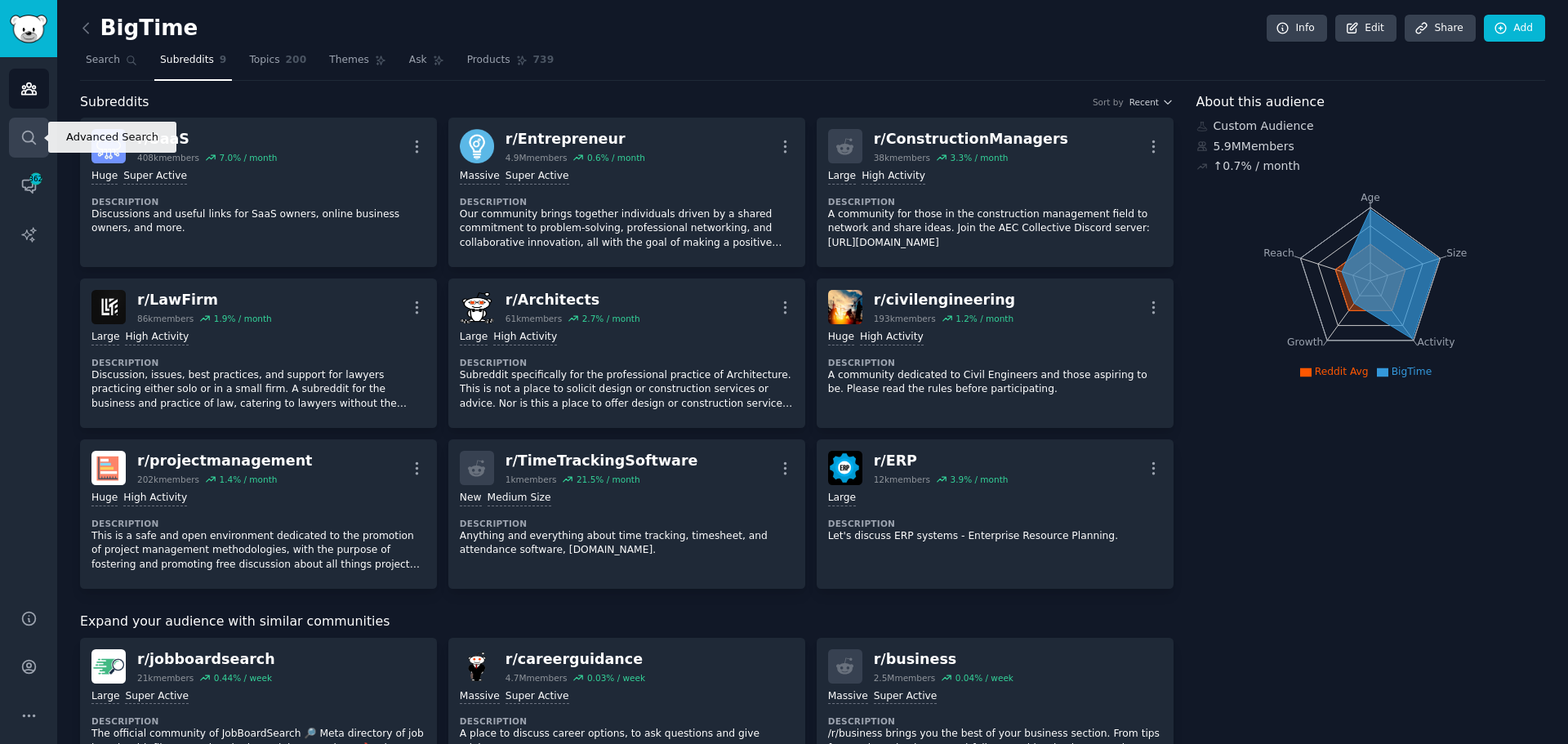
click at [20, 144] on icon "Sidebar" at bounding box center [28, 137] width 17 height 17
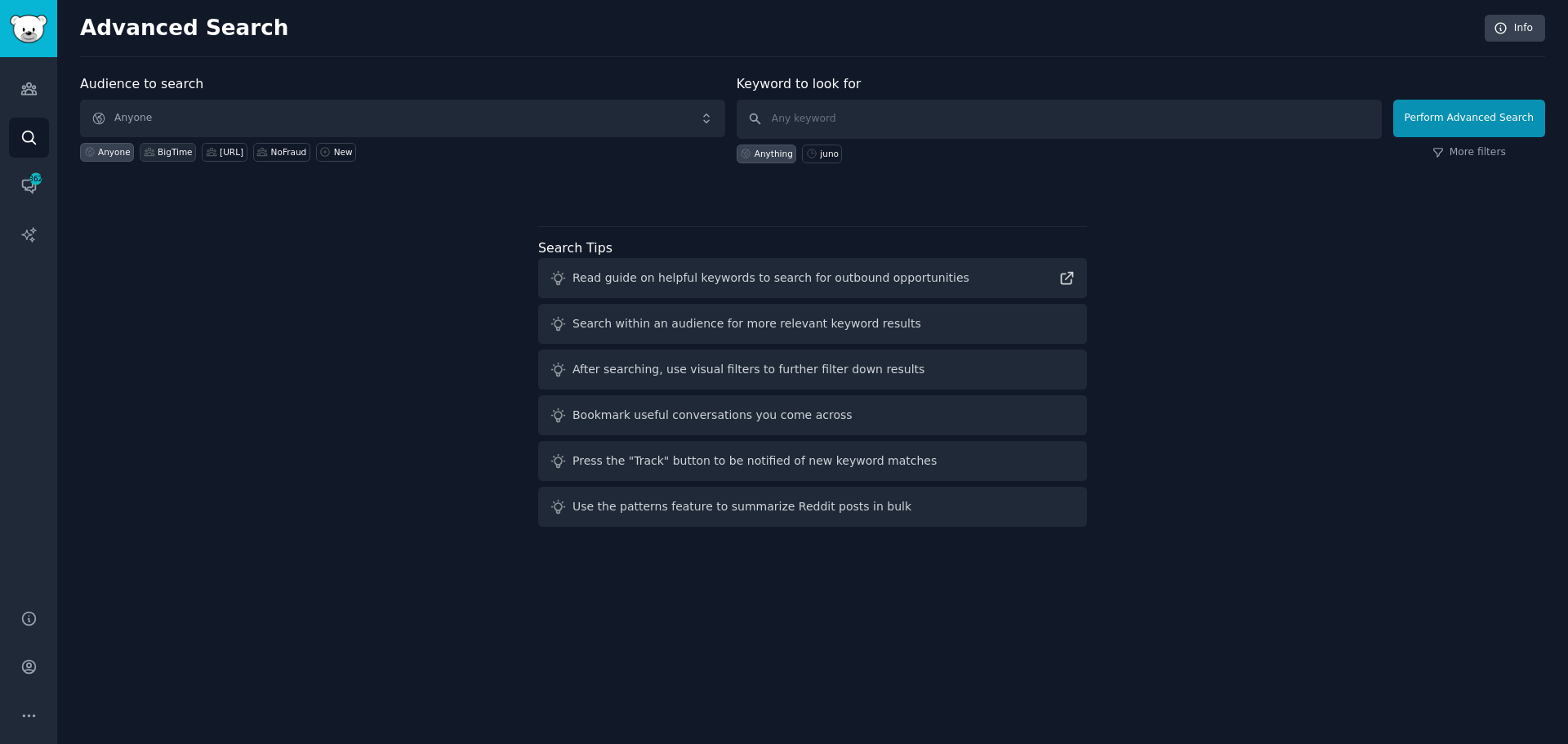
click at [163, 152] on div "BigTime" at bounding box center [175, 152] width 34 height 11
click at [636, 122] on span "BigTime" at bounding box center [403, 118] width 645 height 38
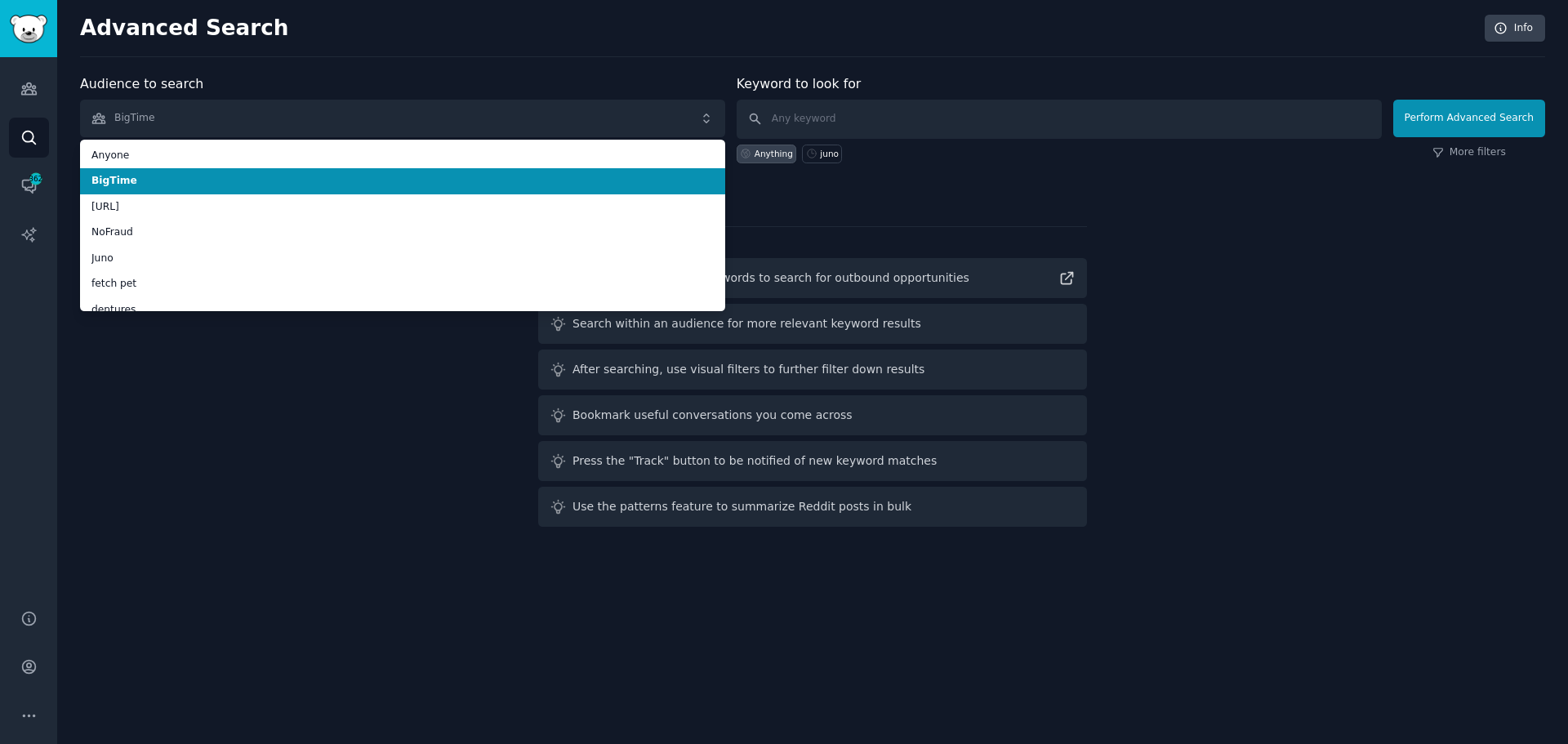
click at [592, 190] on li "BigTime" at bounding box center [403, 181] width 645 height 26
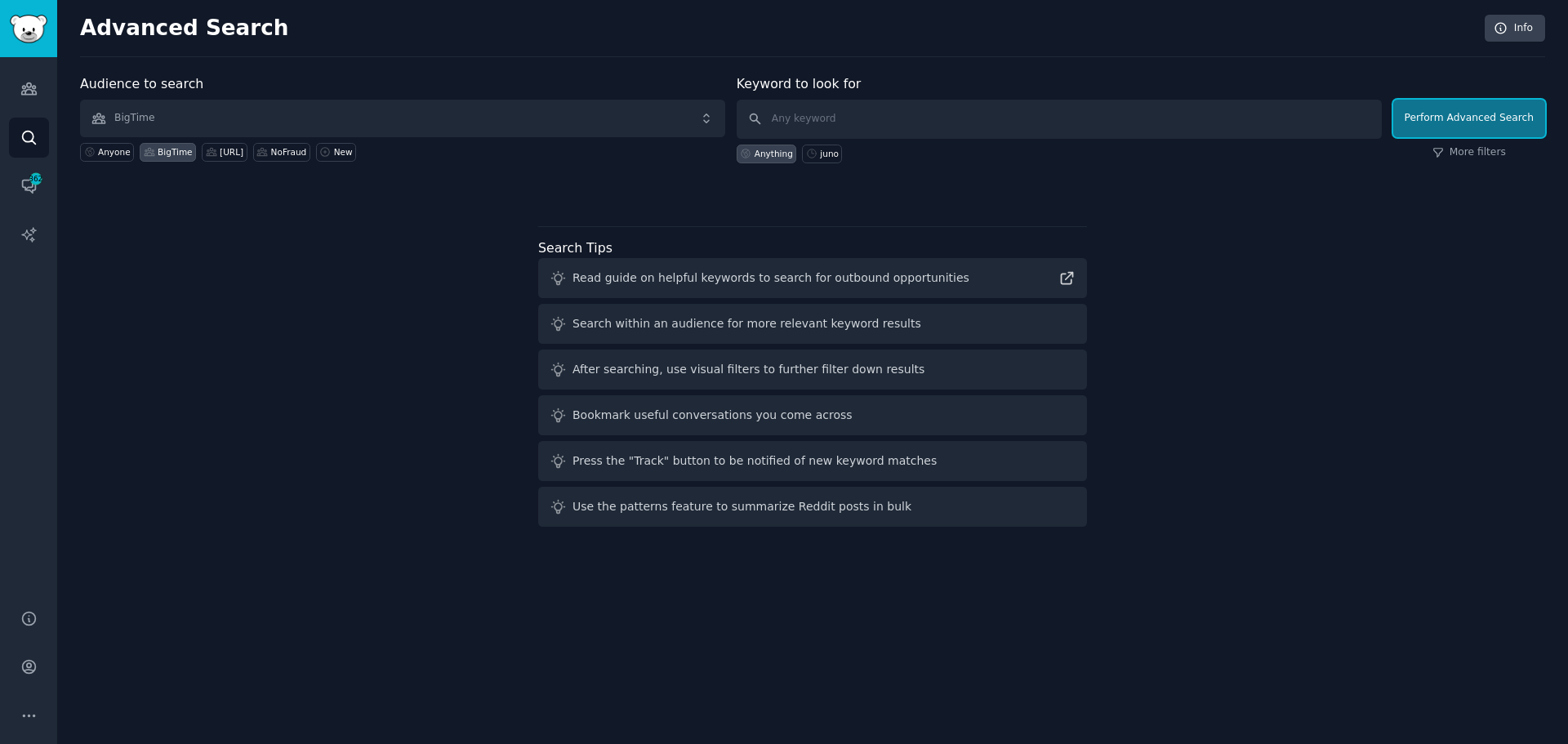
click at [1474, 129] on button "Perform Advanced Search" at bounding box center [1469, 118] width 152 height 38
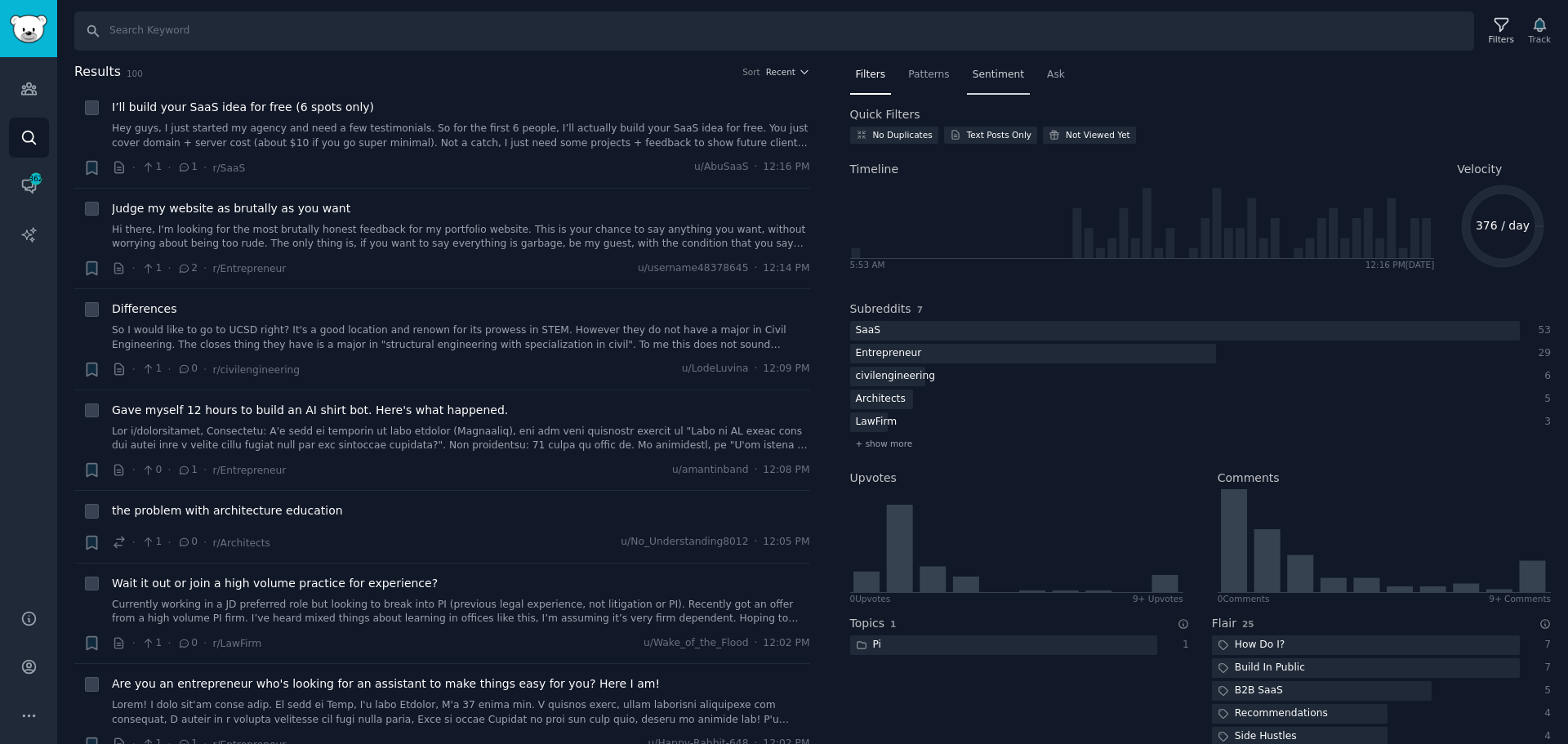
click at [996, 69] on span "Sentiment" at bounding box center [998, 75] width 51 height 15
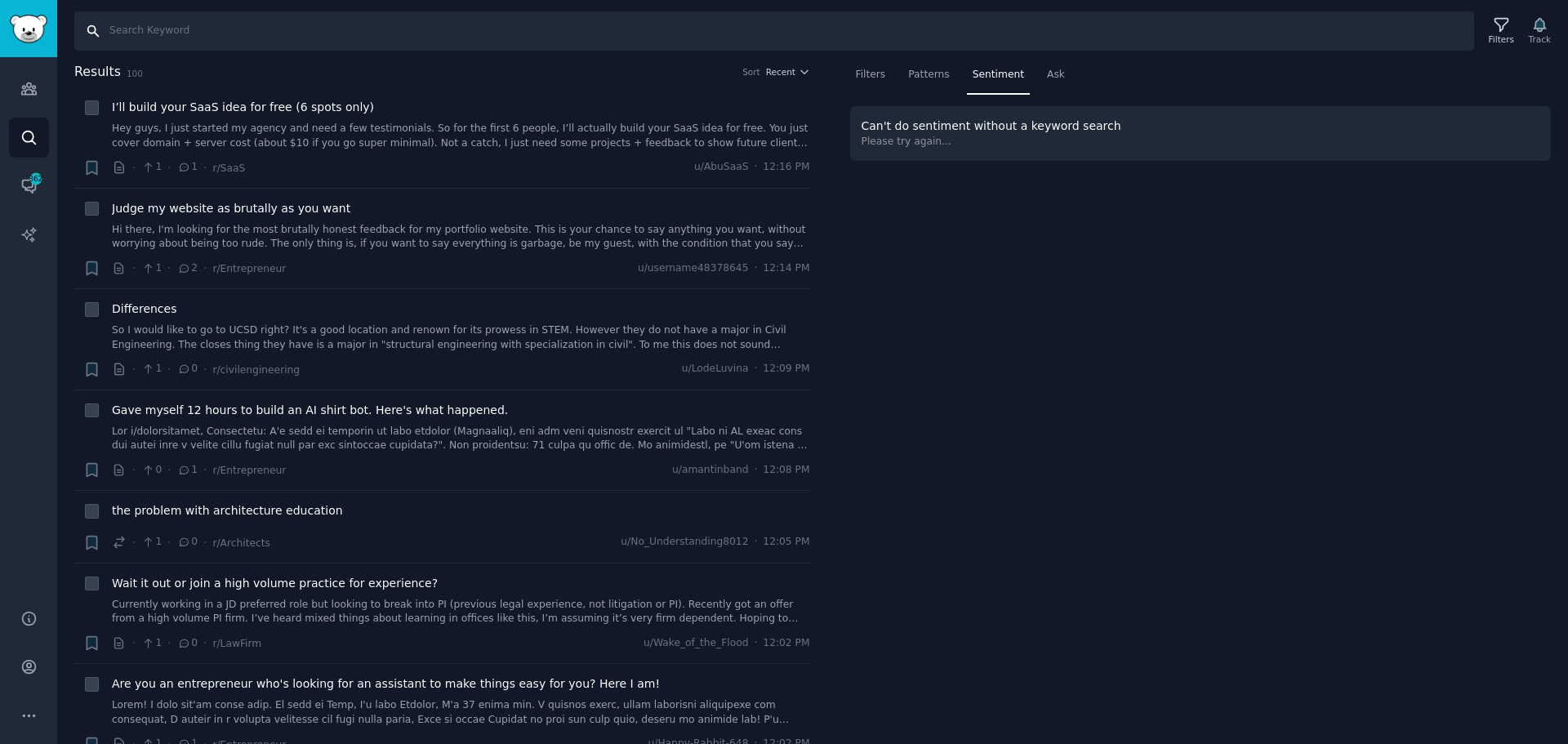
click at [824, 41] on input "Search" at bounding box center [774, 30] width 1400 height 39
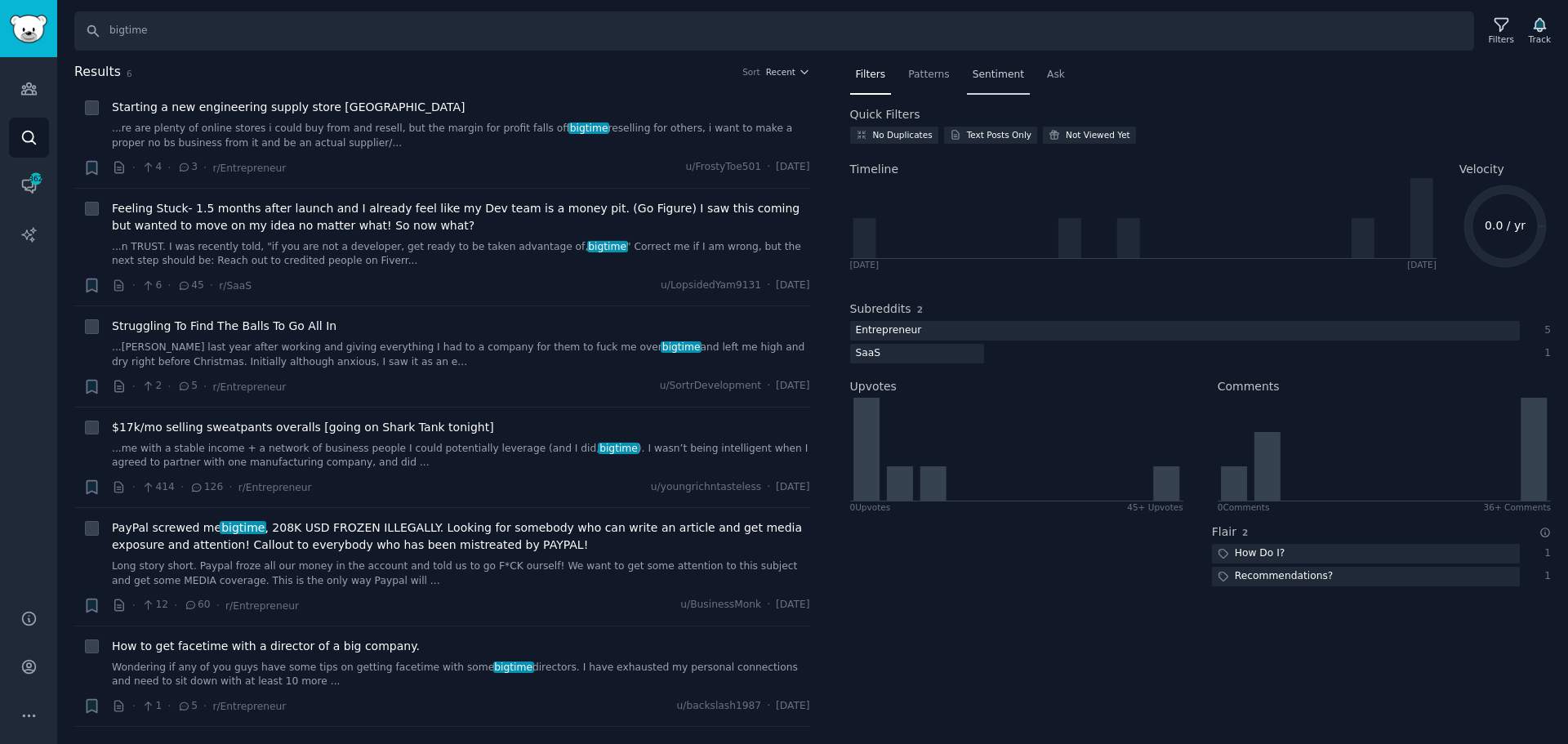
click at [994, 80] on span "Sentiment" at bounding box center [998, 75] width 51 height 15
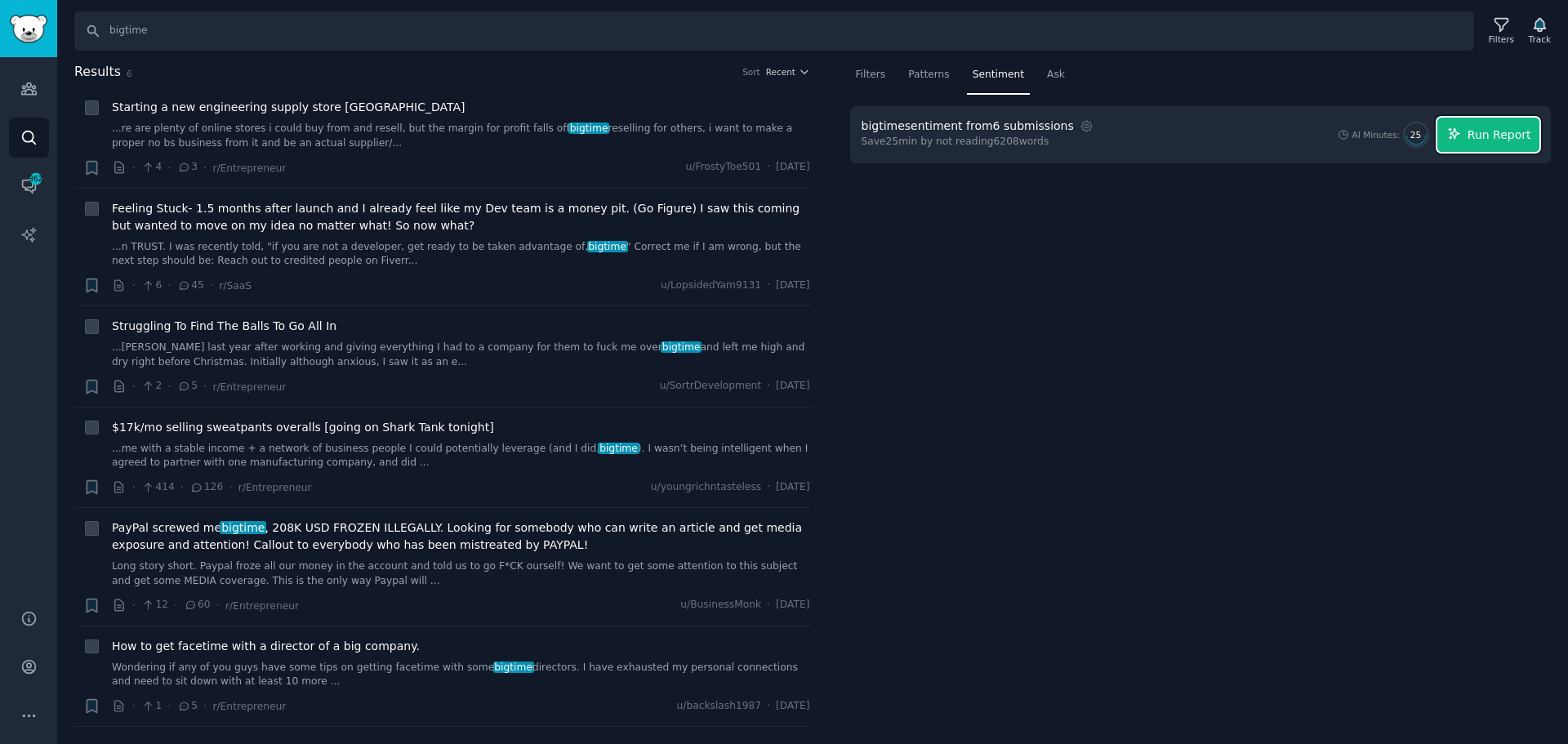
click at [1496, 138] on span "Run Report" at bounding box center [1499, 135] width 63 height 17
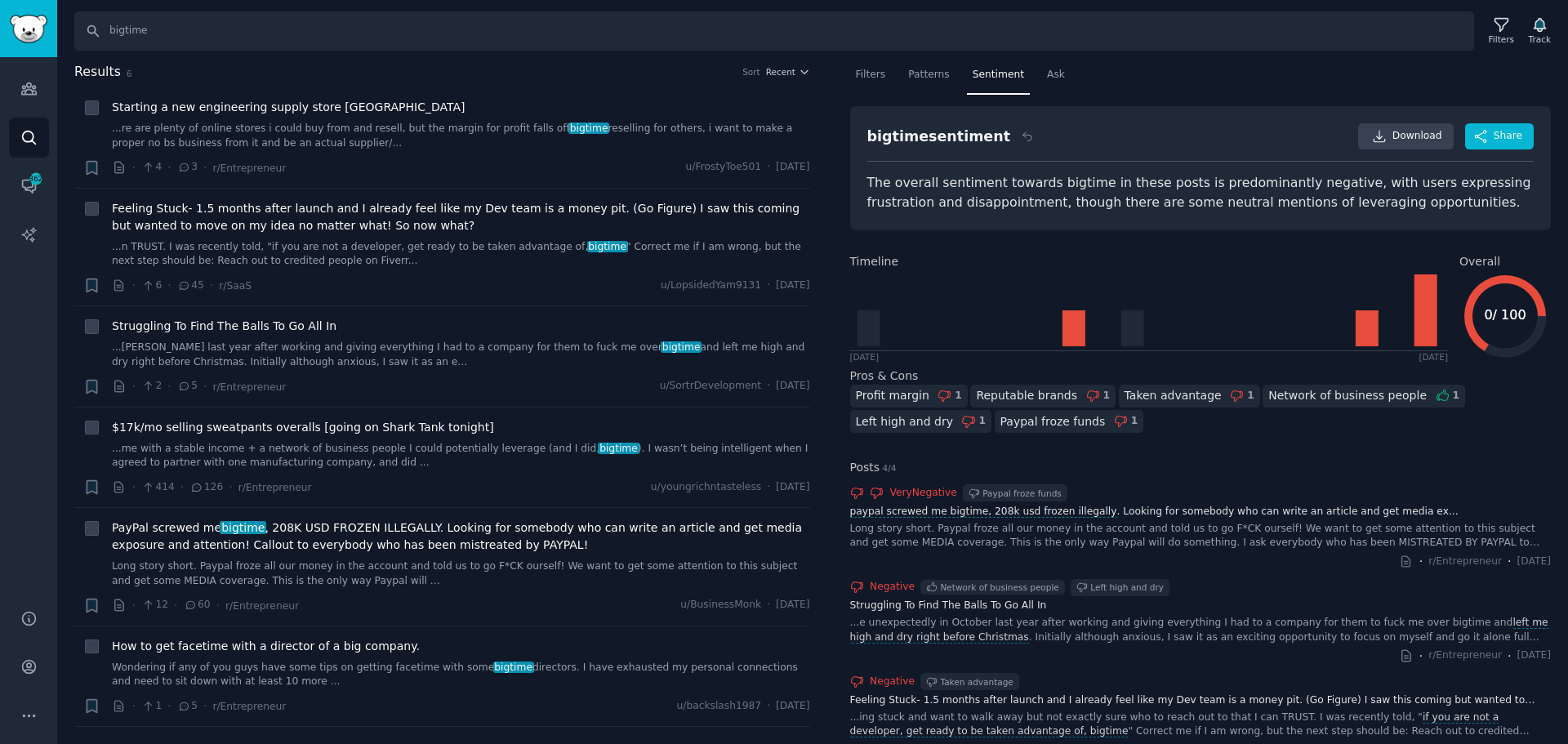
drag, startPoint x: 1286, startPoint y: 404, endPoint x: 1079, endPoint y: 486, distance: 222.6
click at [1079, 486] on div "Very Negative Paypal froze funds" at bounding box center [1200, 492] width 701 height 17
click at [169, 28] on input "bigtime" at bounding box center [774, 30] width 1400 height 39
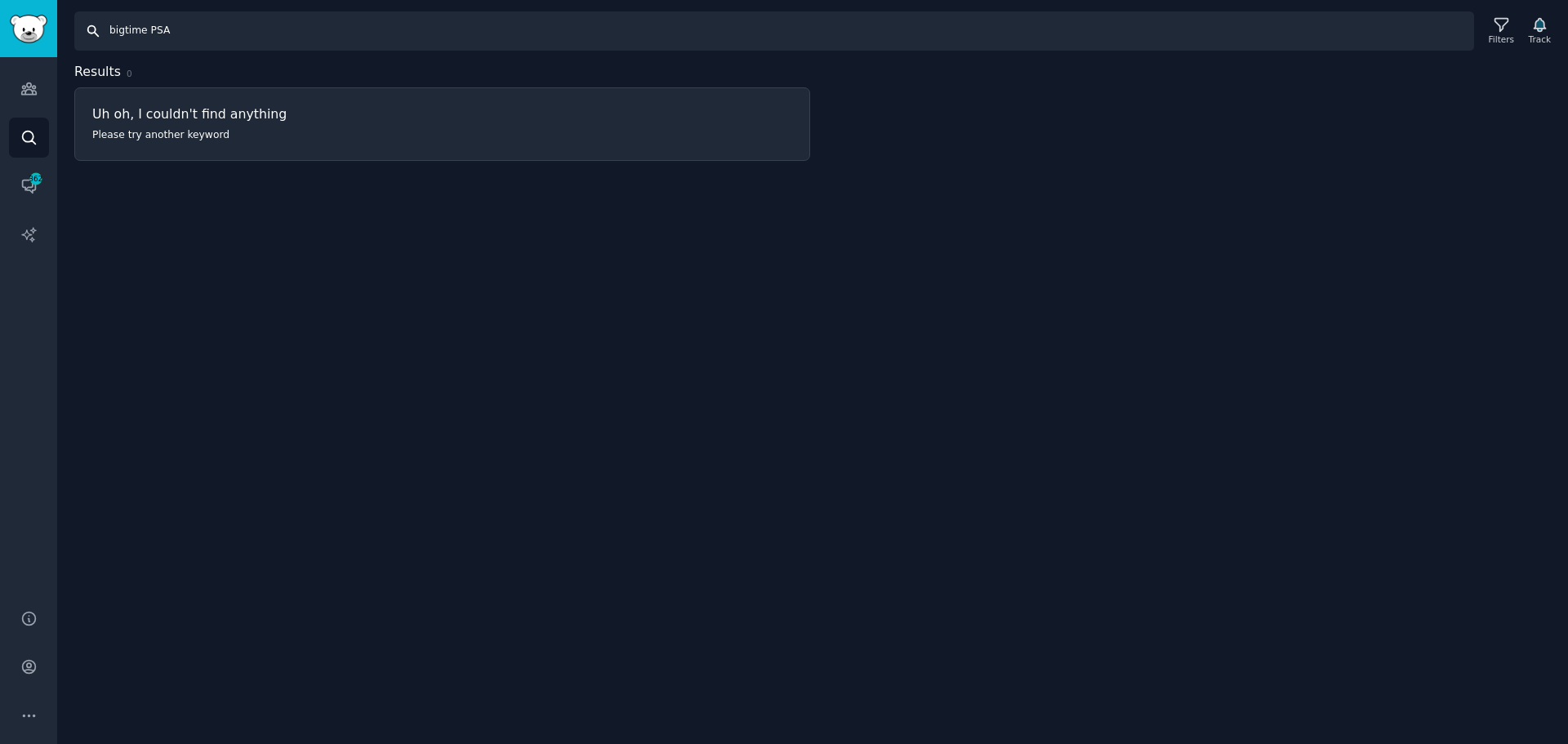
click at [160, 23] on input "bigtime PSA" at bounding box center [774, 30] width 1400 height 39
type input "BigTime"
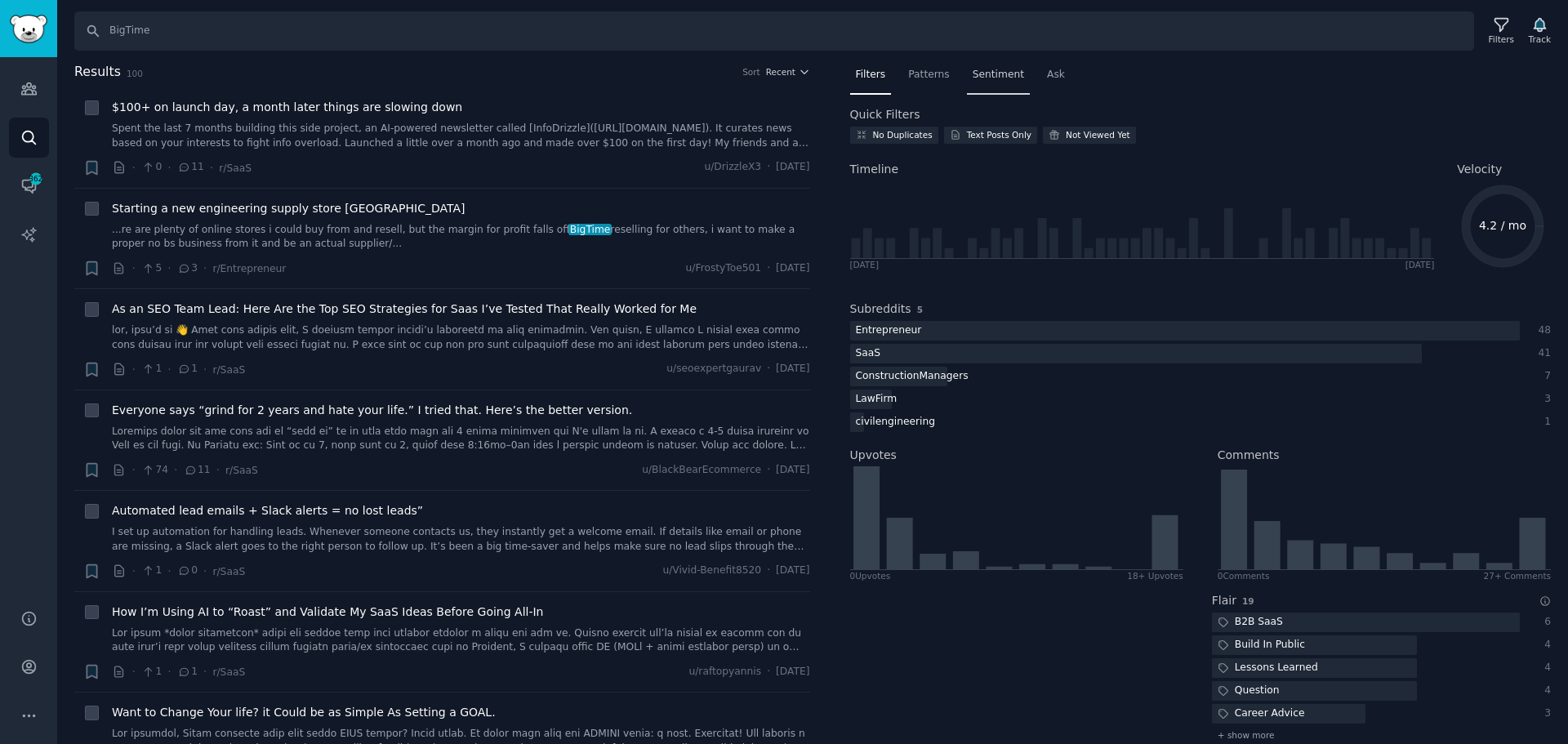
click at [977, 65] on div "Sentiment" at bounding box center [998, 79] width 62 height 33
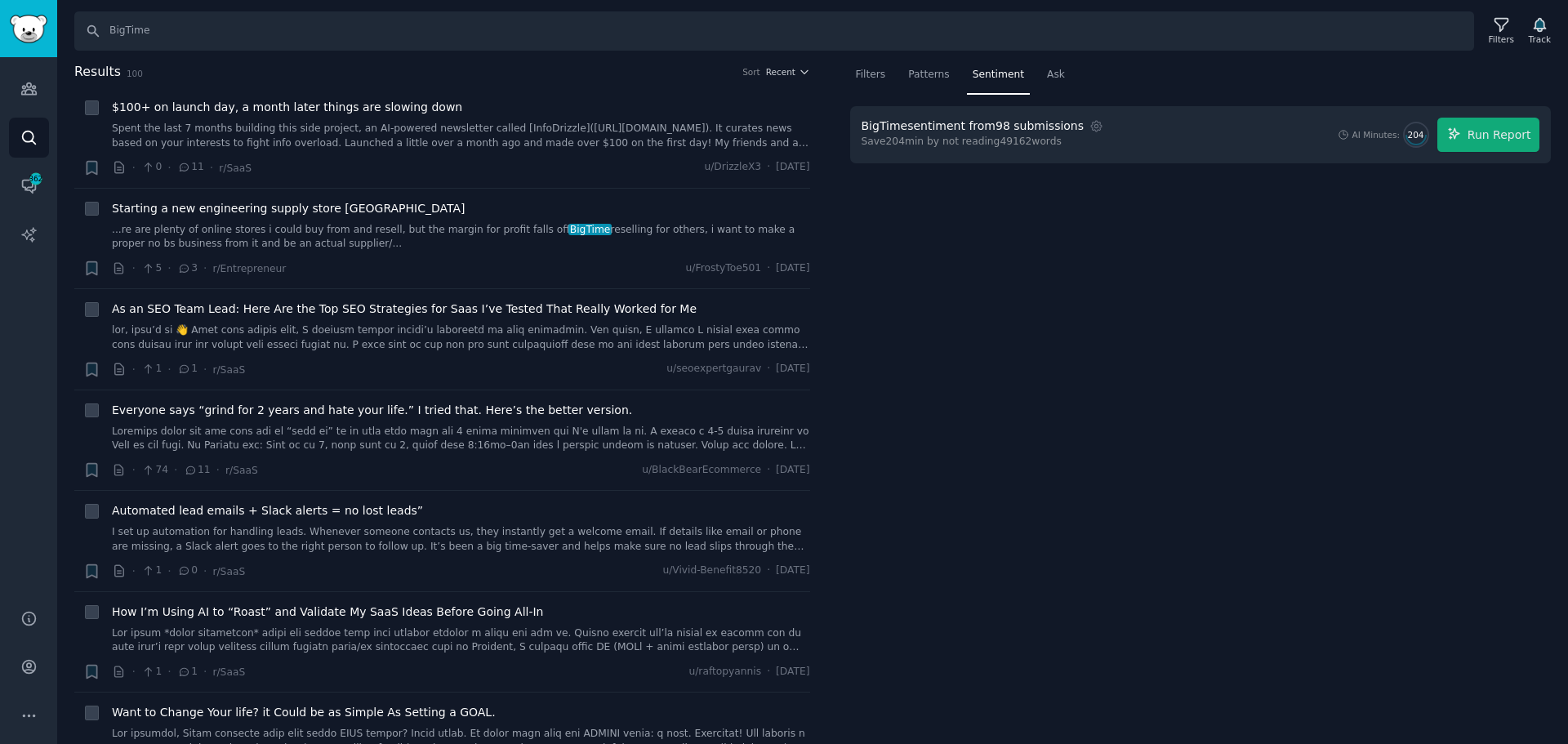
click at [1498, 117] on div "BigTime sentiment from 98 submissions Settings Save 204 min by not reading 4916…" at bounding box center [1200, 135] width 701 height 57
click at [1501, 139] on span "Run Report" at bounding box center [1499, 135] width 63 height 17
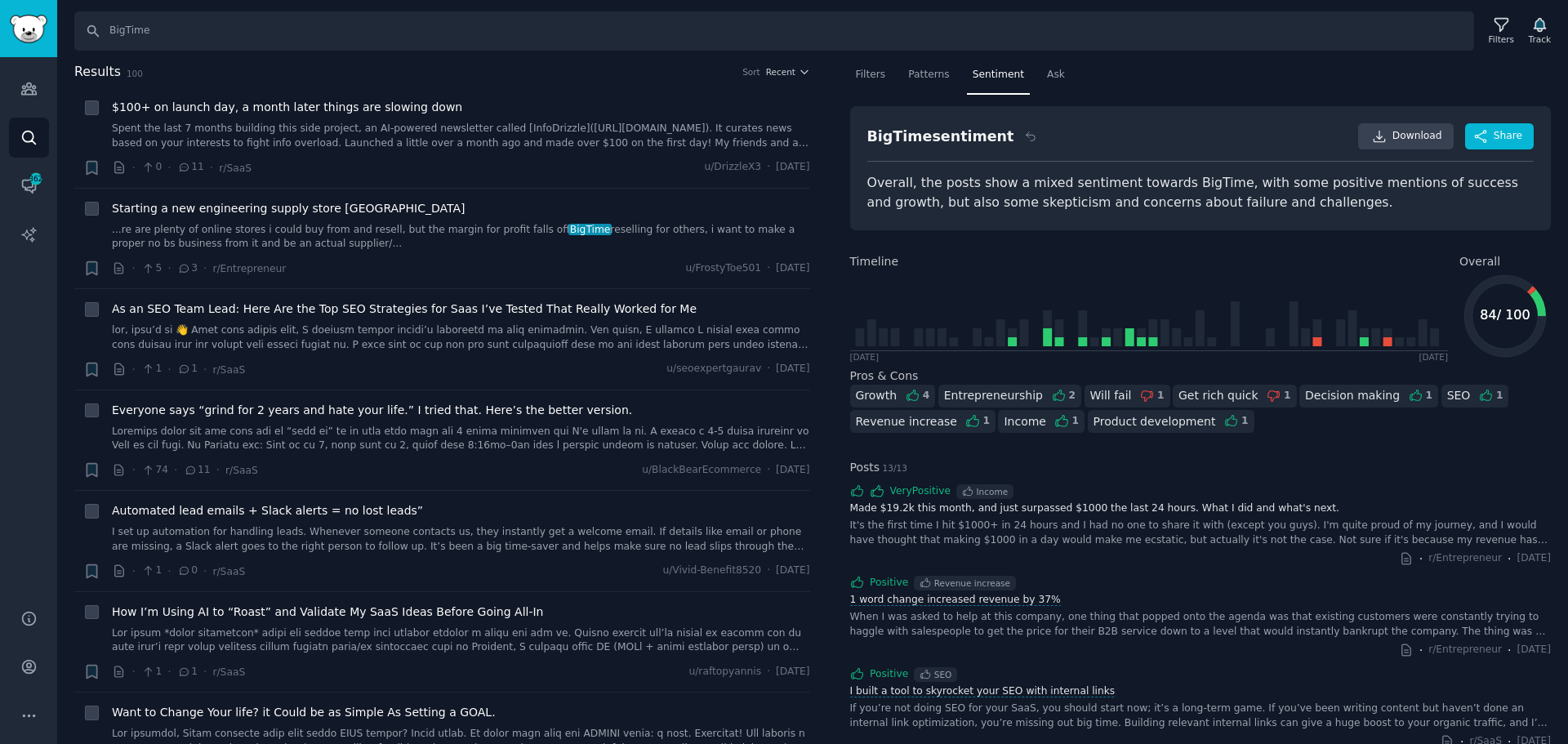
click at [1465, 458] on h2 "Posts 13 / 13" at bounding box center [1200, 467] width 701 height 17
click at [1398, 128] on link "Download" at bounding box center [1406, 136] width 96 height 26
click at [1195, 520] on div "It's the first time I hit $1000+ in 24 hours and I had no one to share it with …" at bounding box center [1200, 532] width 701 height 28
click at [29, 33] on img "Sidebar" at bounding box center [28, 28] width 38 height 28
